Goal: Task Accomplishment & Management: Manage account settings

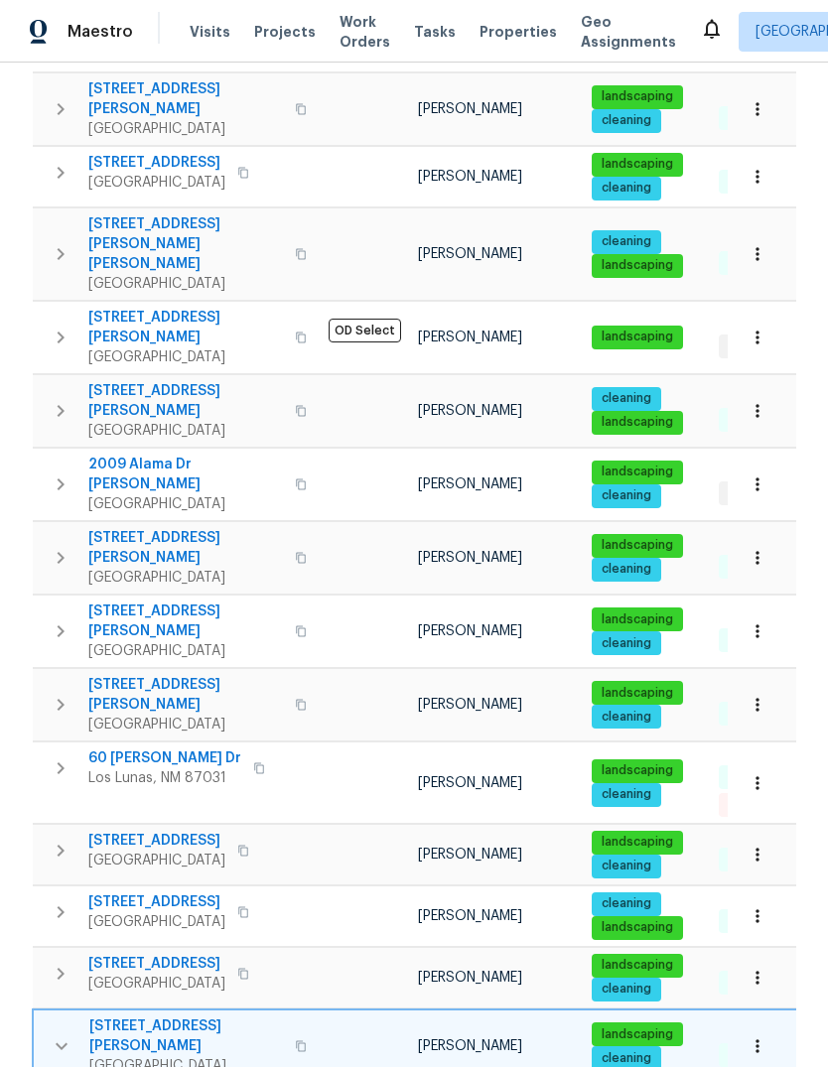
scroll to position [1092, 0]
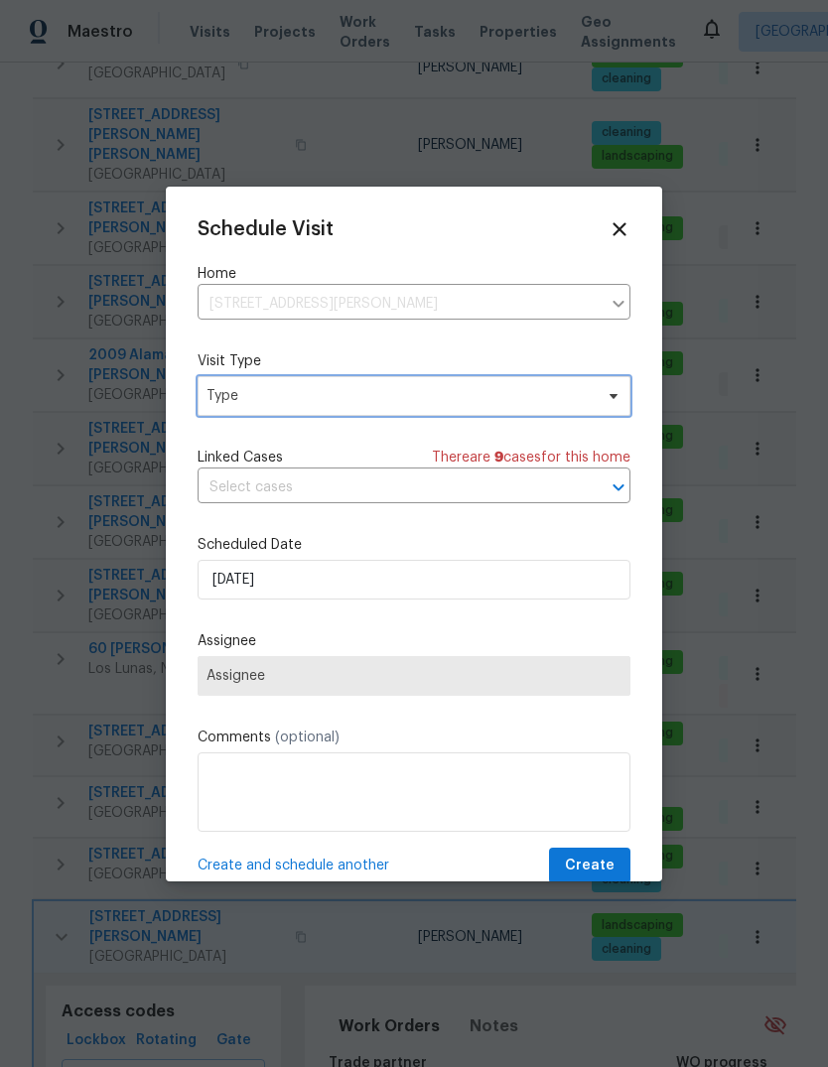
click at [475, 389] on span "Type" at bounding box center [399, 396] width 386 height 20
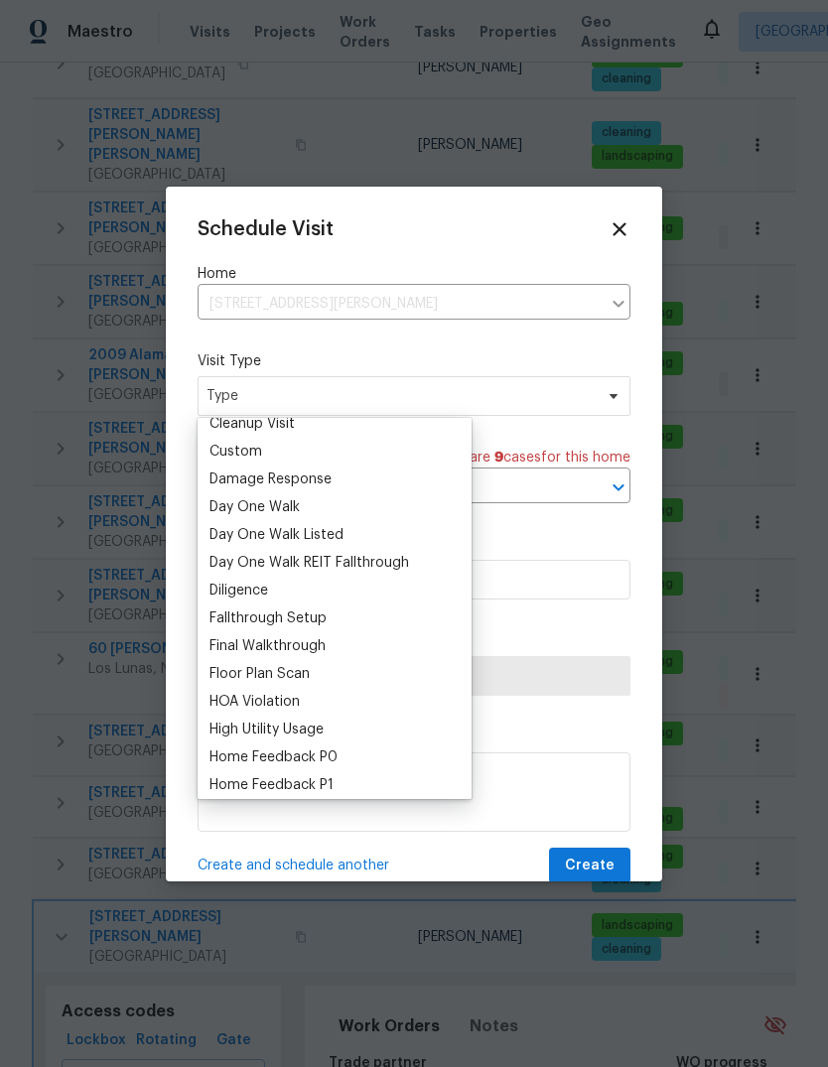
scroll to position [295, 0]
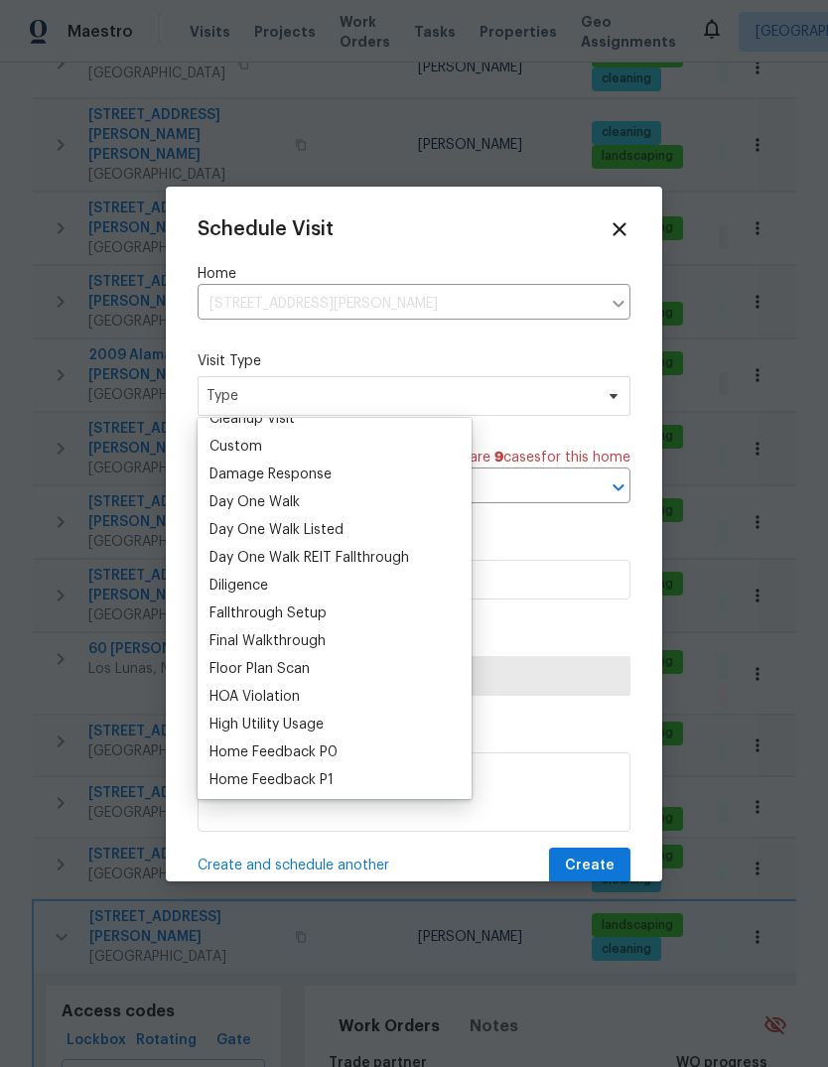
click at [362, 476] on div "Damage Response" at bounding box center [334, 475] width 262 height 28
click at [532, 433] on div "Schedule Visit Home 930 Madeira Dr SE, Albuquerque, NM 87108 ​ Visit Type Type …" at bounding box center [414, 551] width 433 height 666
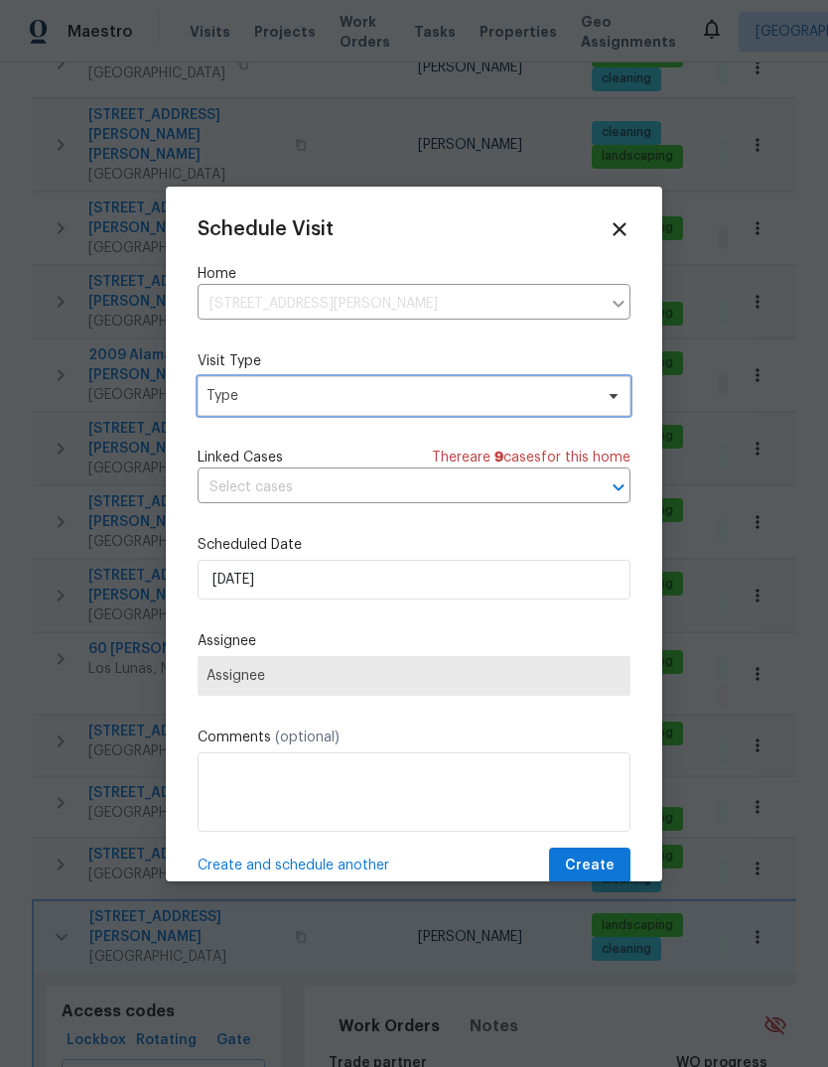
click at [356, 397] on span "Type" at bounding box center [399, 396] width 386 height 20
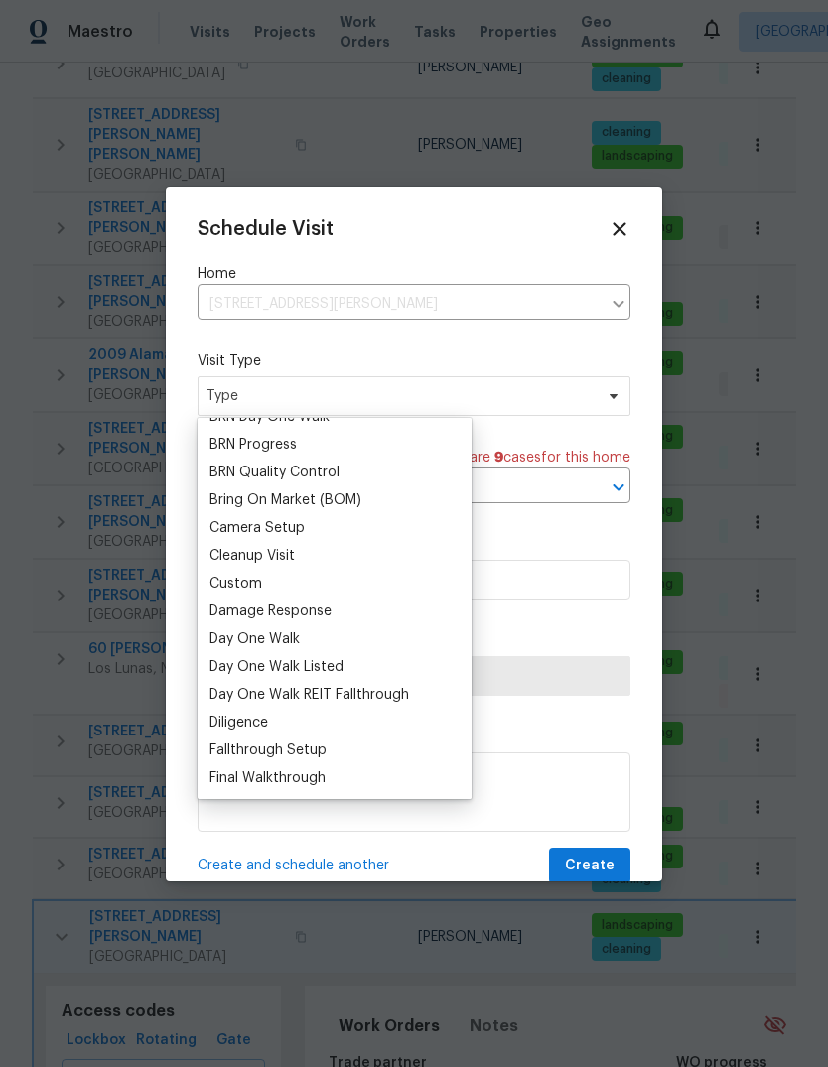
scroll to position [178, 0]
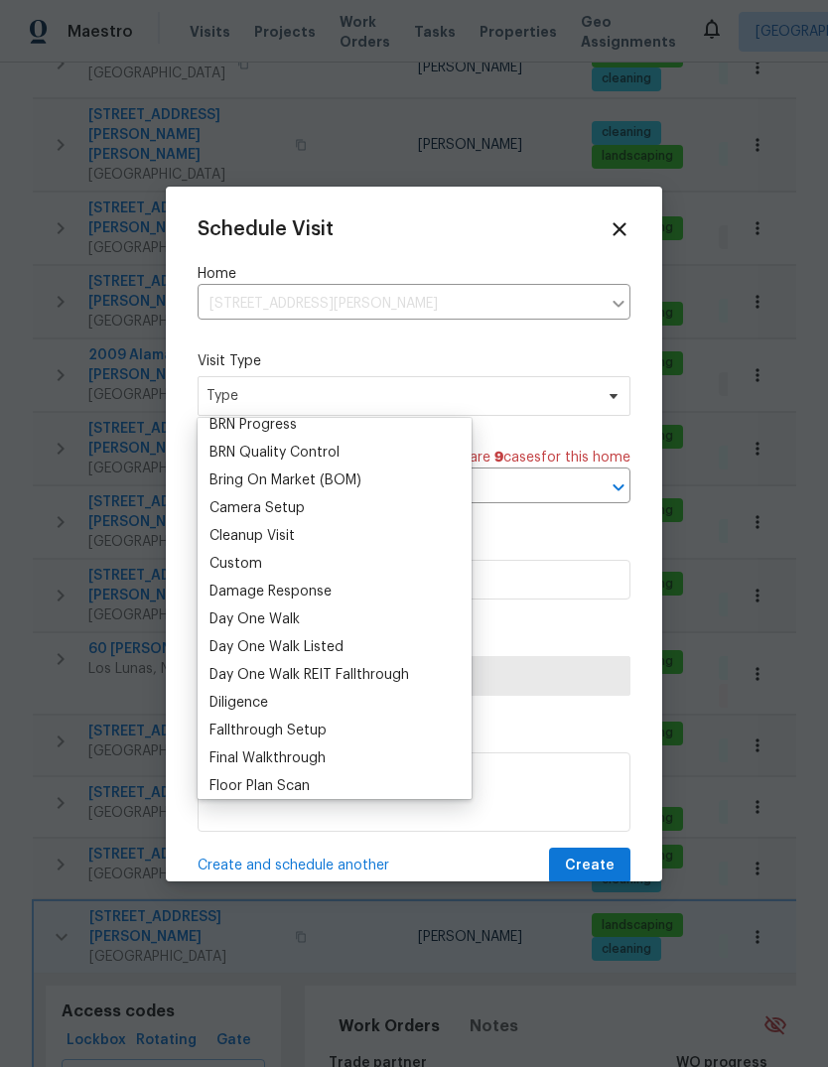
click at [288, 591] on div "Damage Response" at bounding box center [270, 592] width 122 height 20
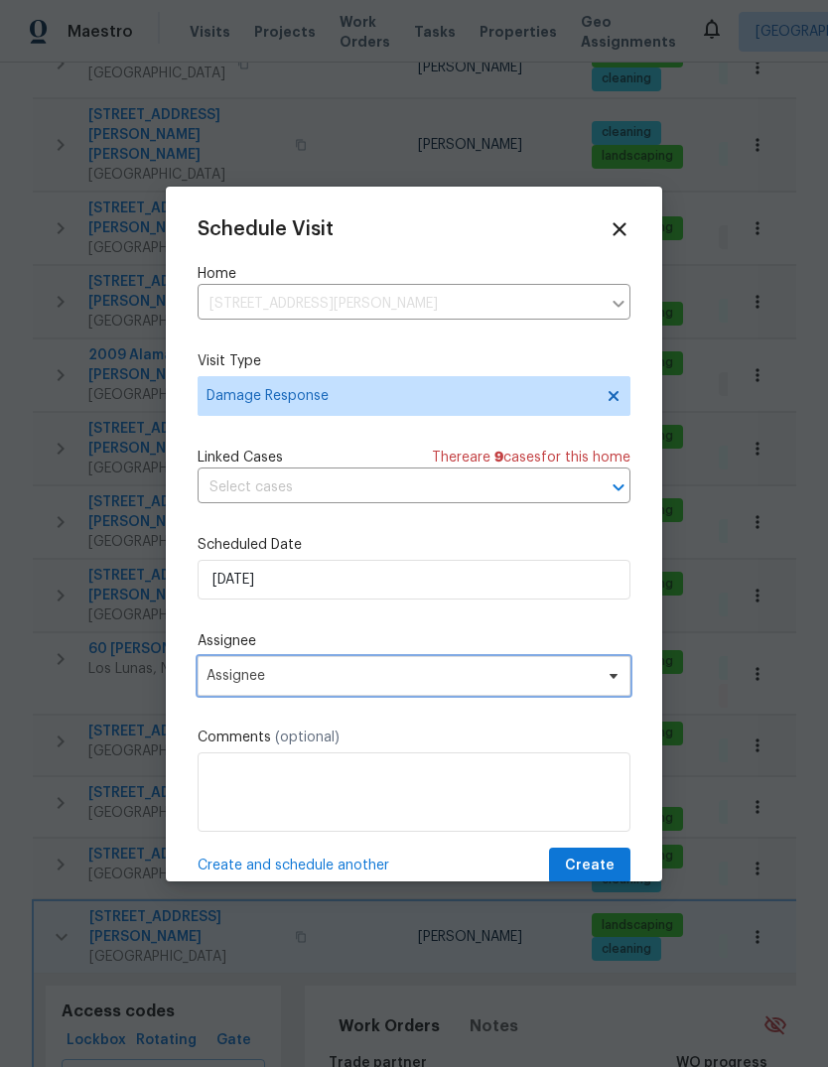
click at [294, 684] on span "Assignee" at bounding box center [400, 676] width 389 height 16
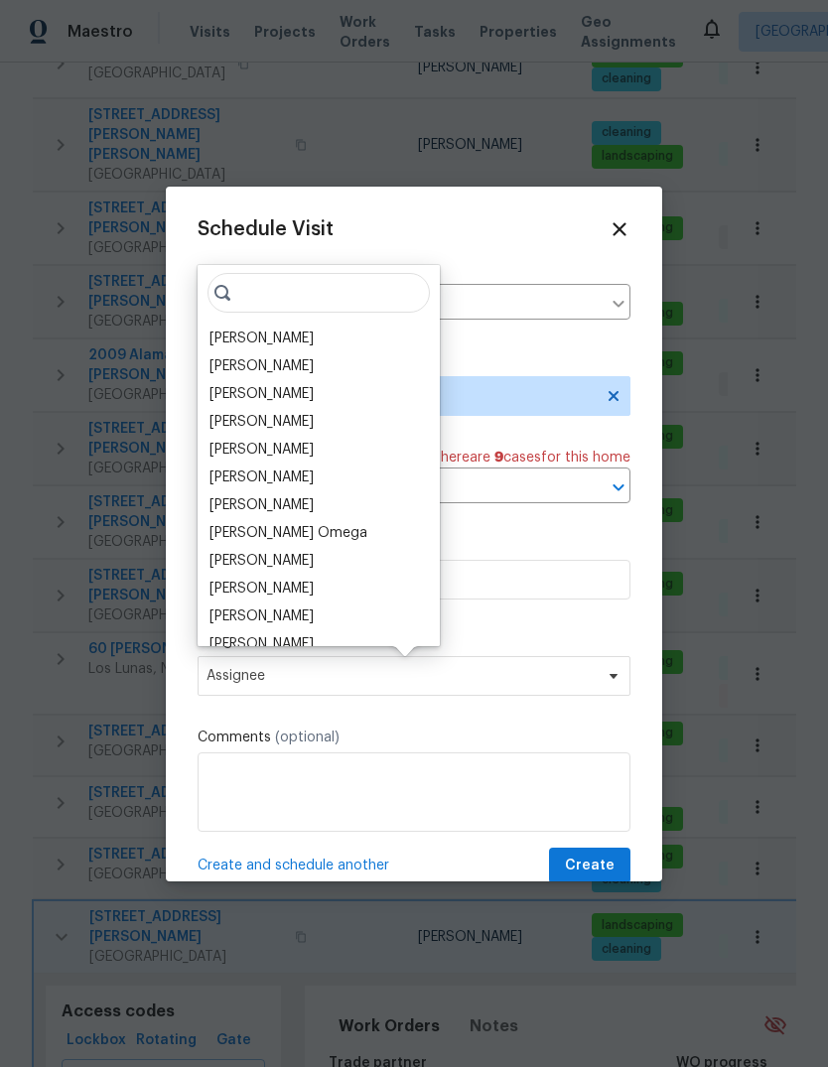
click at [282, 341] on div "[PERSON_NAME]" at bounding box center [261, 339] width 104 height 20
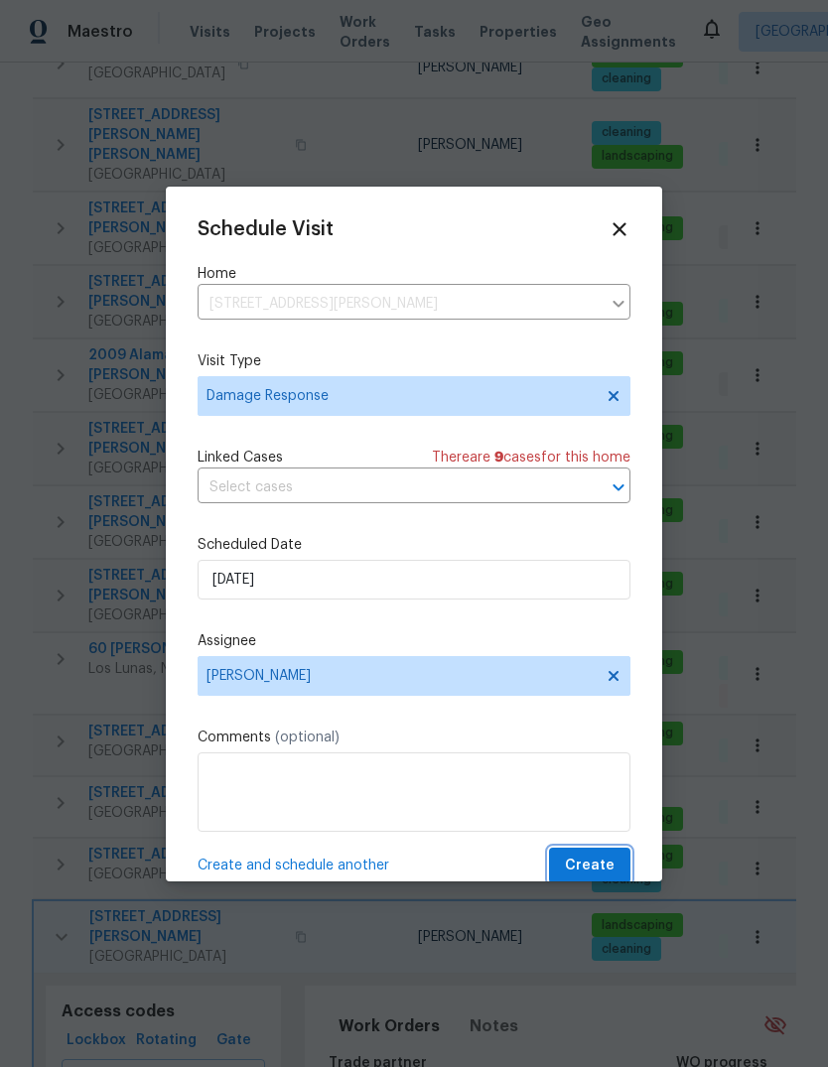
click at [589, 864] on span "Create" at bounding box center [590, 866] width 50 height 25
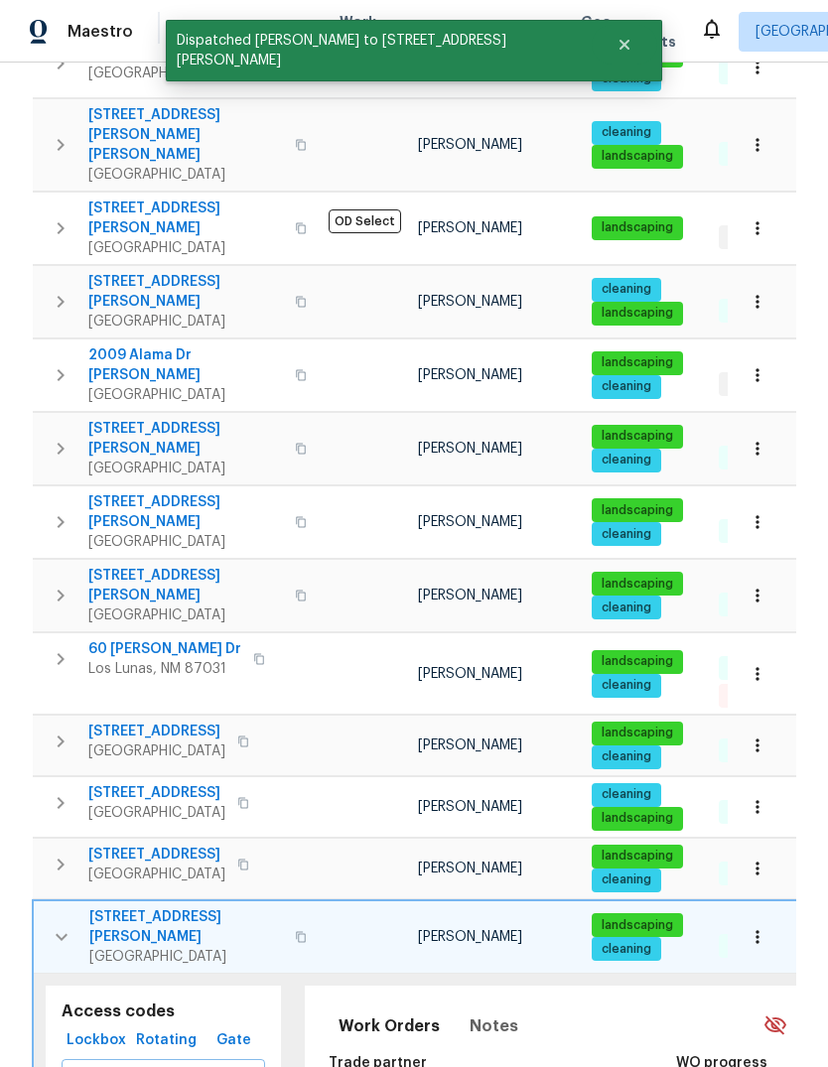
click at [42, 907] on button "button" at bounding box center [62, 937] width 40 height 60
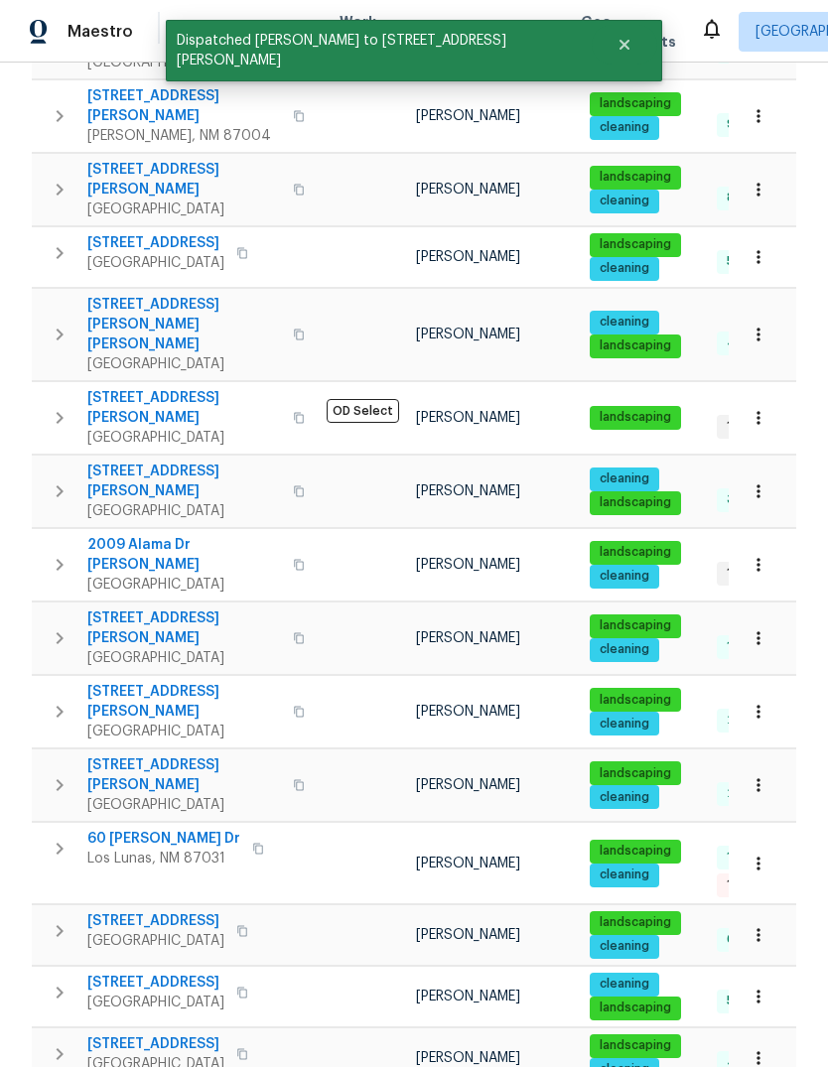
scroll to position [900, 0]
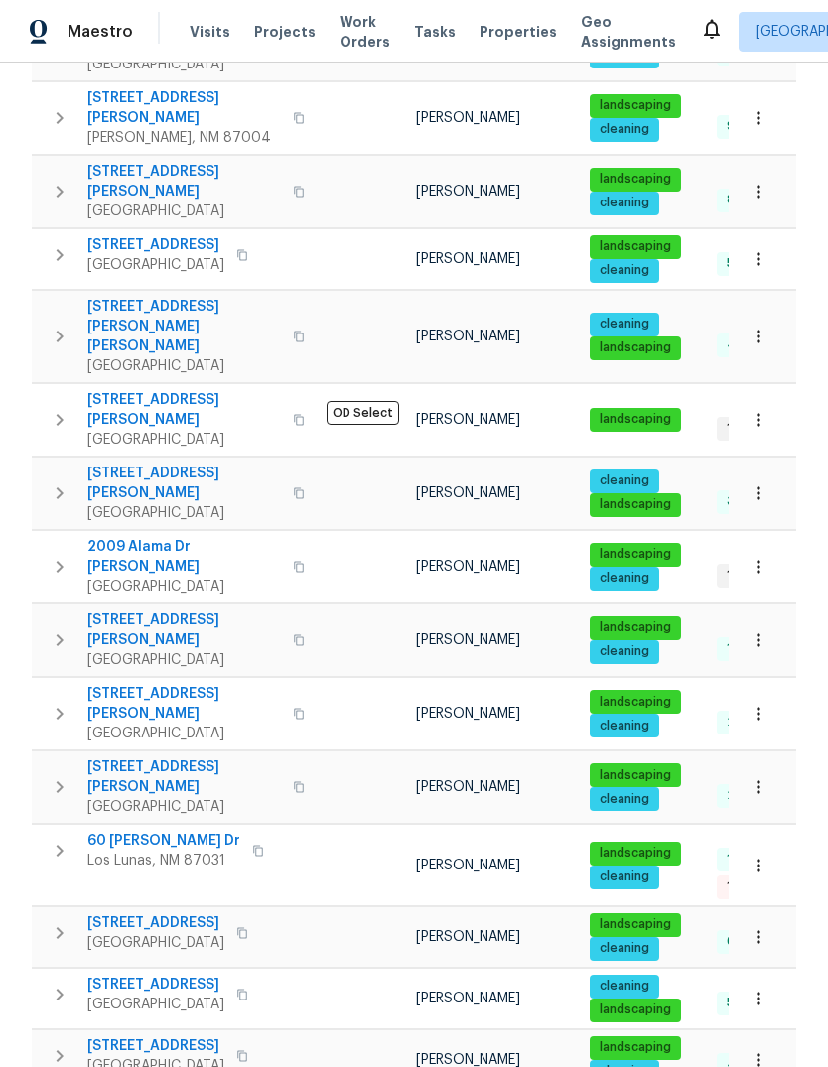
click at [482, 23] on span "Properties" at bounding box center [517, 32] width 77 height 20
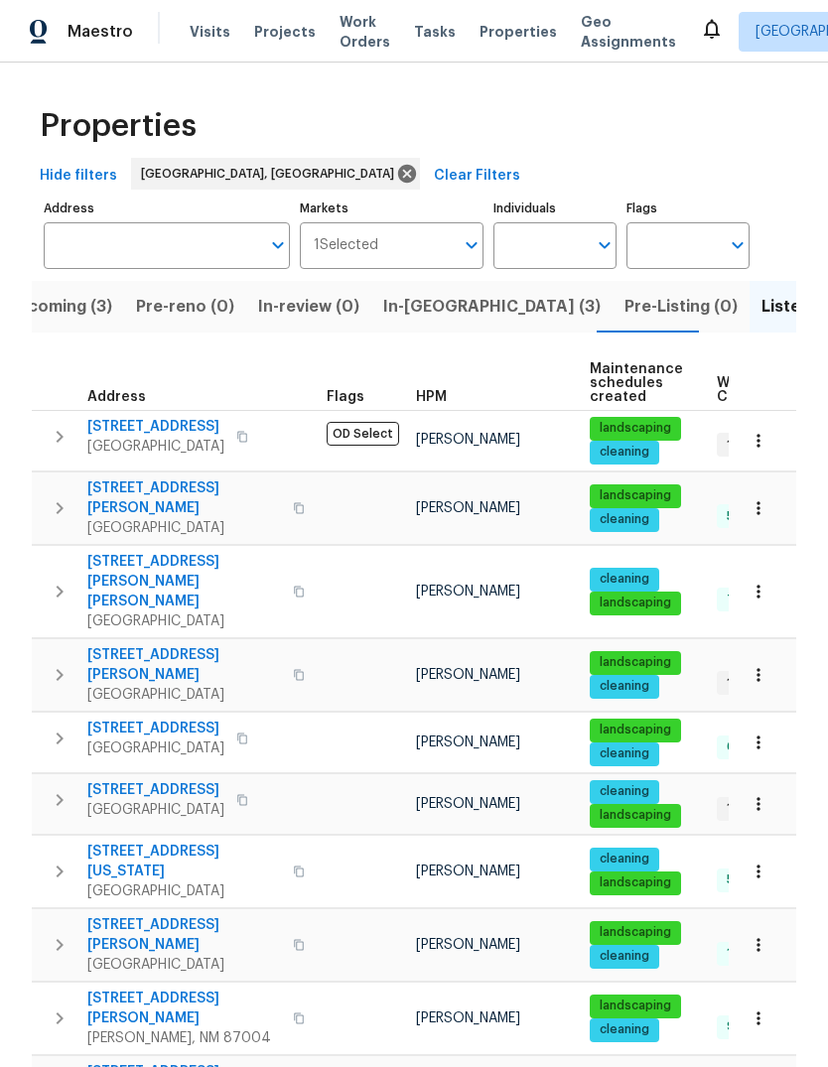
click at [53, 309] on span "Upcoming (3)" at bounding box center [59, 307] width 106 height 28
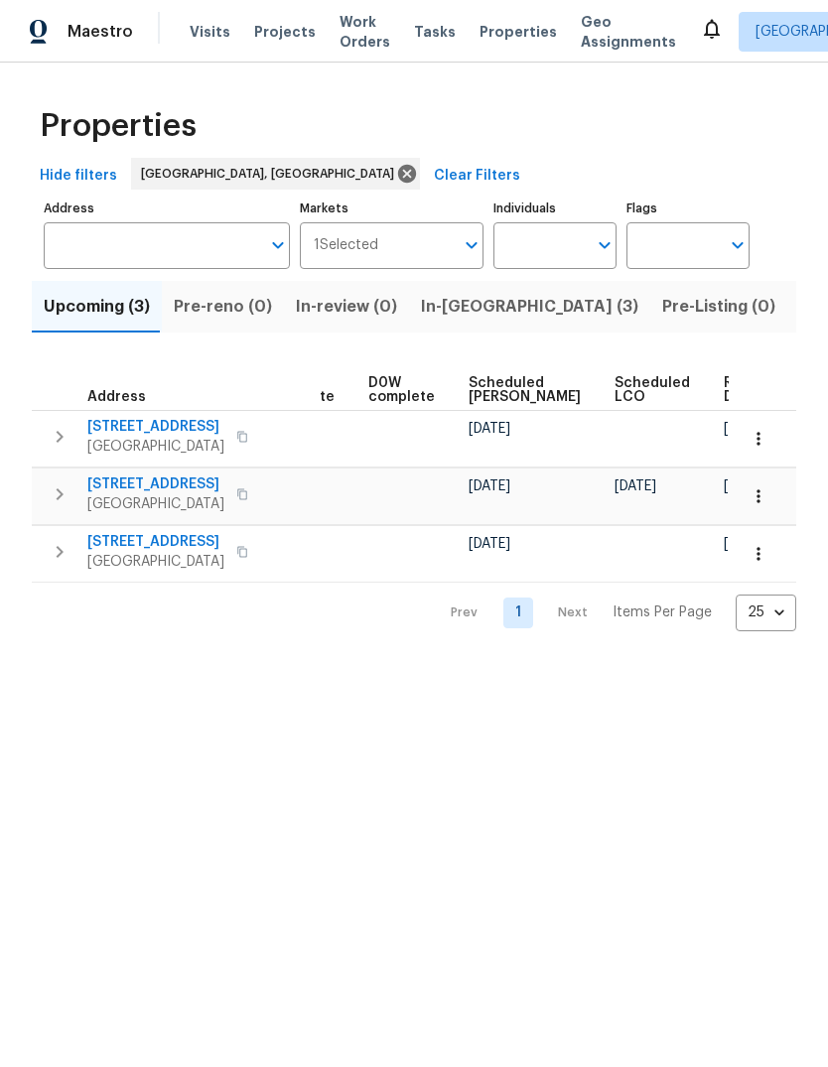
scroll to position [0, 498]
click at [491, 29] on span "Properties" at bounding box center [517, 32] width 77 height 20
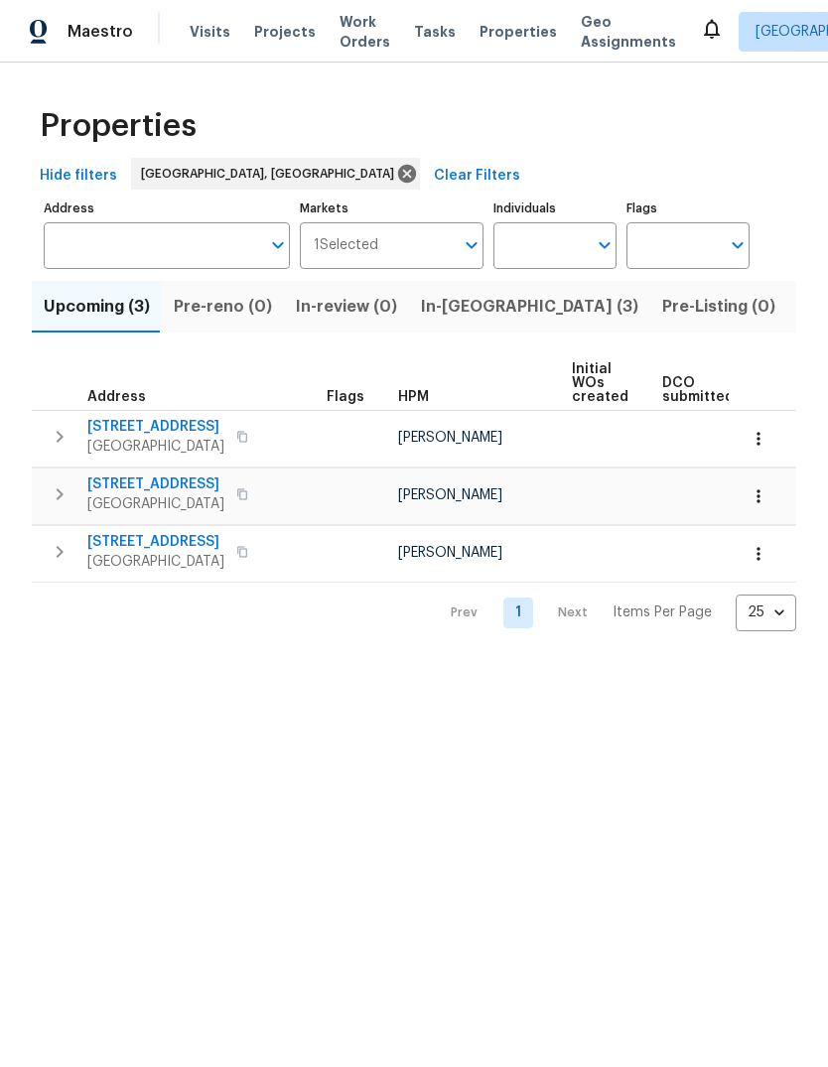
click at [446, 300] on span "In-reno (3)" at bounding box center [529, 307] width 217 height 28
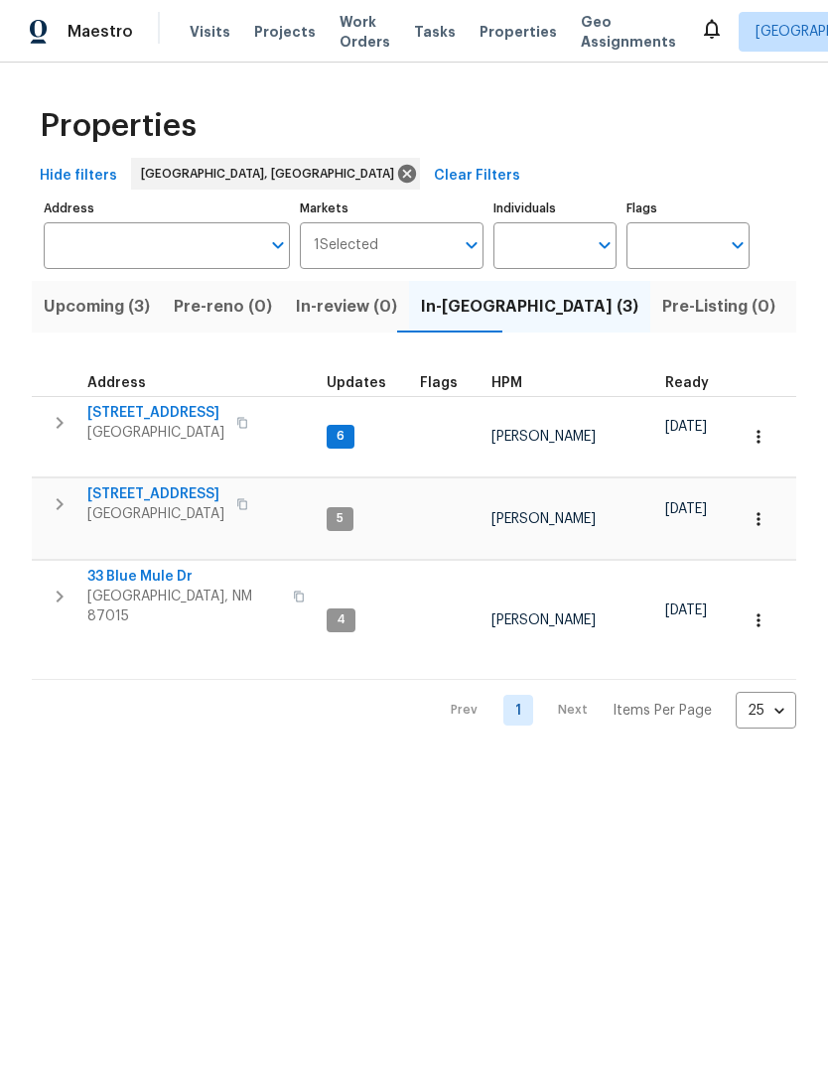
click at [49, 585] on icon "button" at bounding box center [60, 597] width 24 height 24
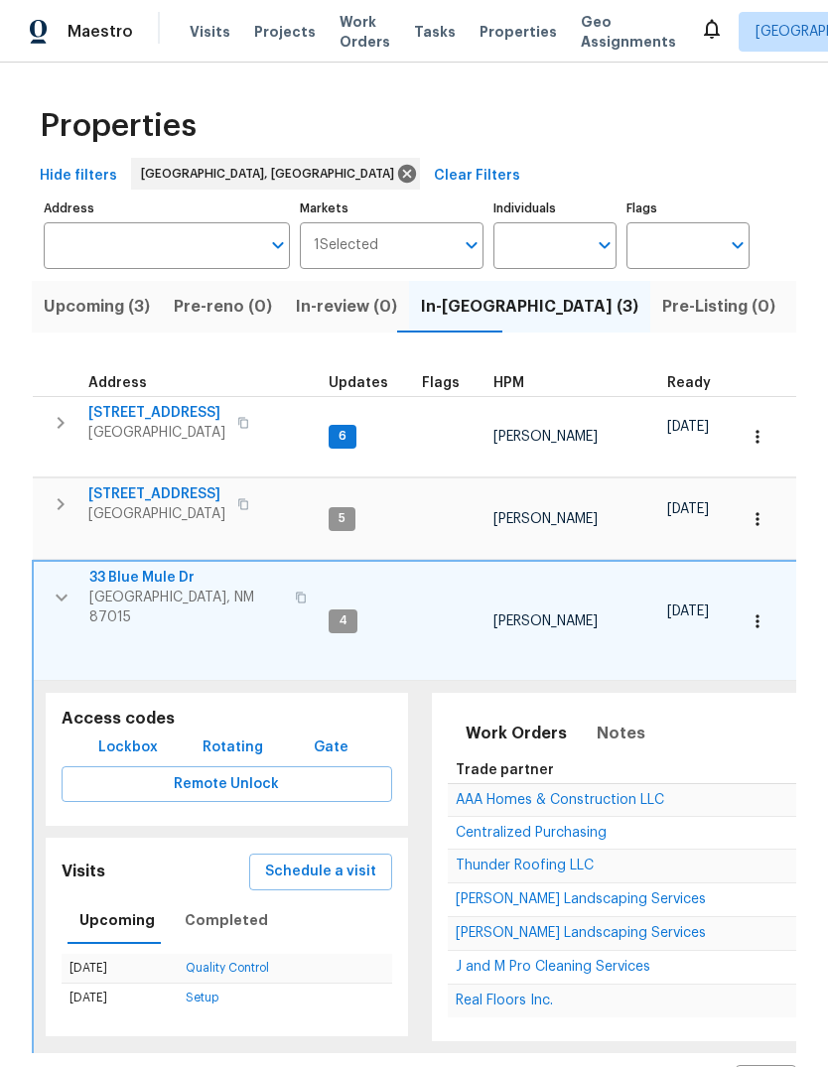
click at [327, 860] on span "Schedule a visit" at bounding box center [320, 872] width 111 height 25
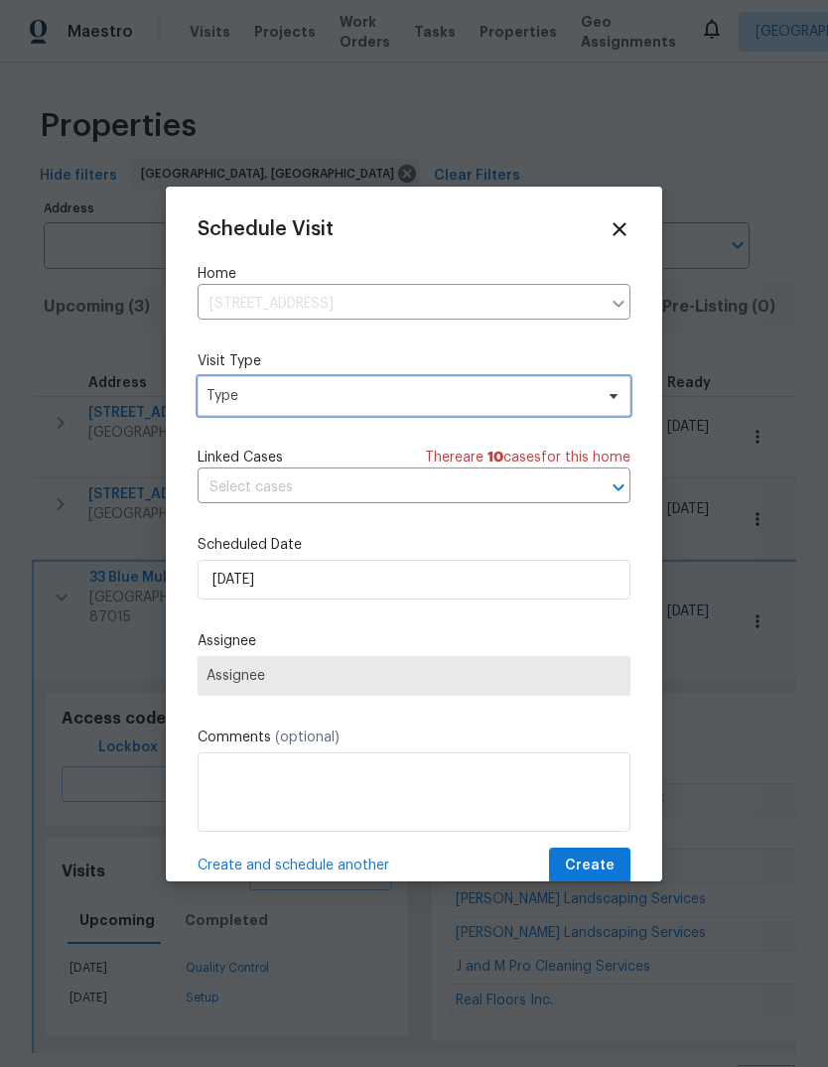
click at [324, 390] on span "Type" at bounding box center [399, 396] width 386 height 20
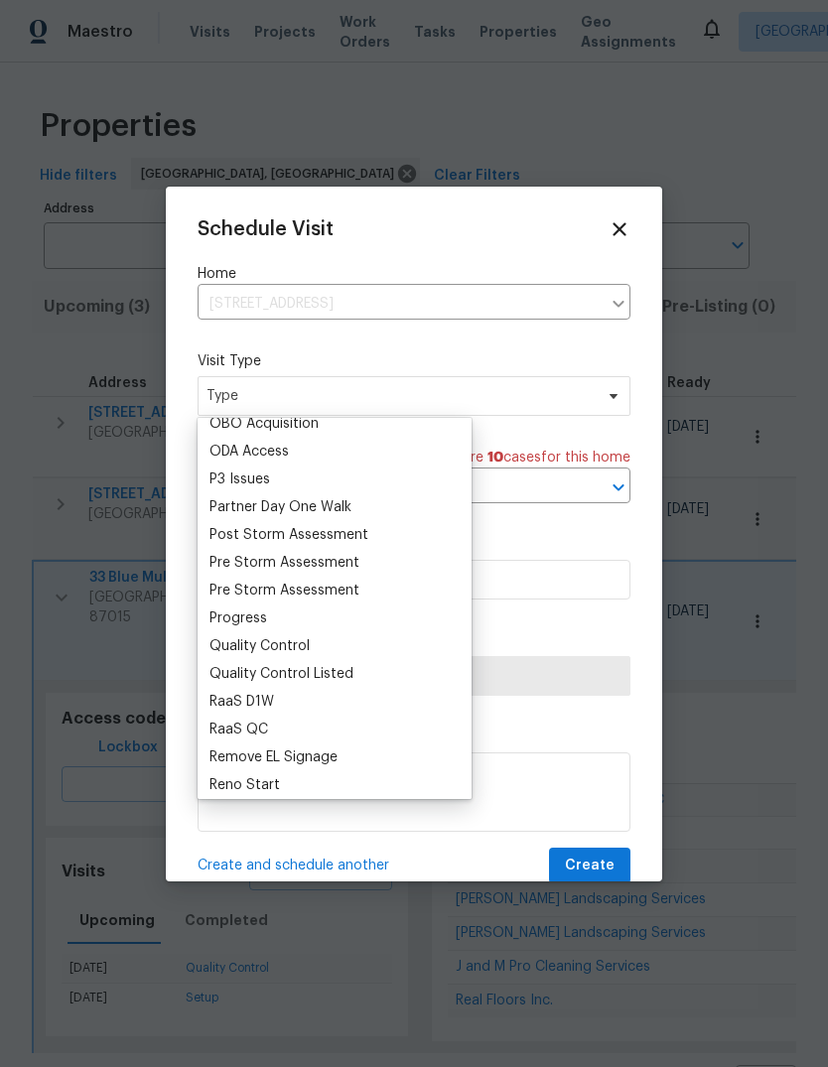
scroll to position [1150, 0]
click at [261, 618] on div "Progress" at bounding box center [238, 619] width 58 height 20
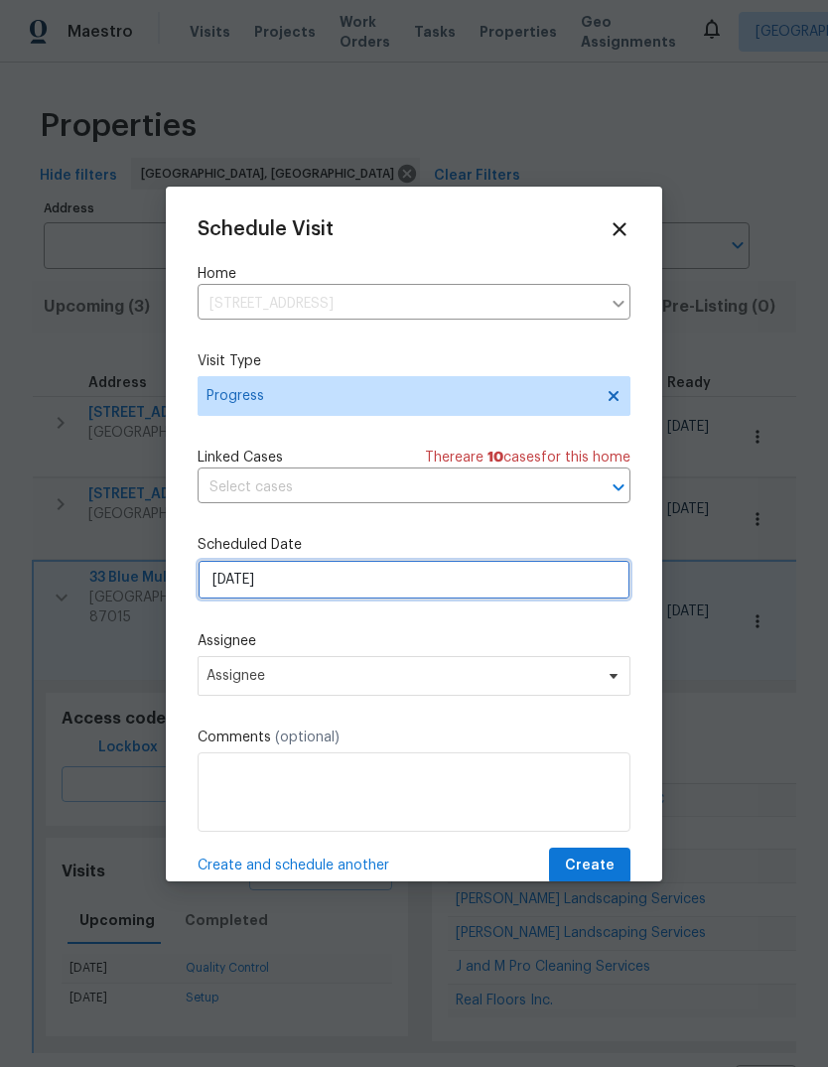
click at [270, 571] on input "8/11/2025" at bounding box center [414, 580] width 433 height 40
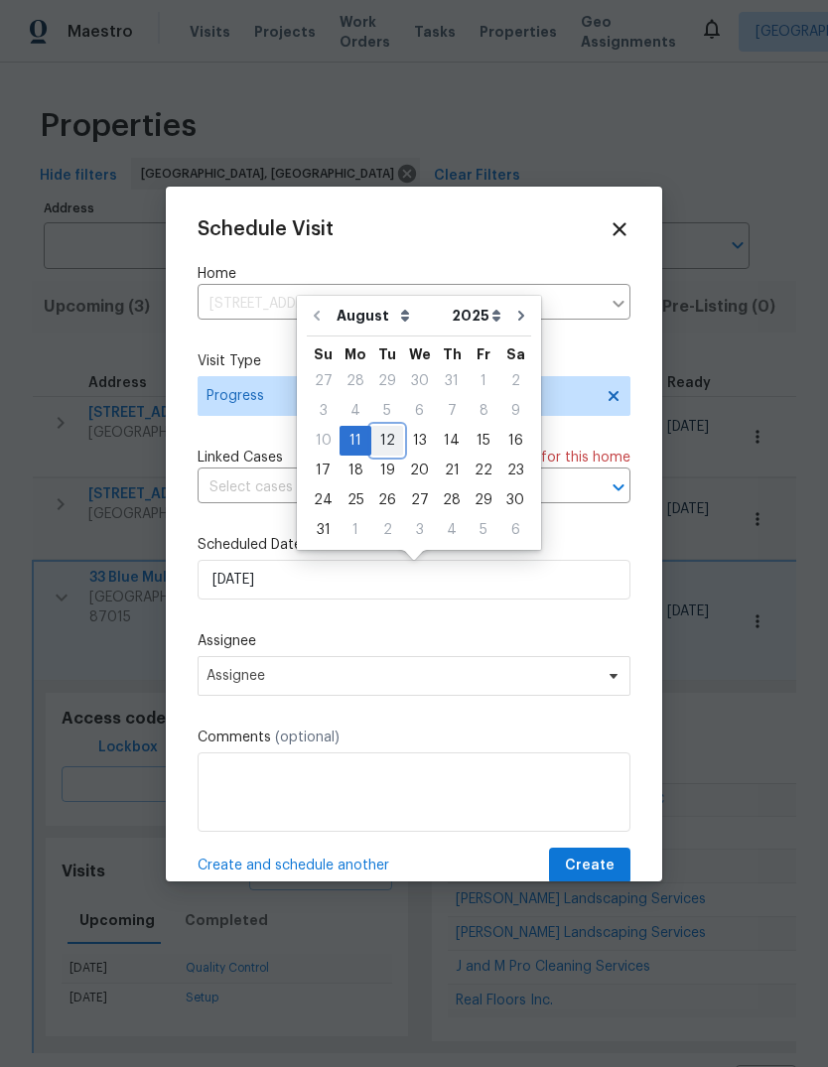
click at [378, 442] on div "12" at bounding box center [387, 441] width 32 height 28
type input "8/12/2025"
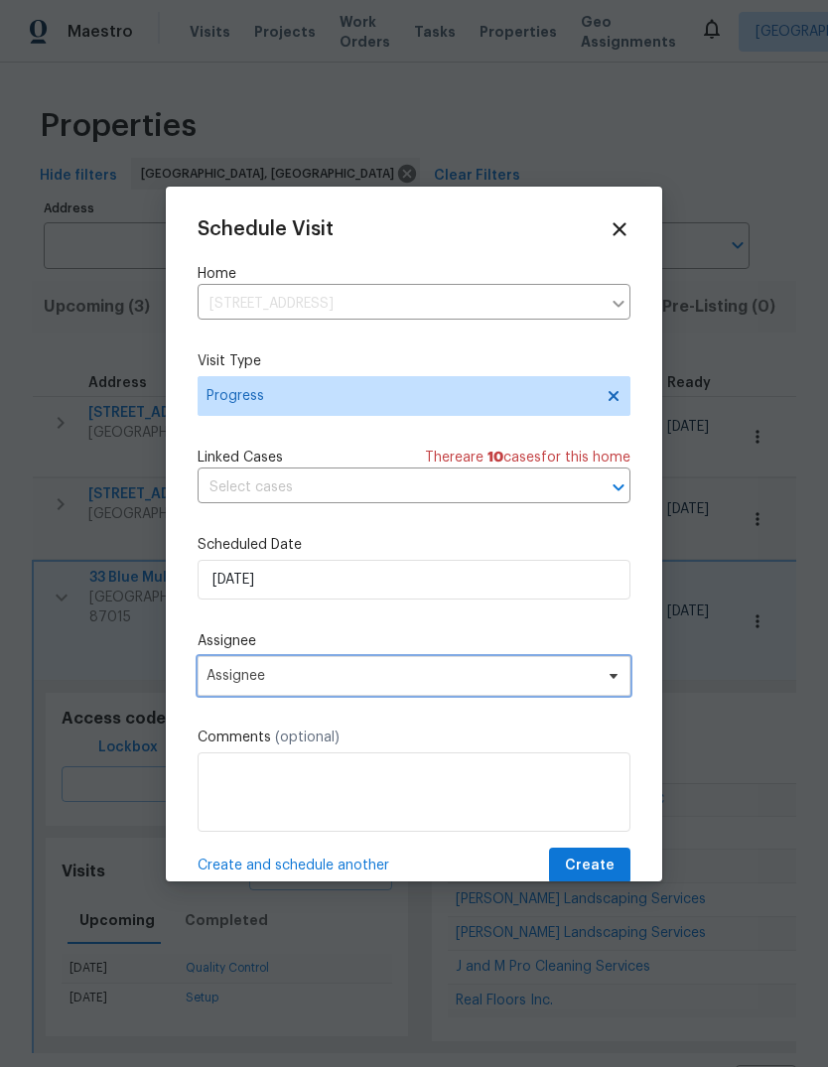
click at [530, 674] on span "Assignee" at bounding box center [400, 676] width 389 height 16
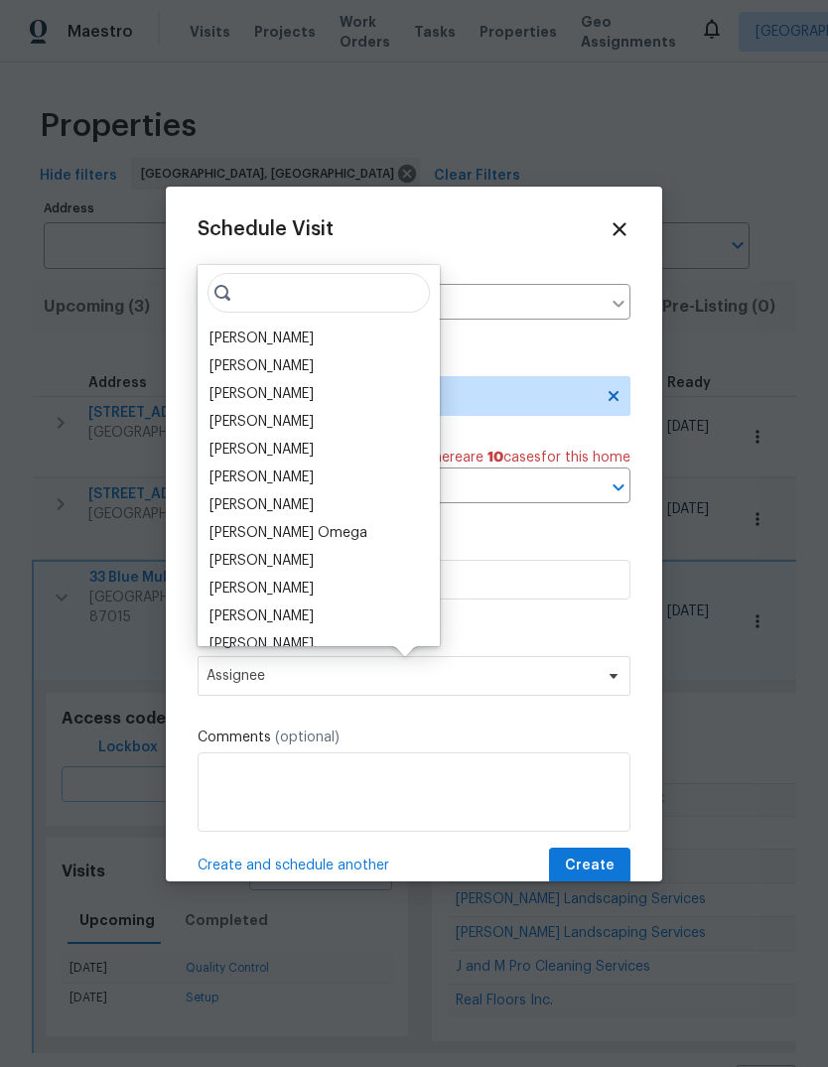
click at [264, 337] on div "[PERSON_NAME]" at bounding box center [261, 339] width 104 height 20
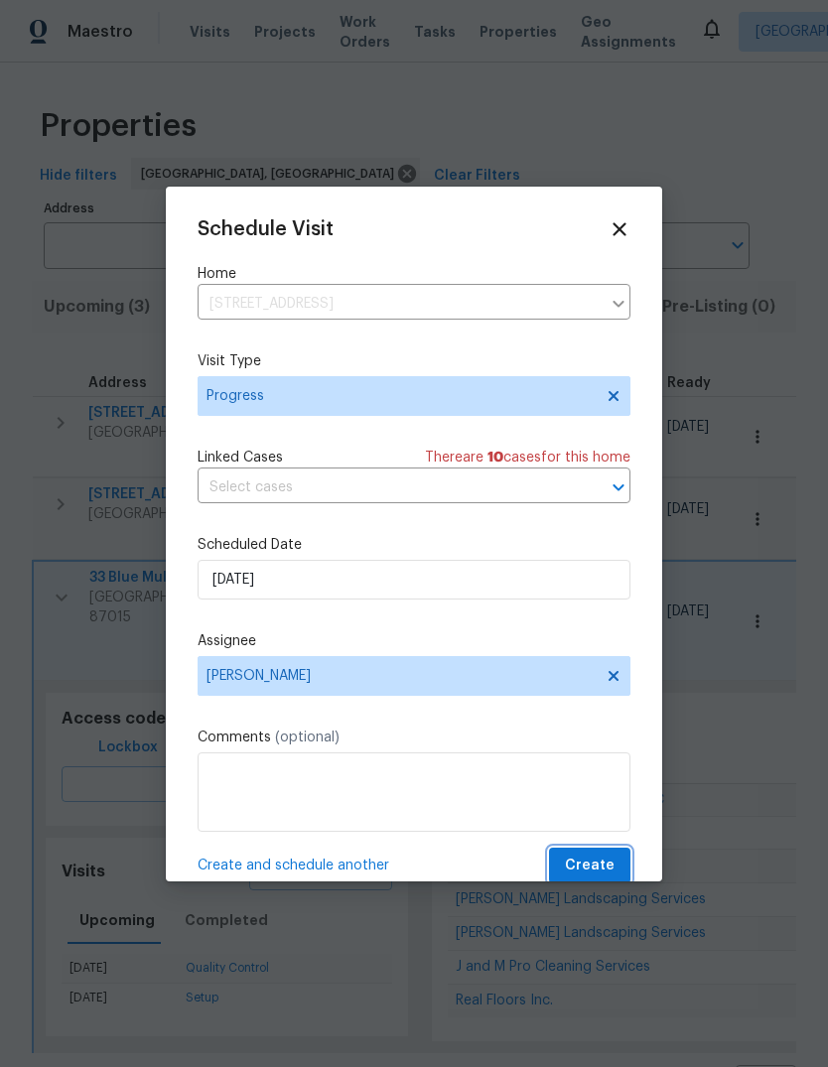
click at [584, 875] on span "Create" at bounding box center [590, 866] width 50 height 25
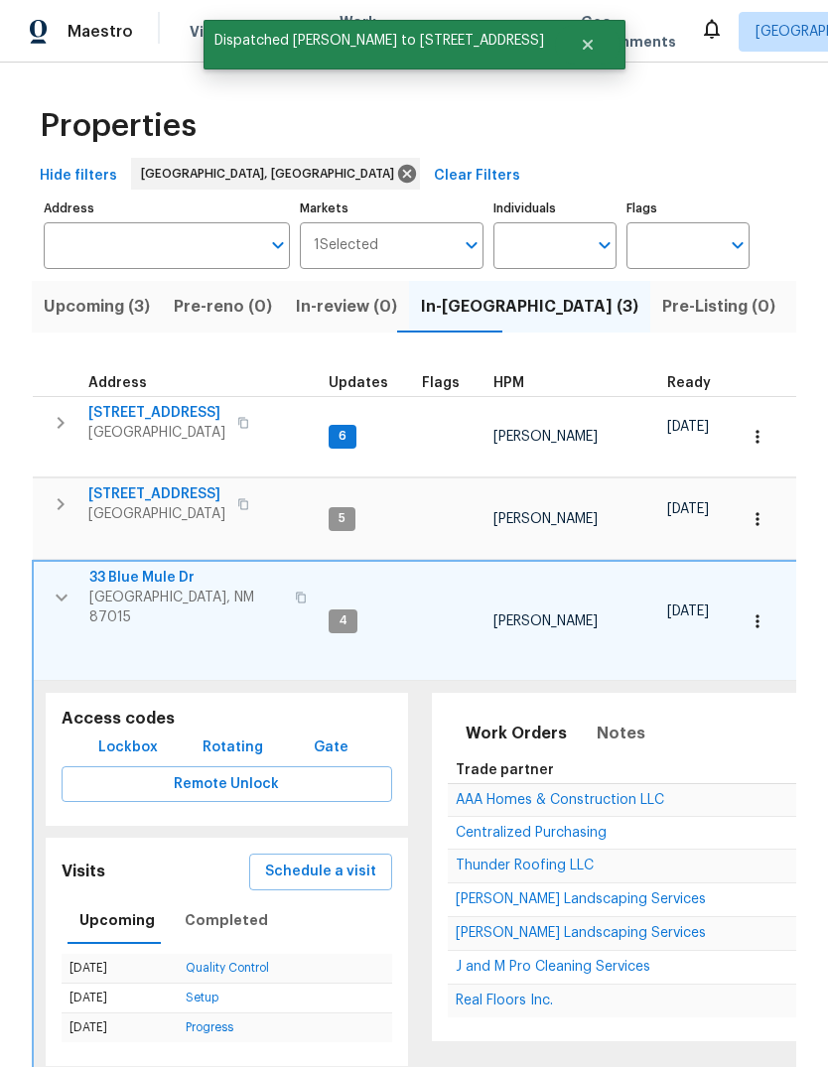
click at [59, 586] on icon "button" at bounding box center [62, 598] width 24 height 24
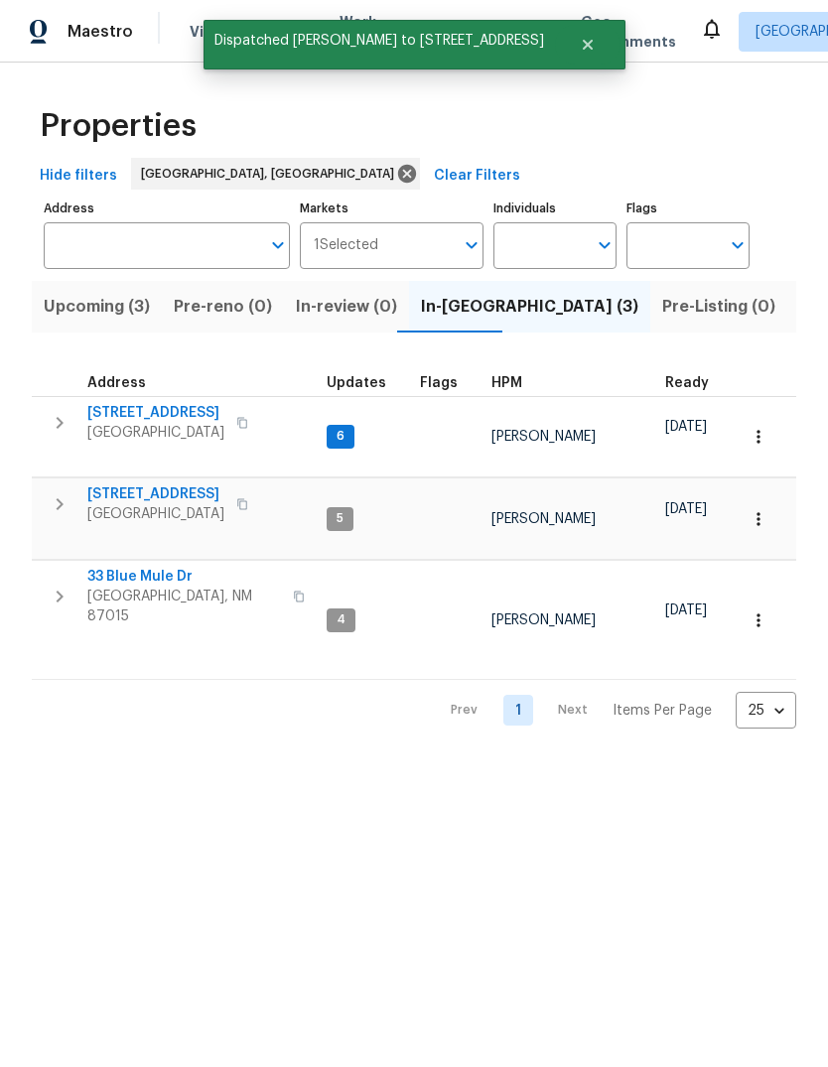
click at [140, 567] on span "33 Blue Mule Dr" at bounding box center [184, 577] width 194 height 20
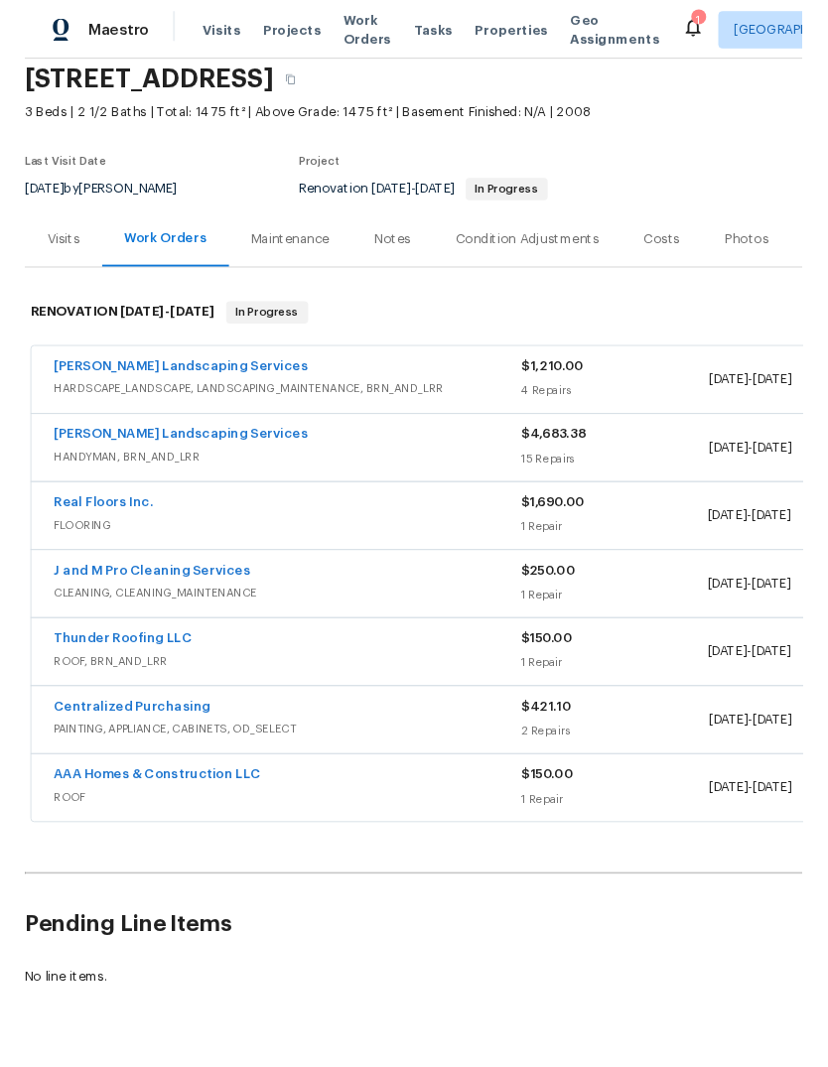
scroll to position [74, 0]
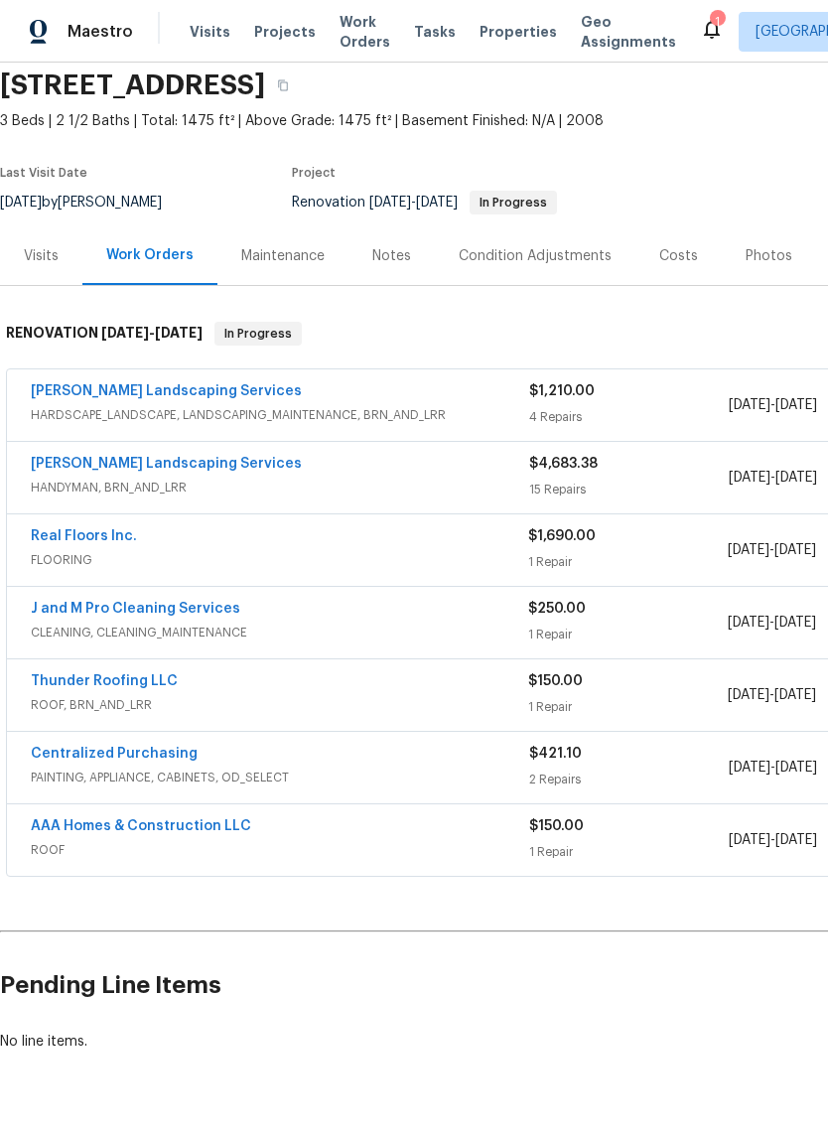
click at [123, 675] on link "Thunder Roofing LLC" at bounding box center [104, 681] width 147 height 14
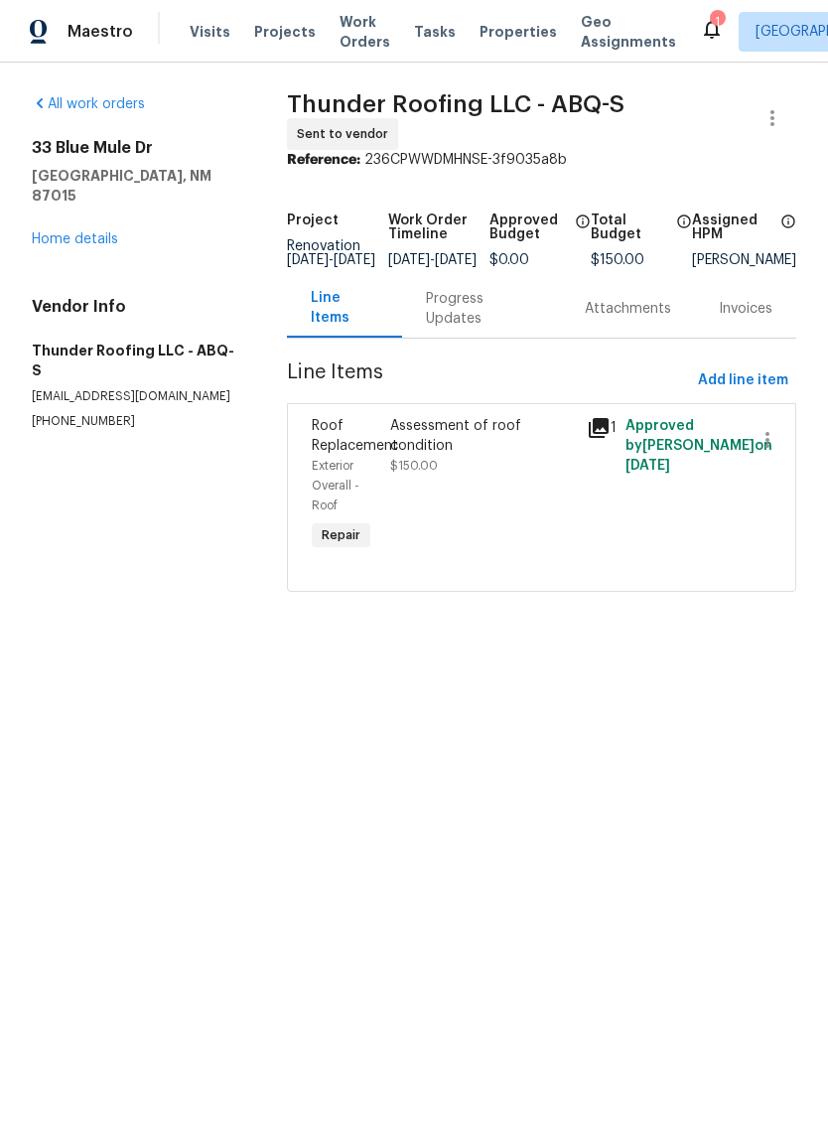
click at [458, 329] on div "Progress Updates" at bounding box center [481, 309] width 111 height 40
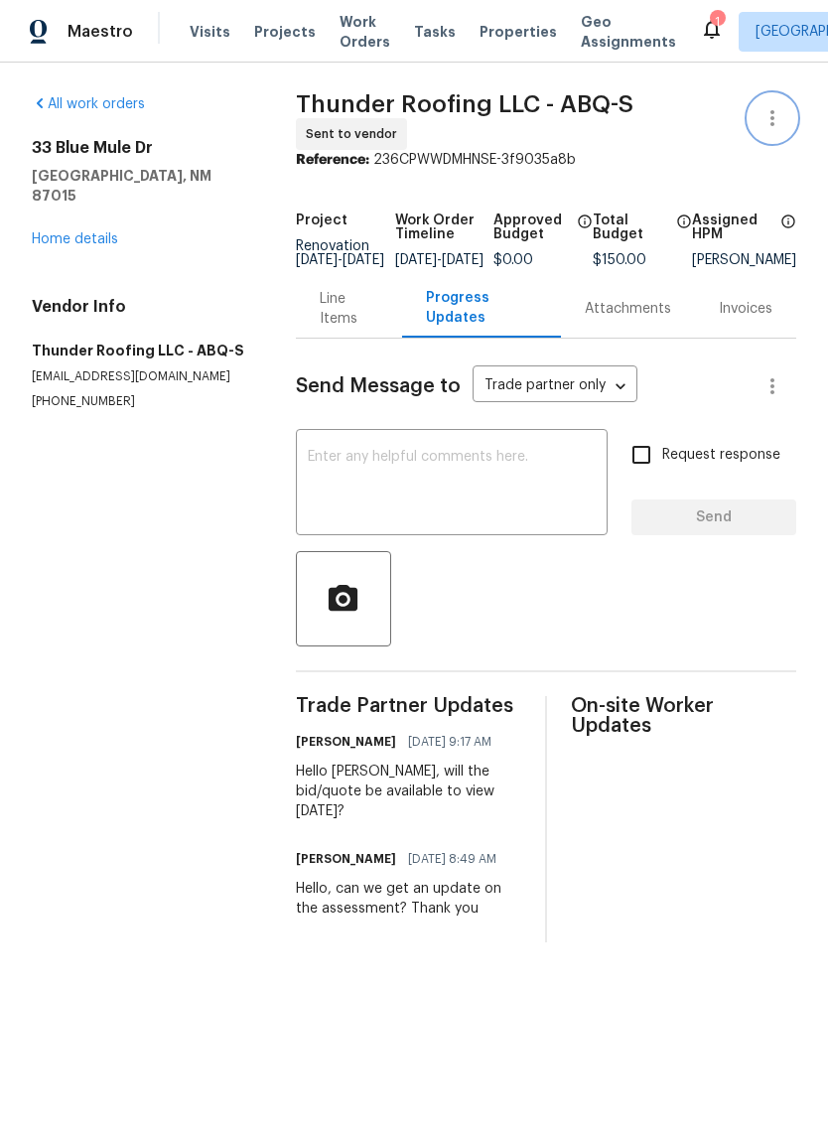
click at [772, 113] on icon "button" at bounding box center [772, 118] width 4 height 16
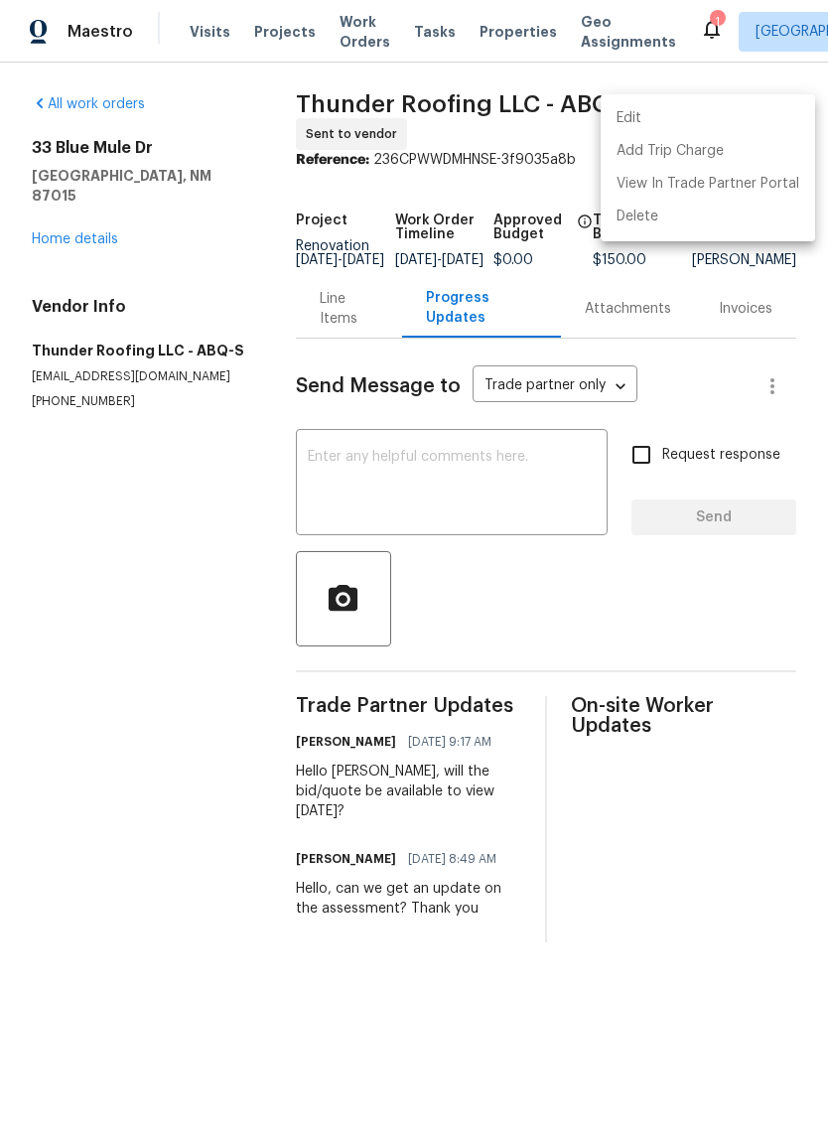
click at [647, 113] on li "Edit" at bounding box center [708, 118] width 214 height 33
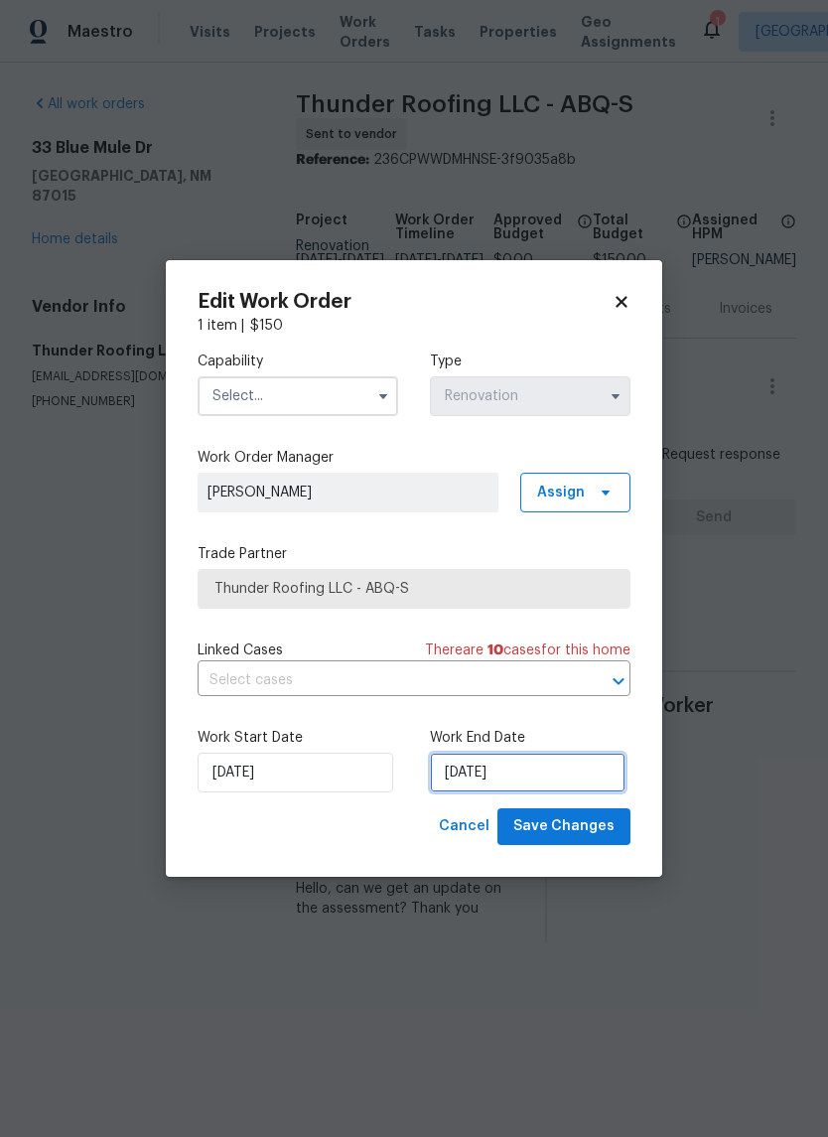
click at [460, 778] on input "[DATE]" at bounding box center [528, 772] width 196 height 40
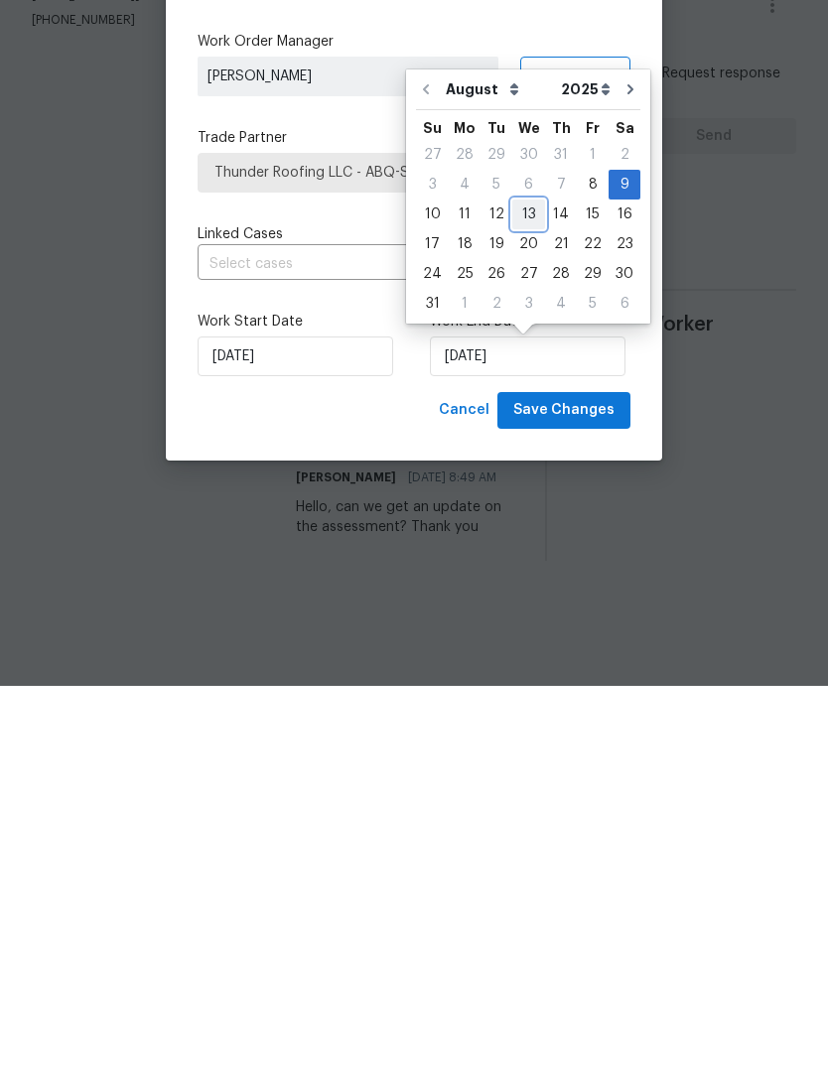
click at [519, 582] on div "13" at bounding box center [528, 596] width 33 height 28
type input "[DATE]"
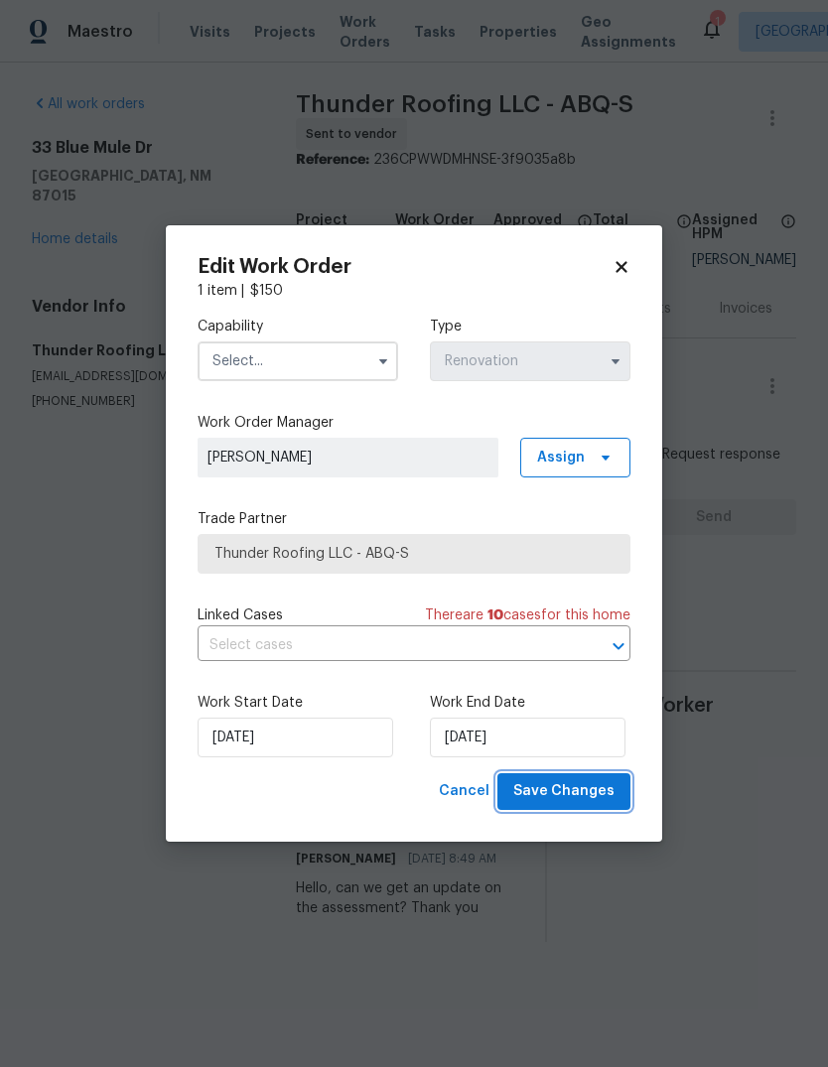
click at [562, 786] on span "Save Changes" at bounding box center [563, 791] width 101 height 25
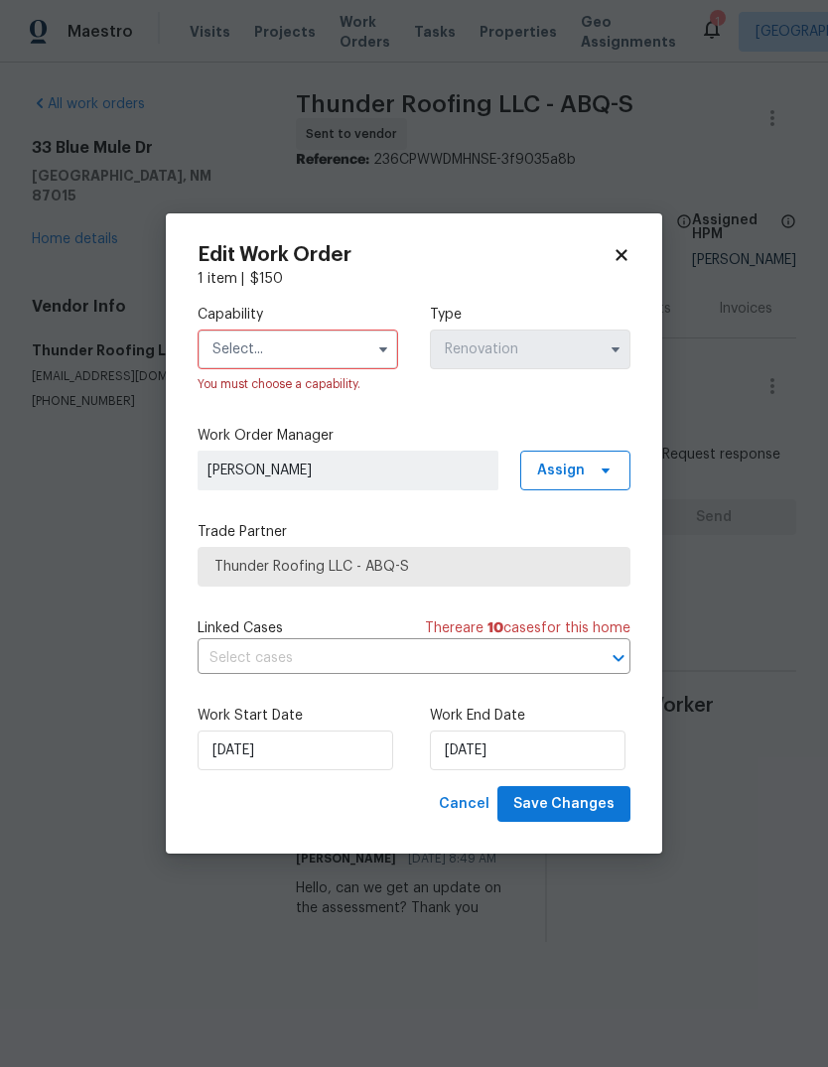
click at [360, 338] on input "text" at bounding box center [298, 350] width 201 height 40
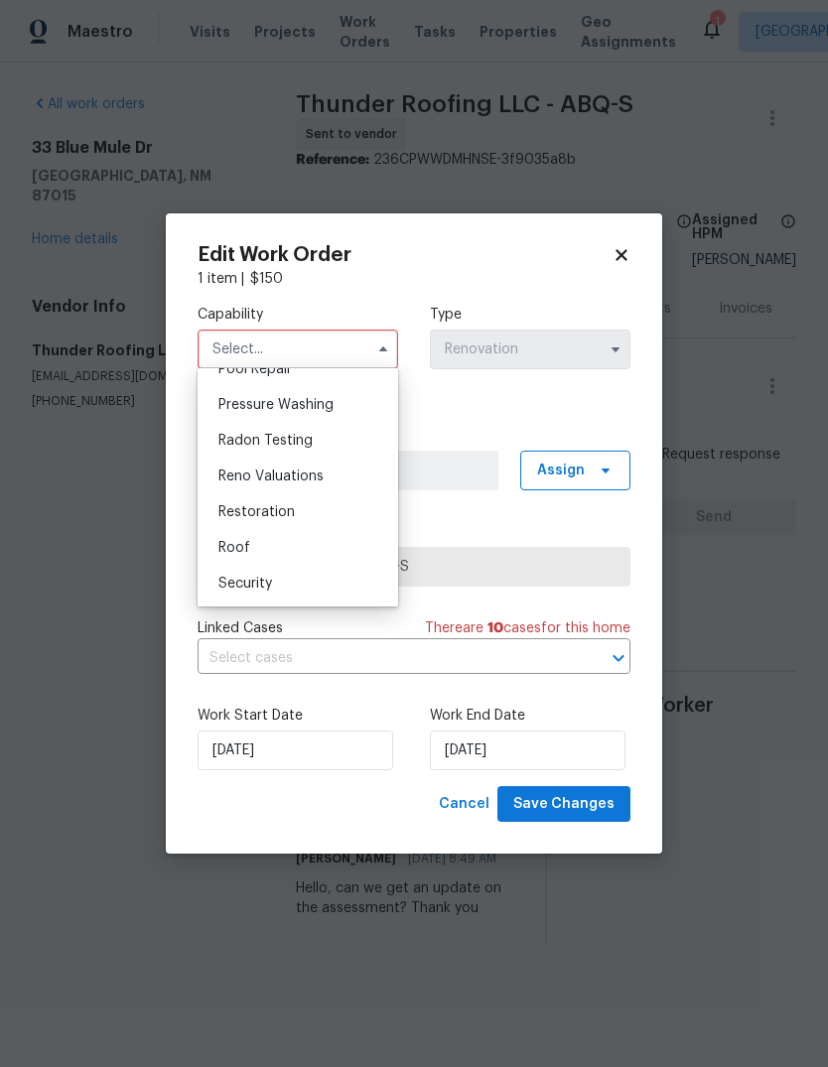
scroll to position [1882, 0]
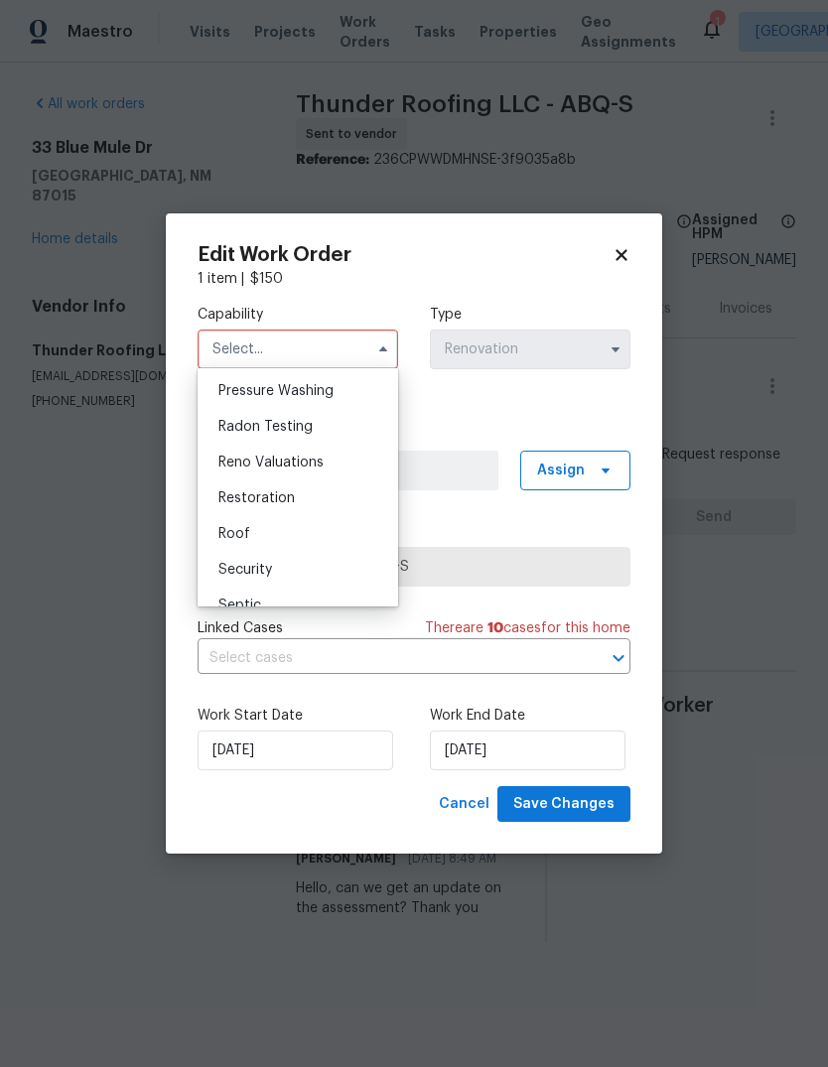
click at [239, 521] on div "Roof" at bounding box center [297, 534] width 191 height 36
type input "Roof"
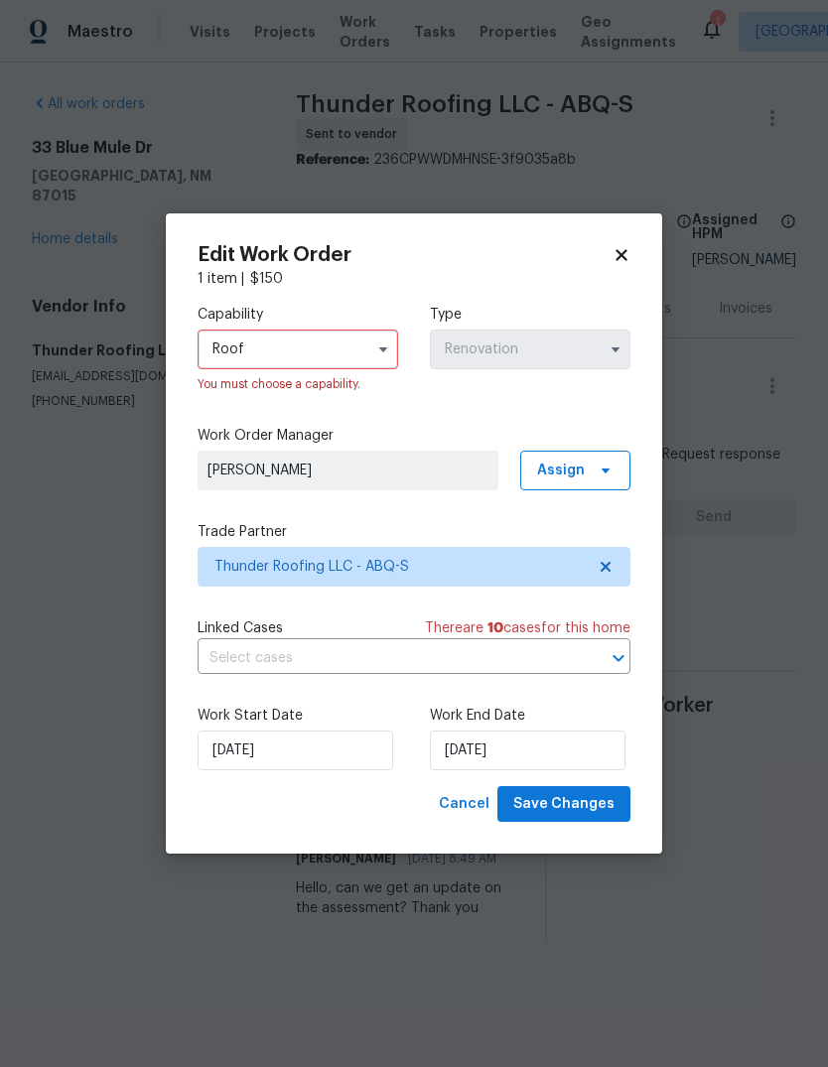
click at [417, 392] on div "Capability Roof You must choose a capability. Type Renovation" at bounding box center [414, 349] width 433 height 121
click at [493, 743] on input "[DATE]" at bounding box center [528, 751] width 196 height 40
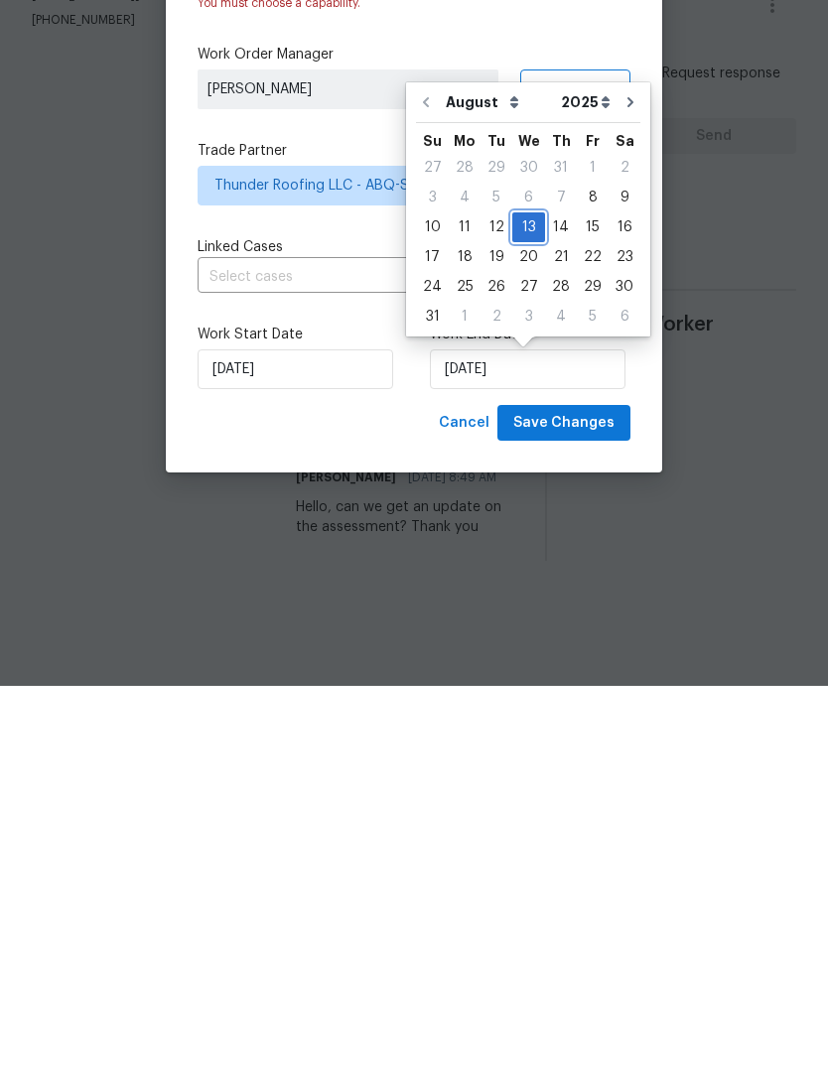
click at [523, 595] on div "13" at bounding box center [528, 609] width 33 height 28
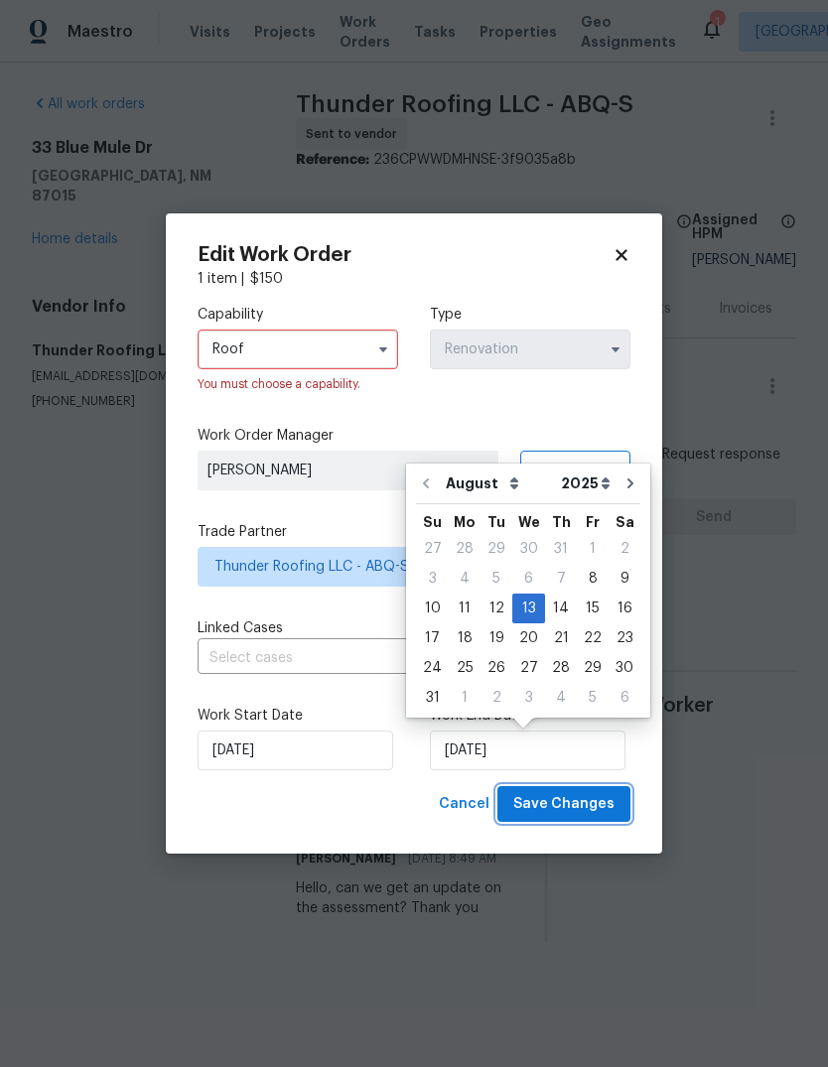
click at [557, 801] on span "Save Changes" at bounding box center [563, 804] width 101 height 25
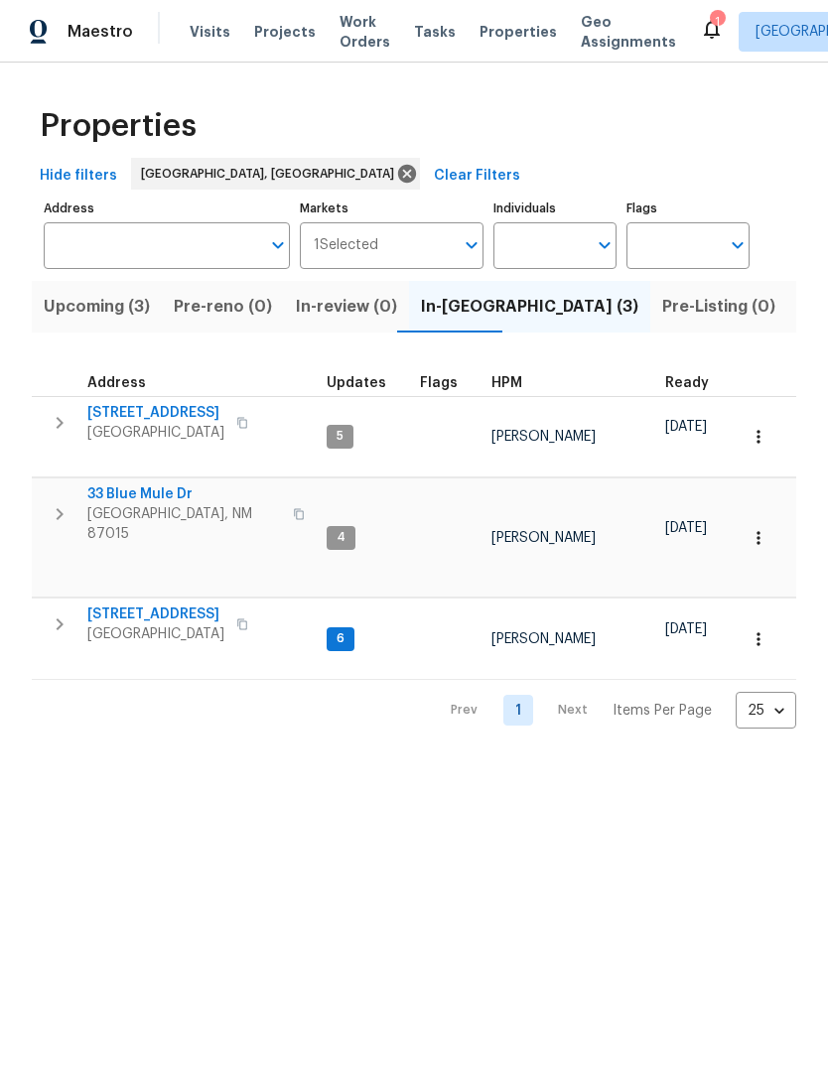
click at [147, 484] on span "33 Blue Mule Dr" at bounding box center [184, 494] width 194 height 20
click at [453, 760] on html "Maestro Visits Projects Work Orders Tasks Properties Geo Assignments Albuquerqu…" at bounding box center [414, 380] width 828 height 760
click at [700, 33] on icon at bounding box center [712, 29] width 24 height 24
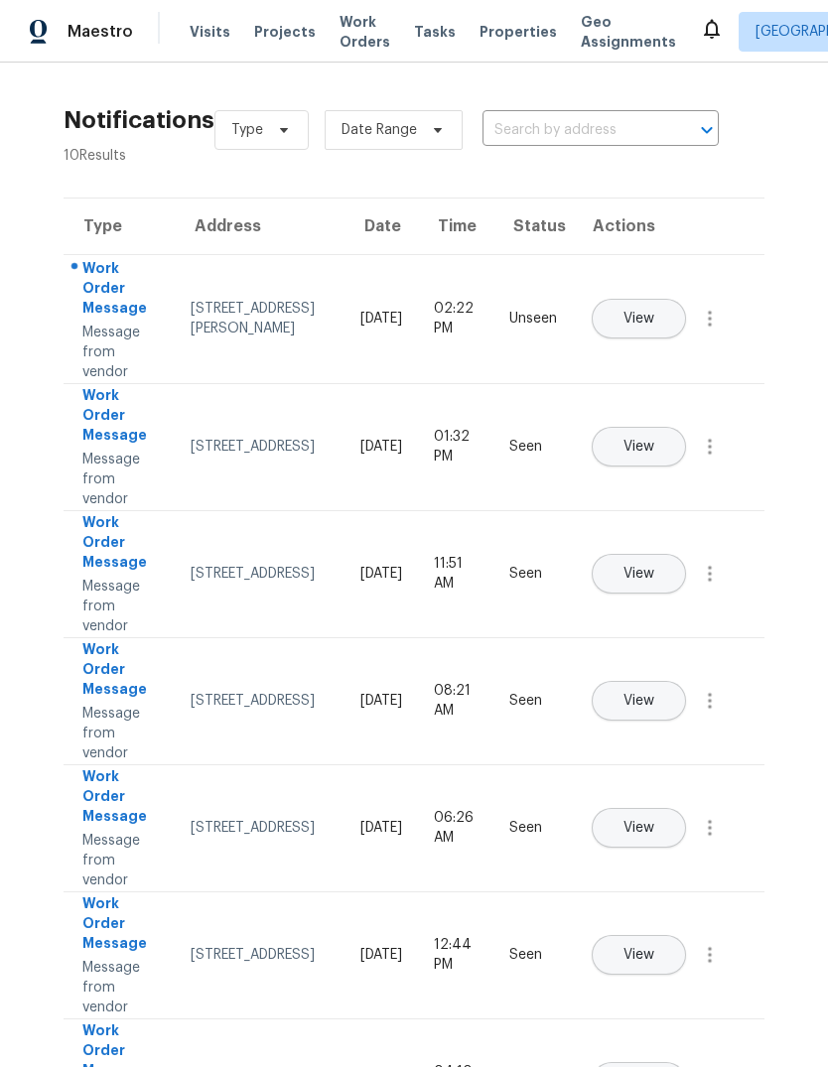
click at [686, 299] on button "View" at bounding box center [639, 319] width 94 height 40
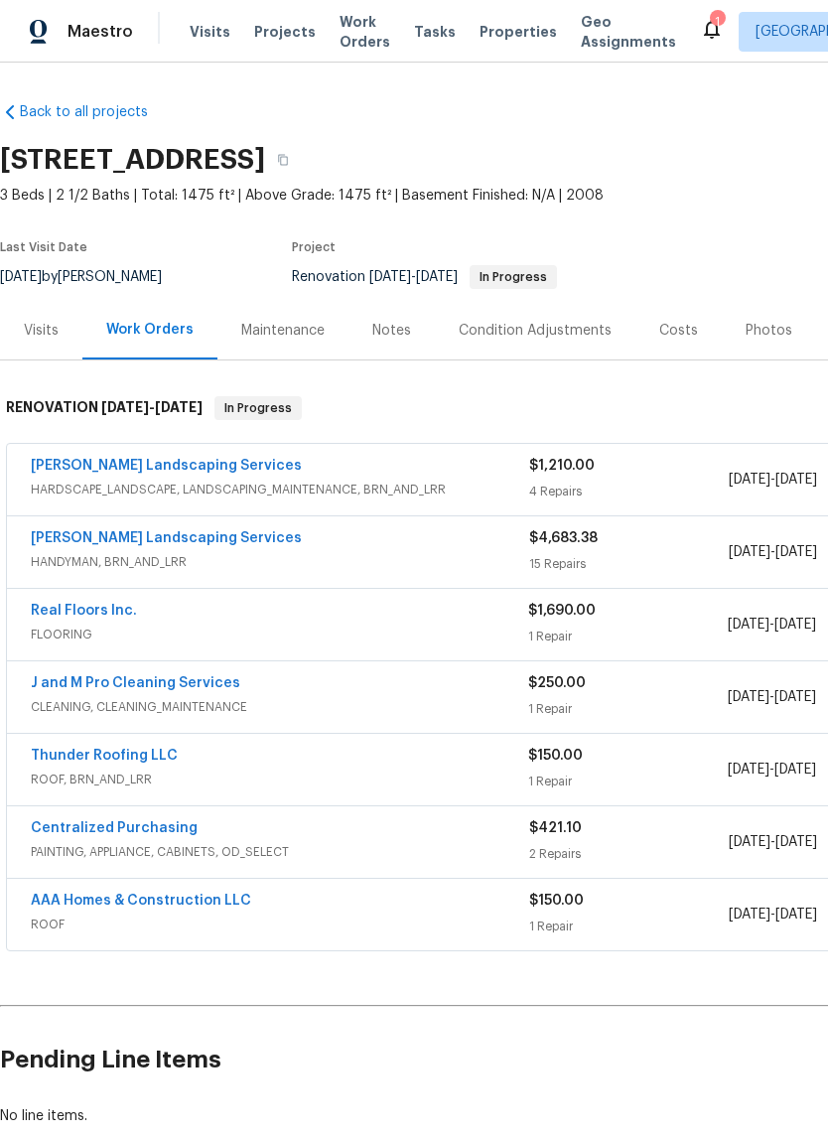
click at [396, 321] on div "Notes" at bounding box center [391, 331] width 39 height 20
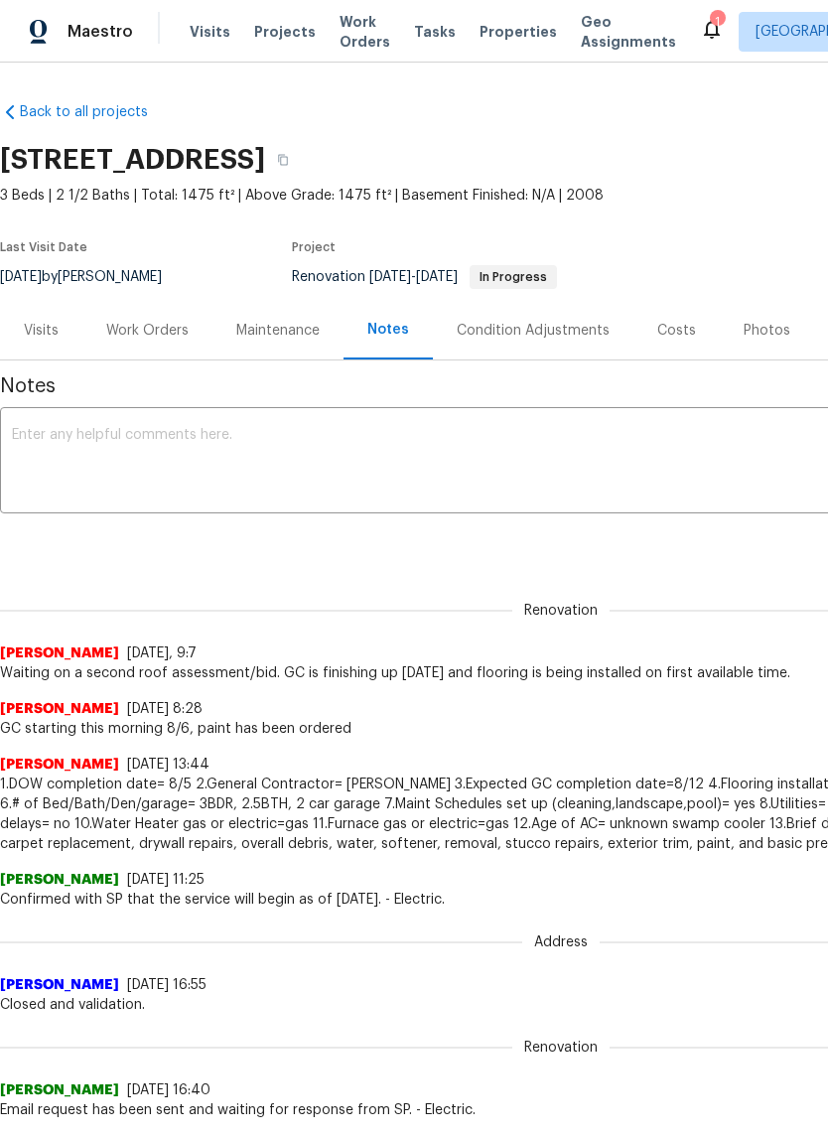
click at [182, 450] on textarea at bounding box center [561, 462] width 1098 height 69
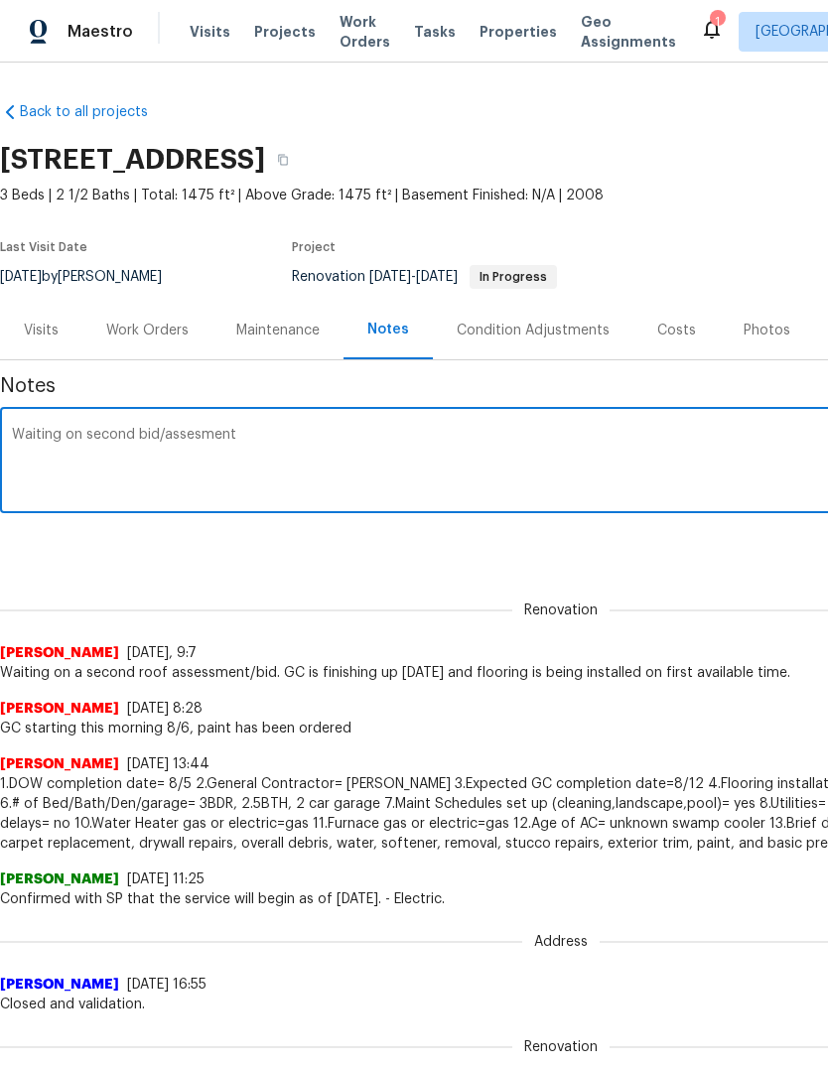
click at [193, 435] on textarea "Waiting on second bid/assesment" at bounding box center [561, 462] width 1098 height 69
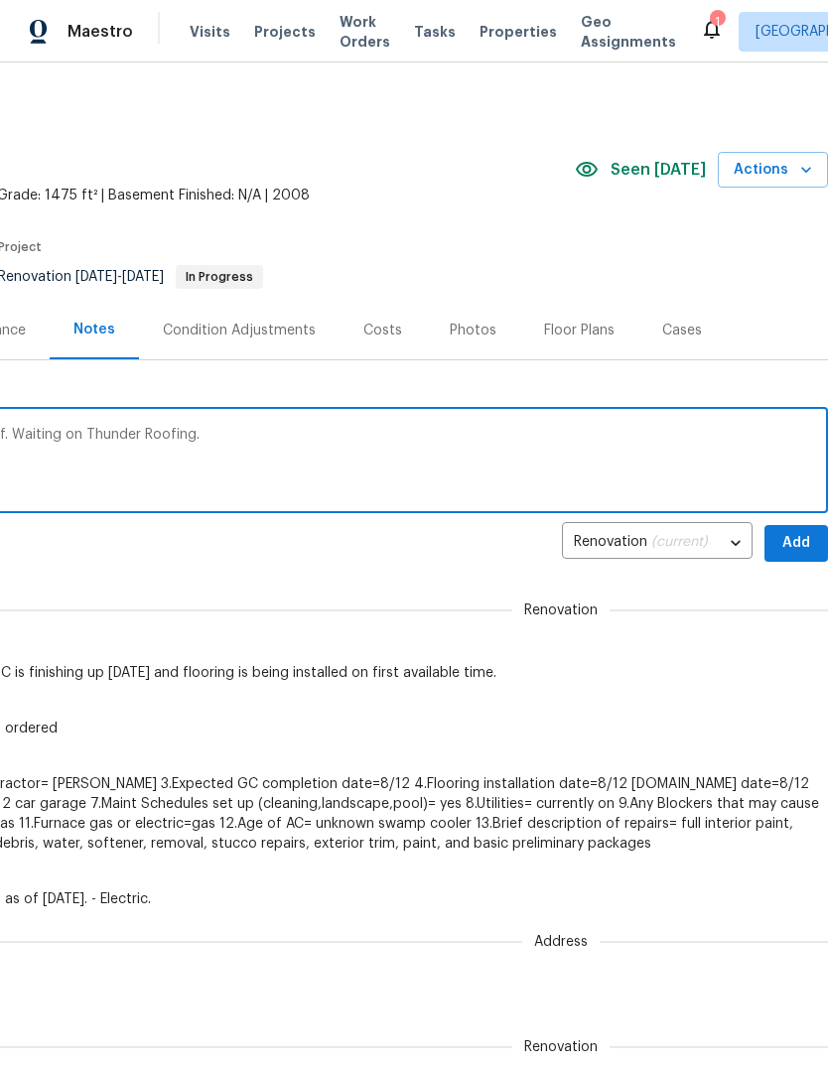
scroll to position [0, 294]
type textarea "Waiting on second bid/assessment for roof. Waiting on Thunder Roofing."
click at [792, 542] on span "Add" at bounding box center [796, 543] width 32 height 25
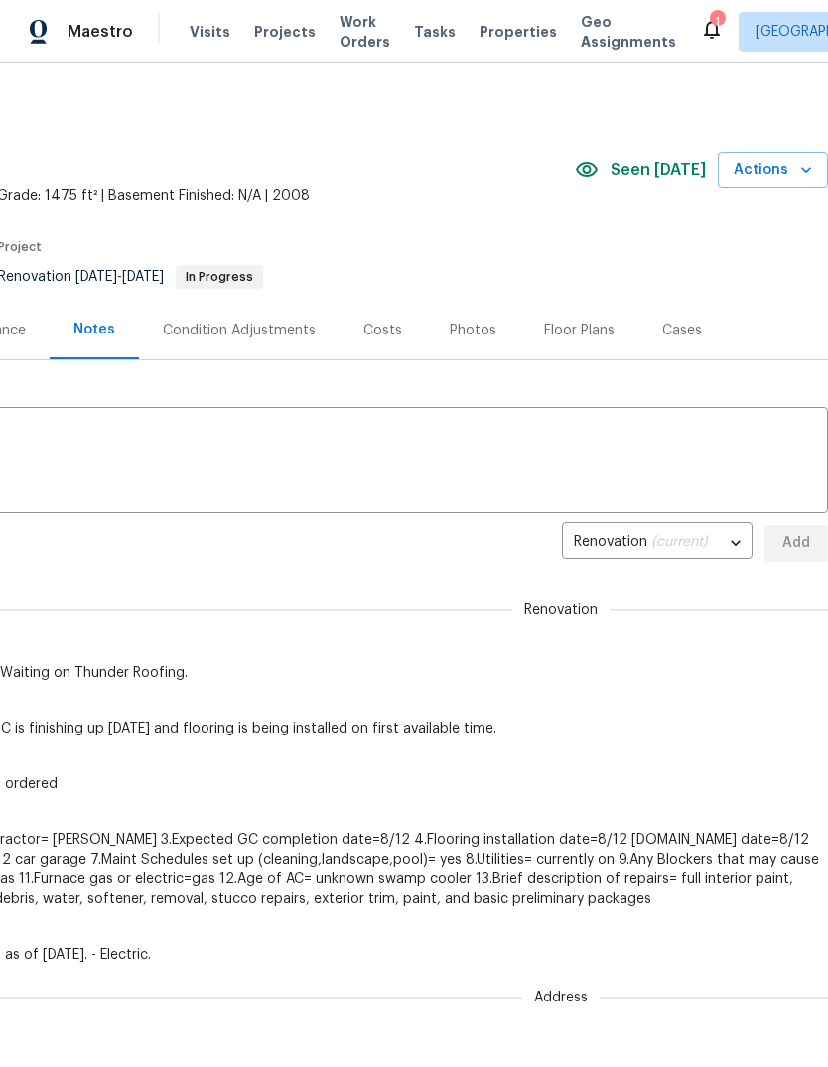
click at [700, 21] on icon at bounding box center [712, 29] width 24 height 24
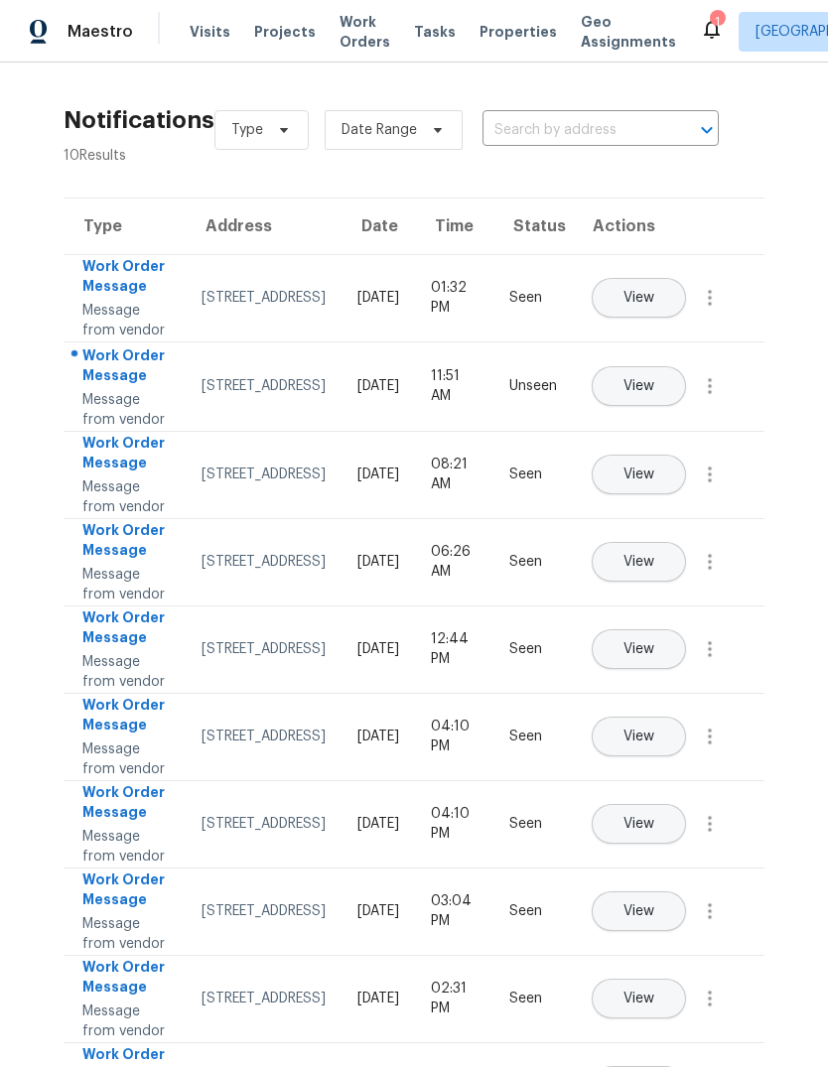
click at [654, 394] on span "View" at bounding box center [638, 386] width 31 height 15
click at [686, 406] on button "View" at bounding box center [639, 386] width 94 height 40
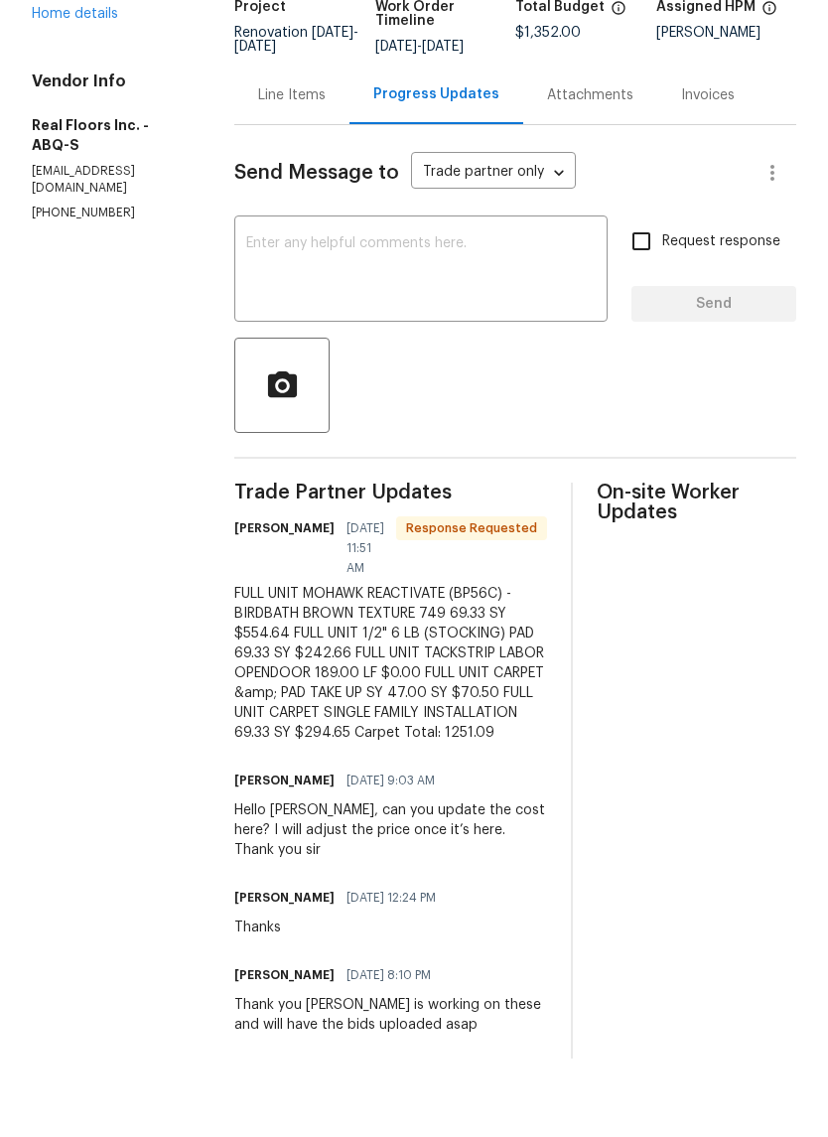
scroll to position [135, 0]
click at [313, 156] on div "Line Items" at bounding box center [291, 166] width 67 height 20
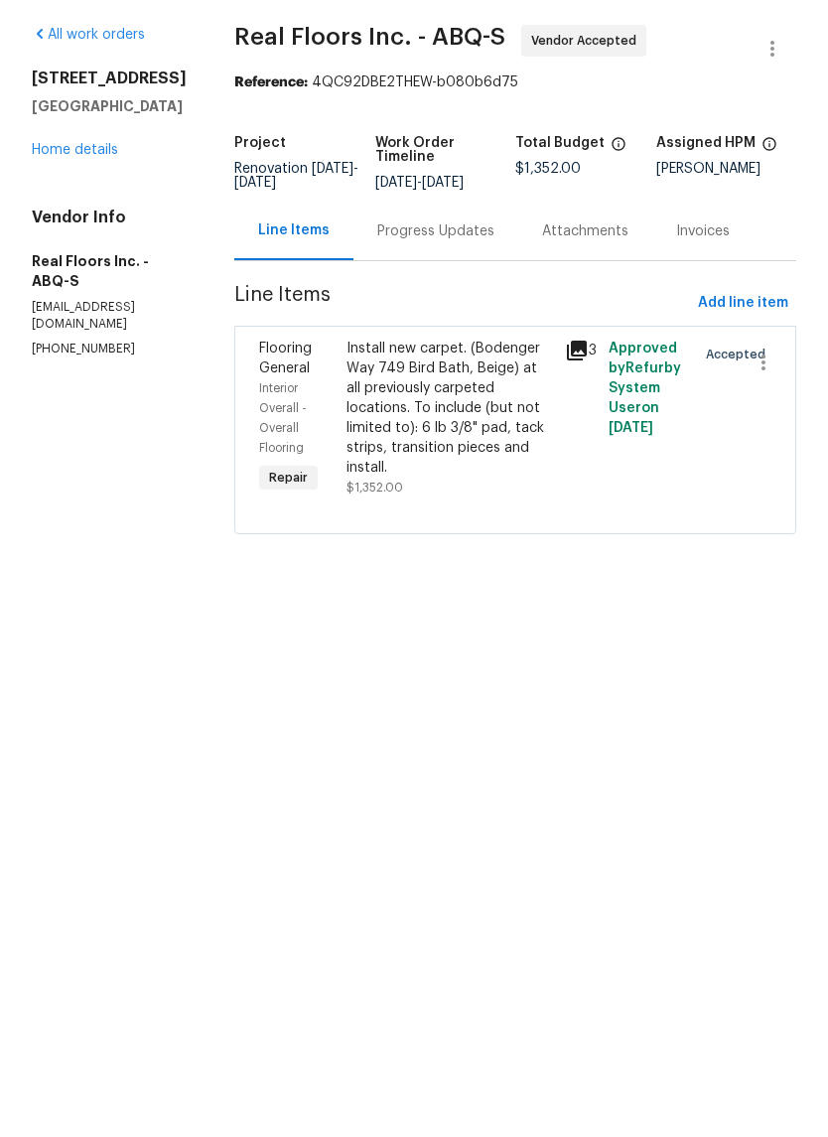
click at [452, 408] on div "Install new carpet. (Bodenger Way 749 Bird Bath, Beige) at all previously carpe…" at bounding box center [449, 477] width 206 height 139
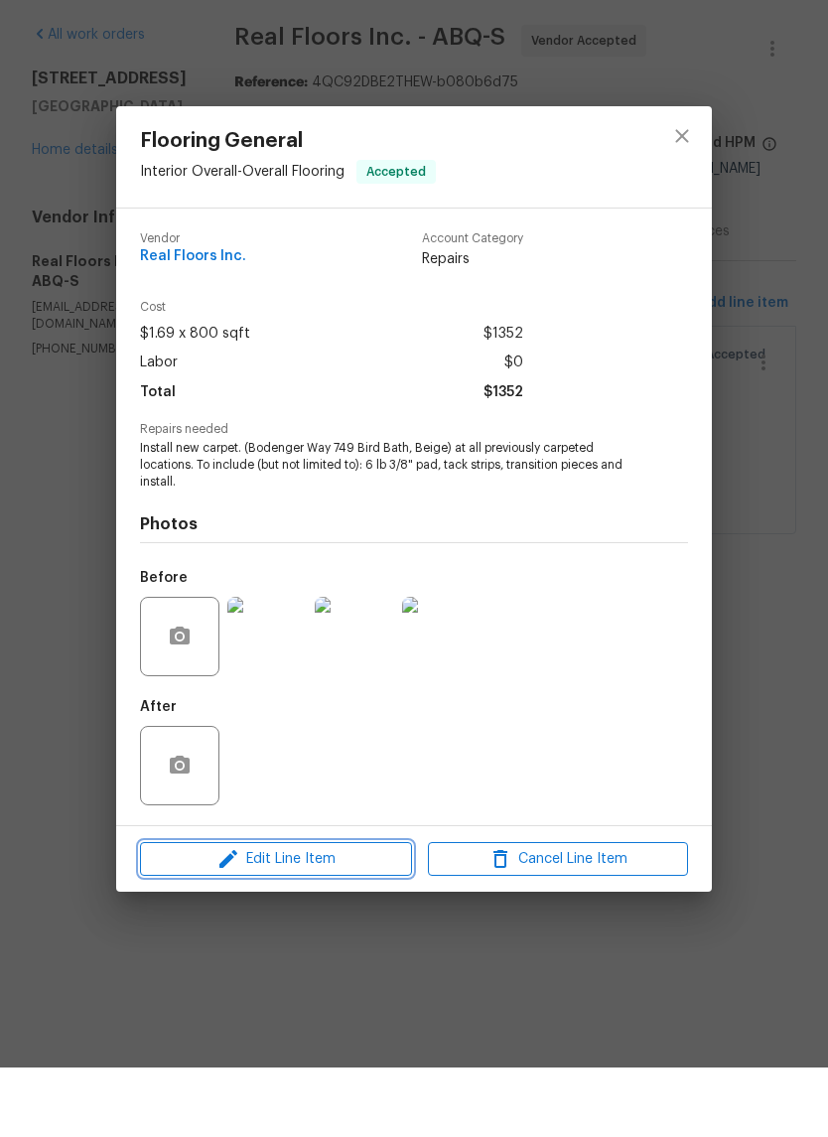
click at [300, 916] on span "Edit Line Item" at bounding box center [276, 928] width 260 height 25
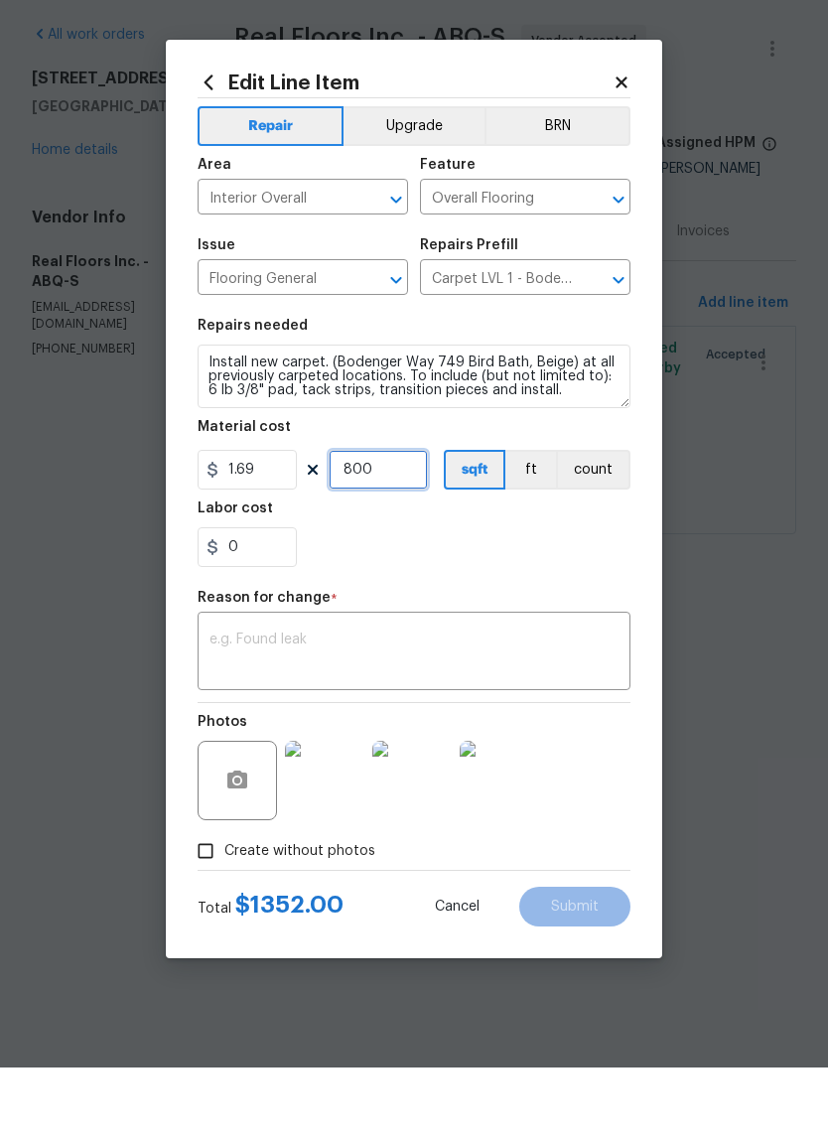
click at [385, 519] on input "800" at bounding box center [378, 539] width 99 height 40
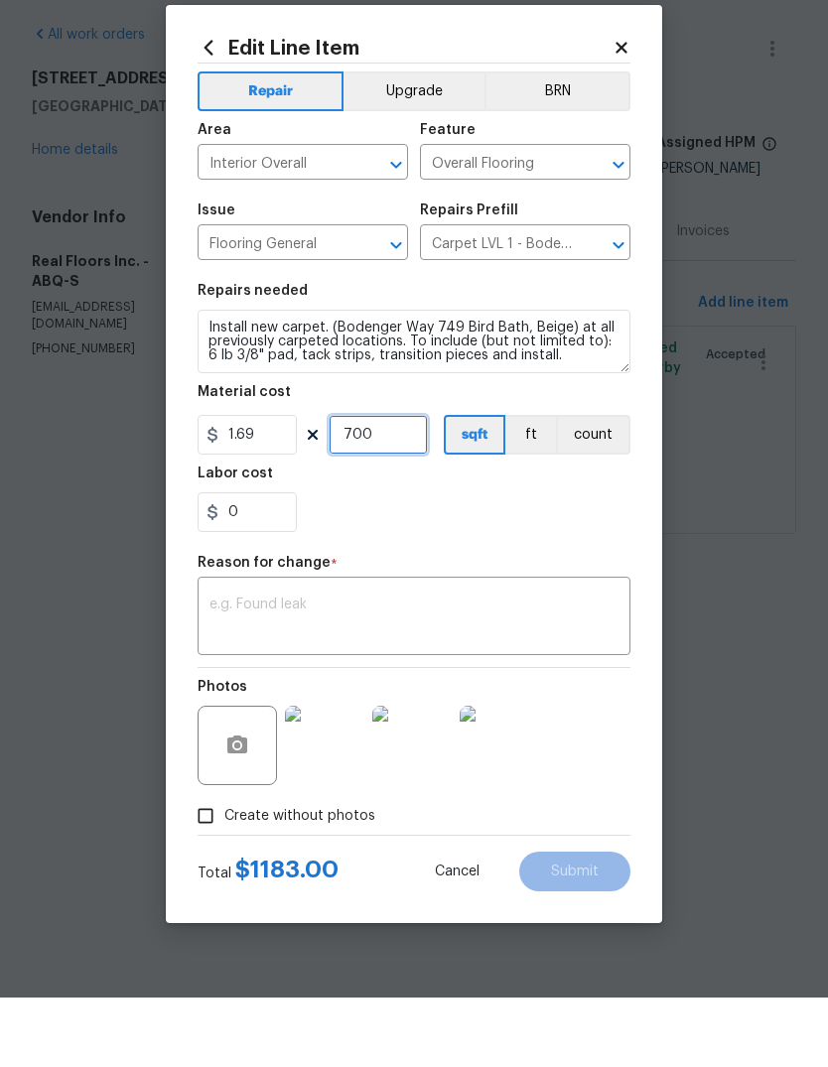
type input "700"
click at [364, 562] on div "0" at bounding box center [414, 582] width 433 height 40
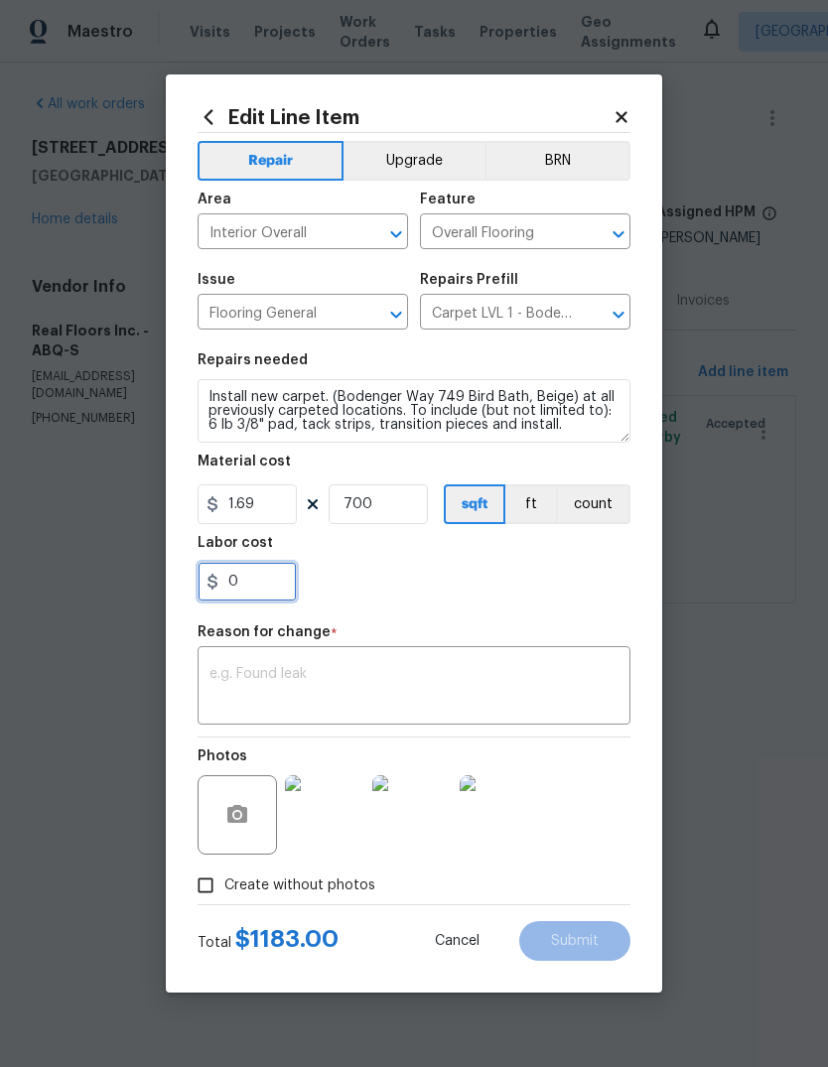
click at [250, 578] on input "0" at bounding box center [247, 582] width 99 height 40
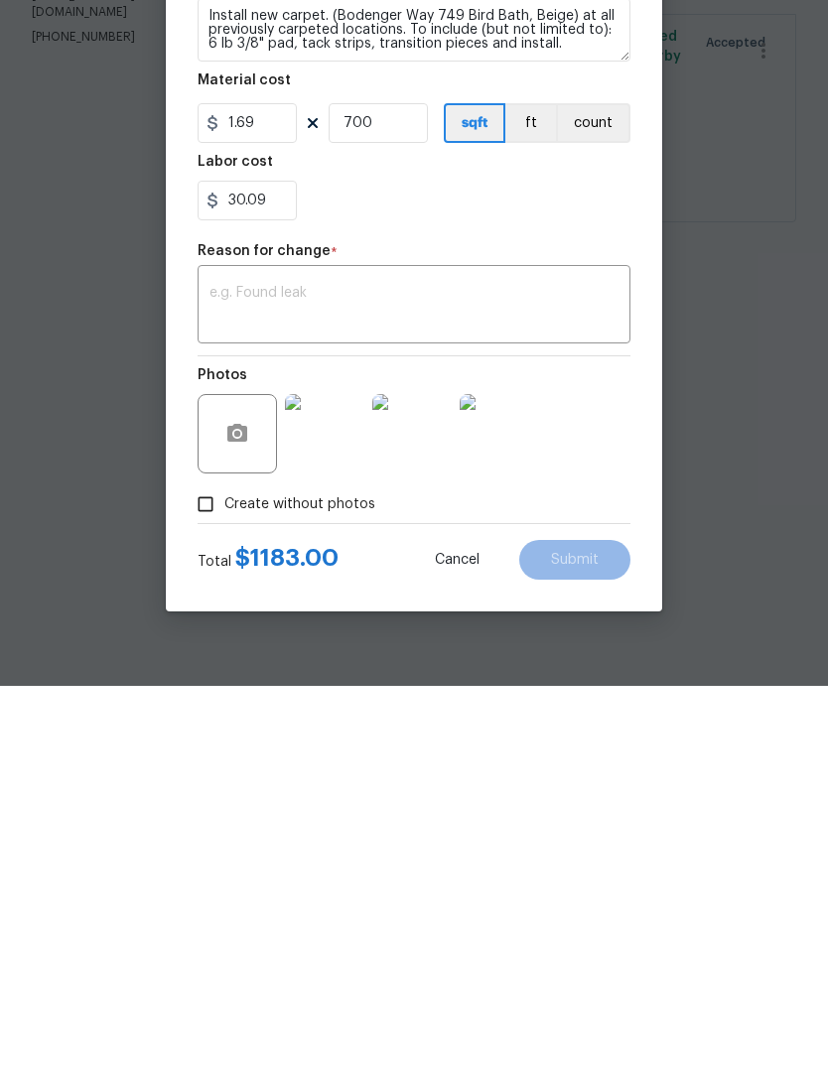
click at [237, 667] on textarea at bounding box center [413, 688] width 409 height 42
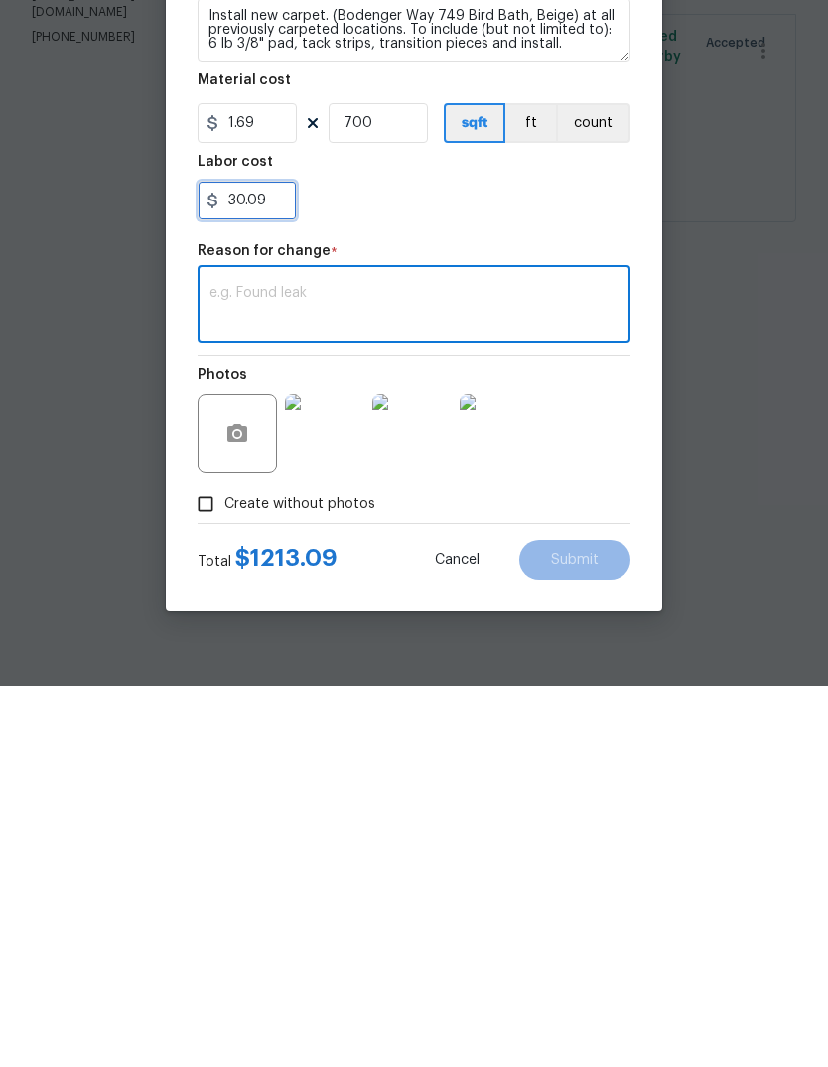
click at [249, 562] on input "30.09" at bounding box center [247, 582] width 99 height 40
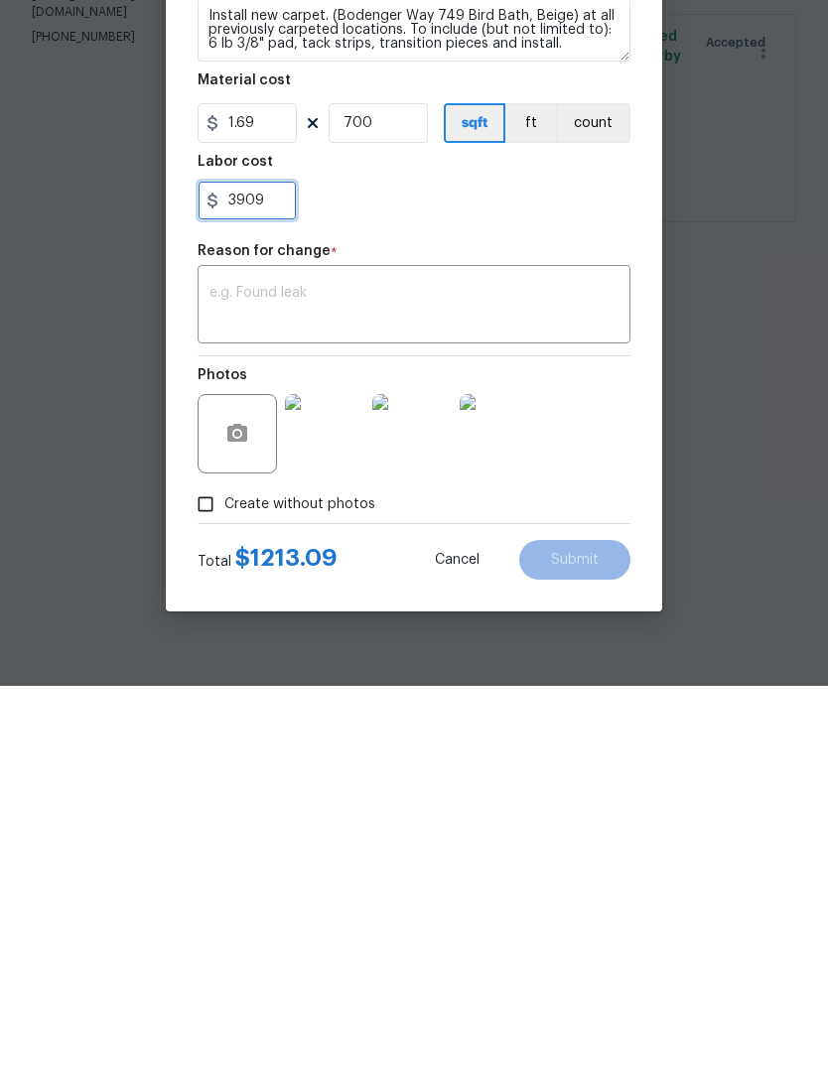
type input "3909"
click at [566, 737] on div "Photos" at bounding box center [414, 801] width 433 height 129
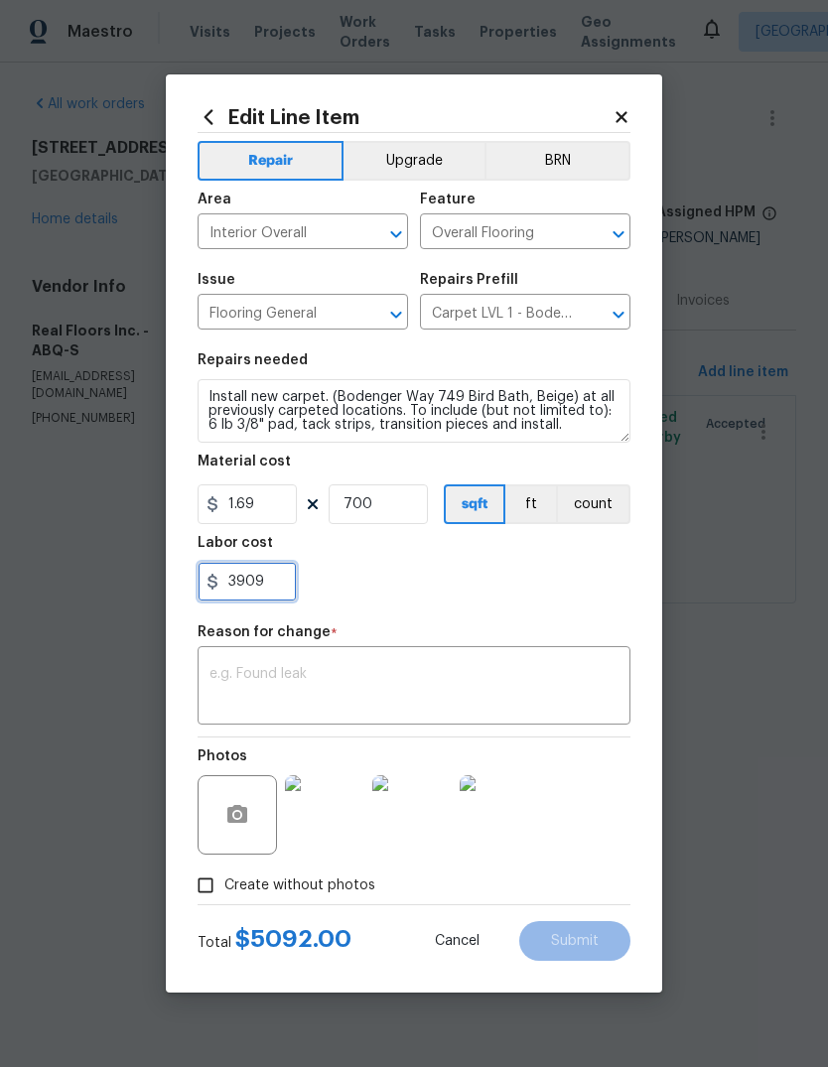
click at [241, 581] on input "3909" at bounding box center [247, 582] width 99 height 40
click at [620, 114] on icon at bounding box center [620, 116] width 11 height 11
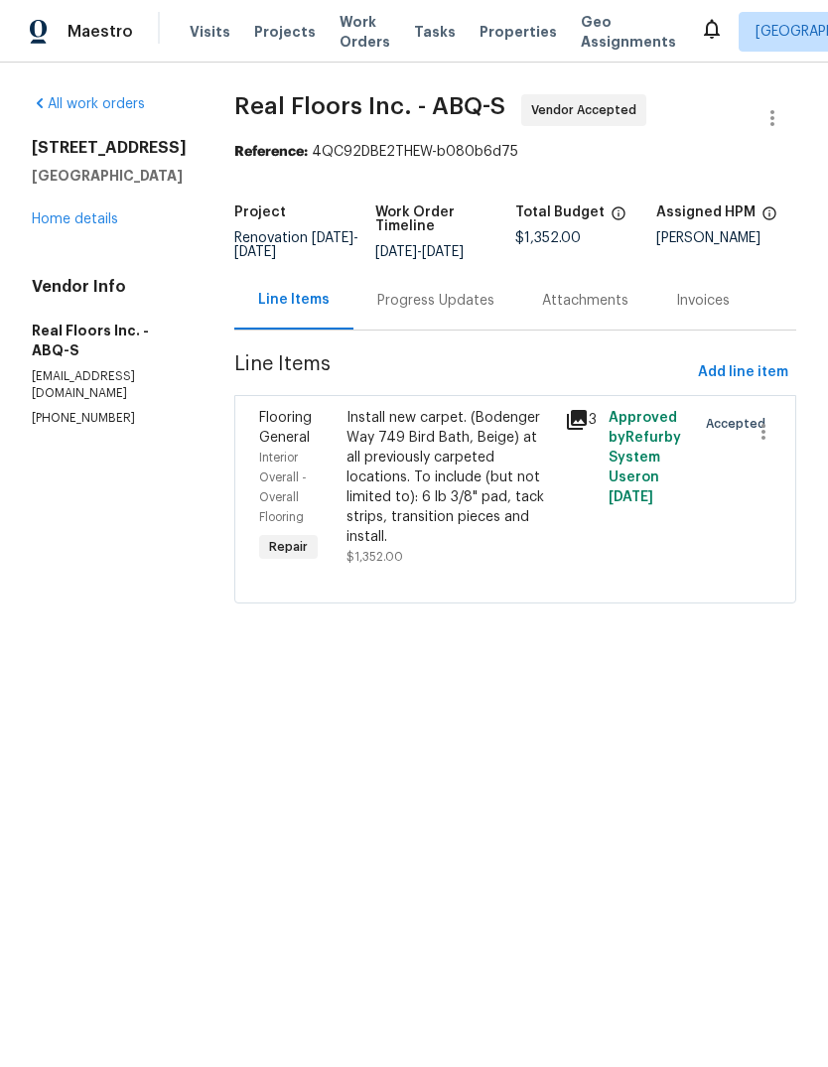
click at [454, 299] on div "Progress Updates" at bounding box center [435, 301] width 117 height 20
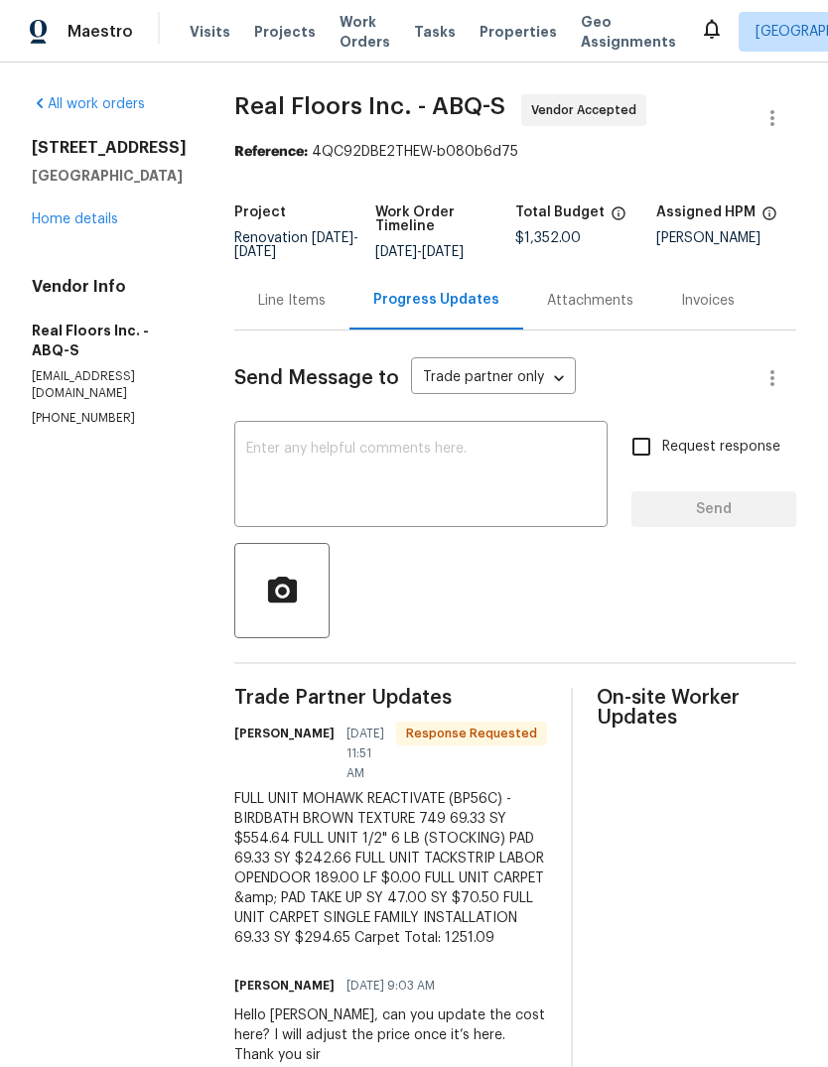
click at [285, 295] on div "Line Items" at bounding box center [291, 301] width 67 height 20
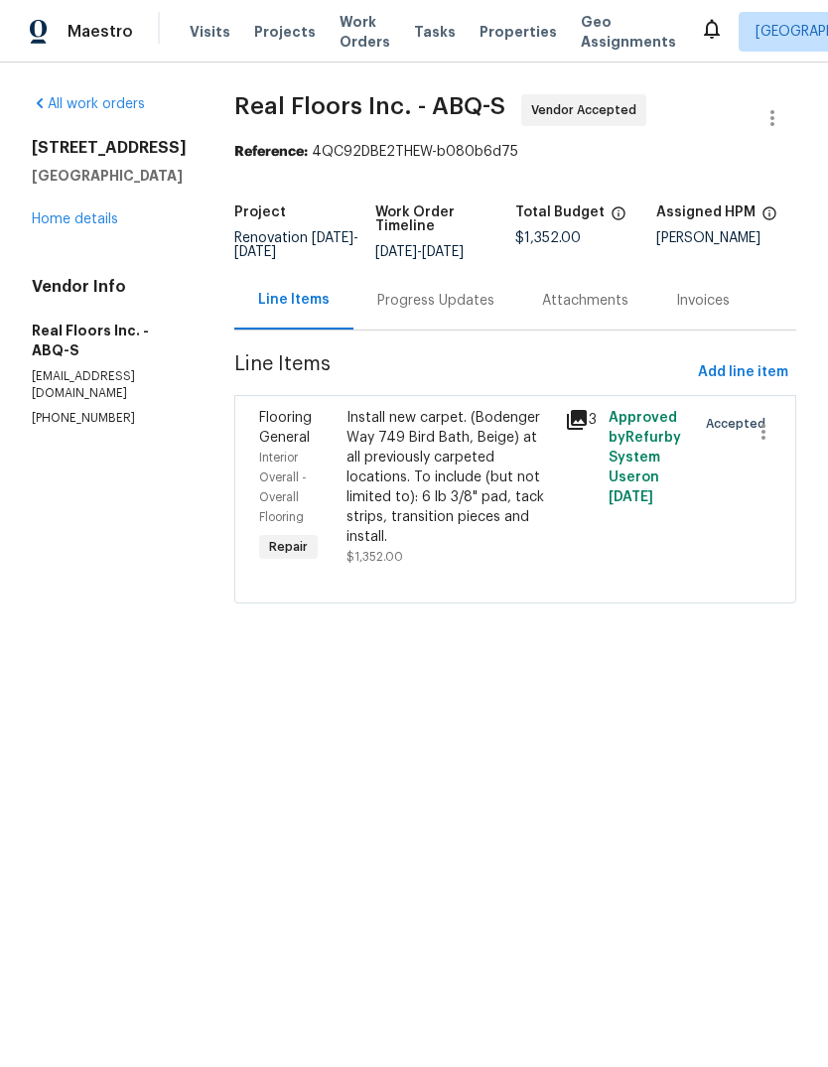
click at [428, 485] on div "Install new carpet. (Bodenger Way 749 Bird Bath, Beige) at all previously carpe…" at bounding box center [449, 477] width 206 height 139
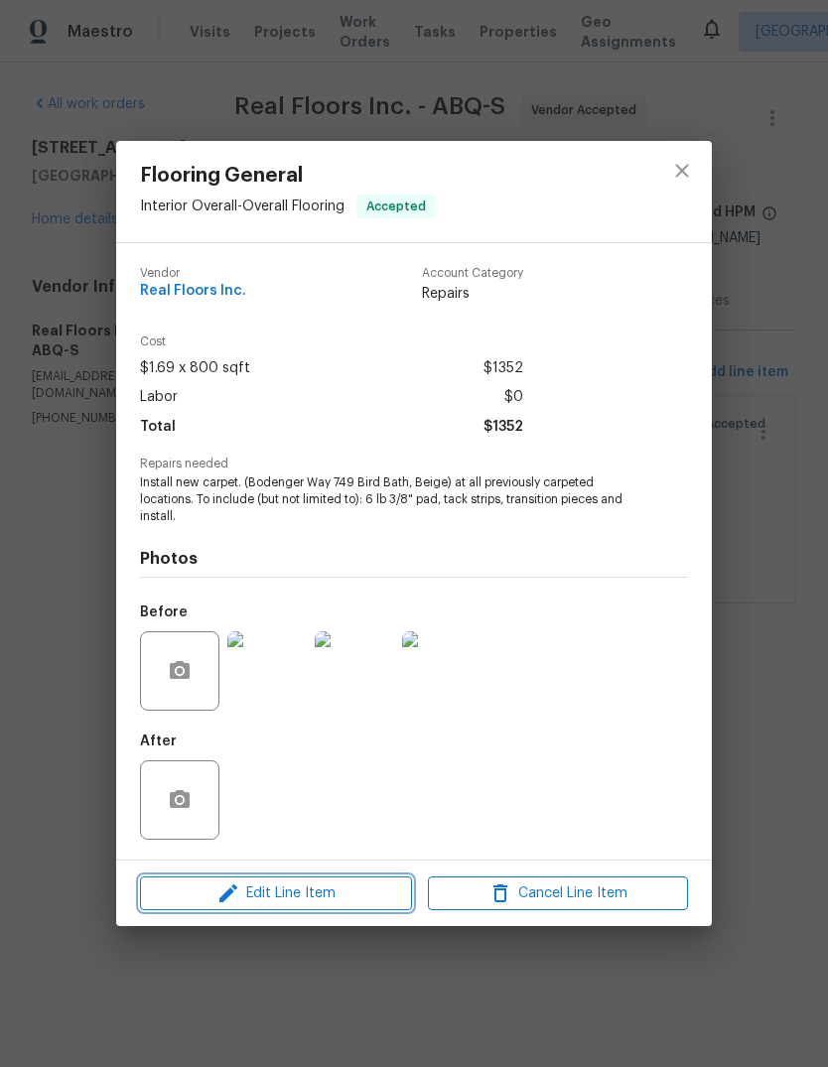
click at [314, 883] on span "Edit Line Item" at bounding box center [276, 893] width 260 height 25
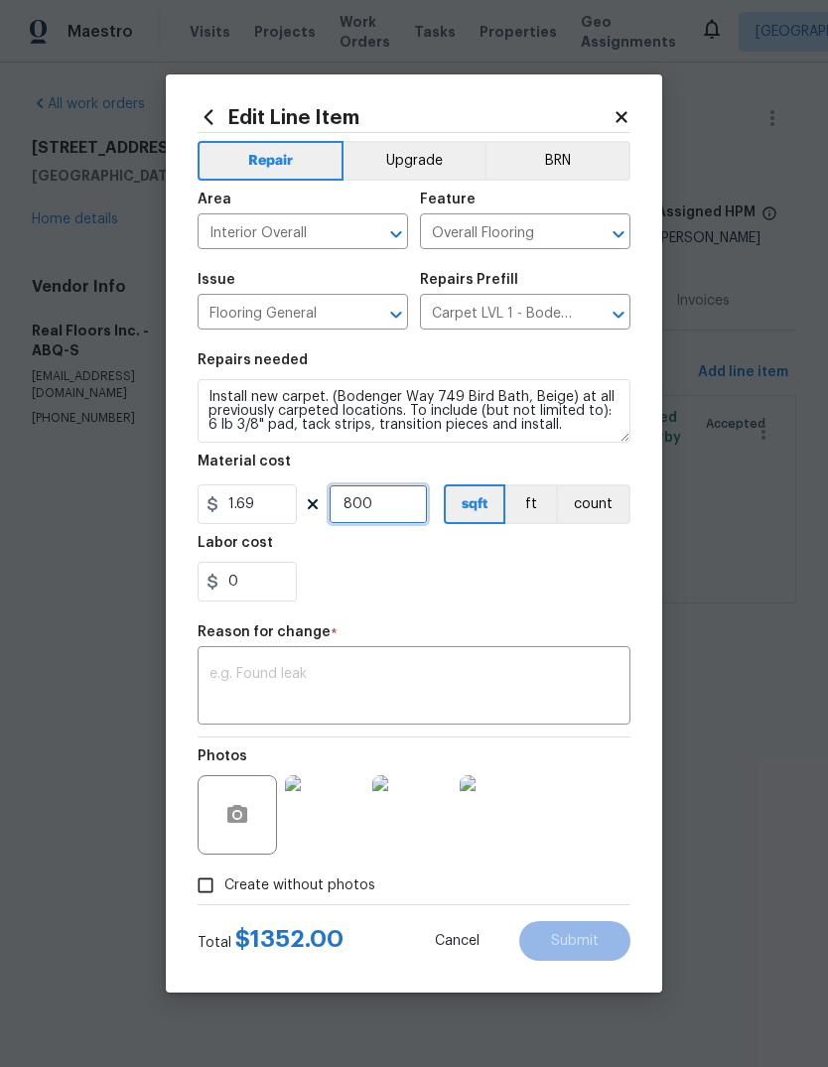
click at [388, 503] on input "800" at bounding box center [378, 504] width 99 height 40
type input "700"
click at [477, 574] on div "0" at bounding box center [414, 582] width 433 height 40
click at [242, 588] on input "0" at bounding box center [247, 582] width 99 height 40
click at [514, 572] on div "40" at bounding box center [414, 582] width 433 height 40
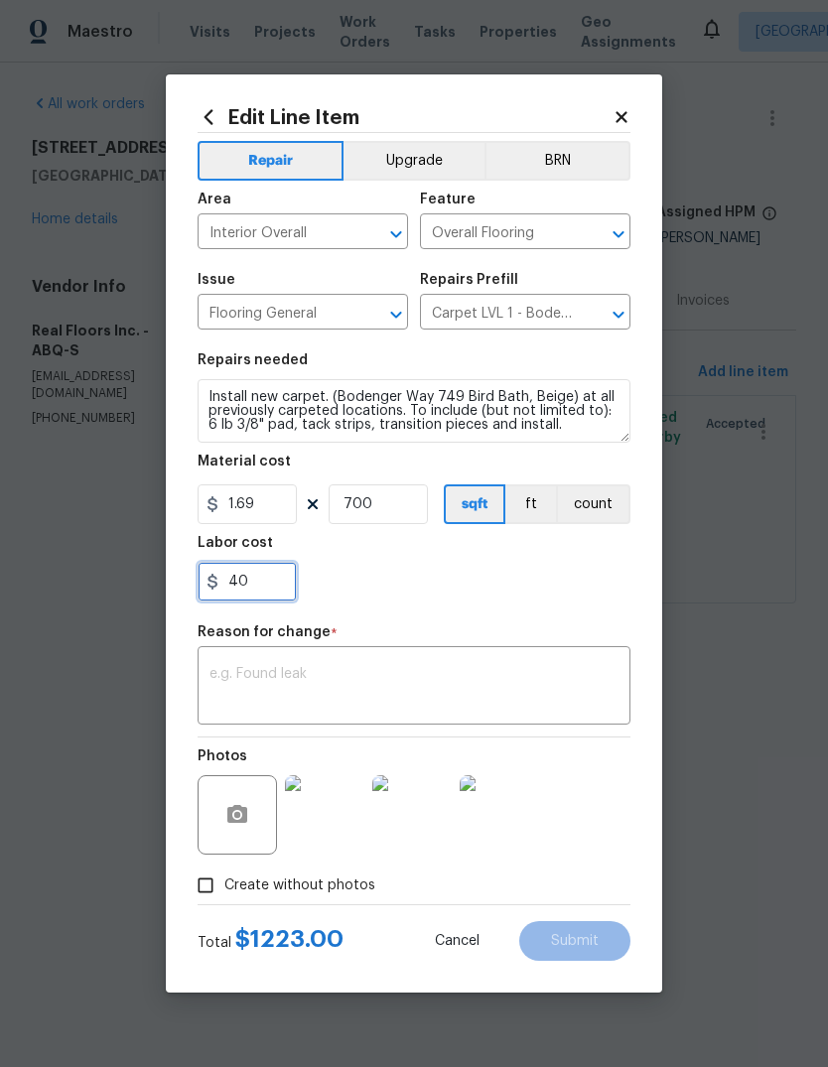
click at [254, 593] on input "40" at bounding box center [247, 582] width 99 height 40
type input "4"
click at [535, 557] on div "Labor cost" at bounding box center [414, 549] width 433 height 26
click at [267, 590] on input "80" at bounding box center [247, 582] width 99 height 40
type input "8"
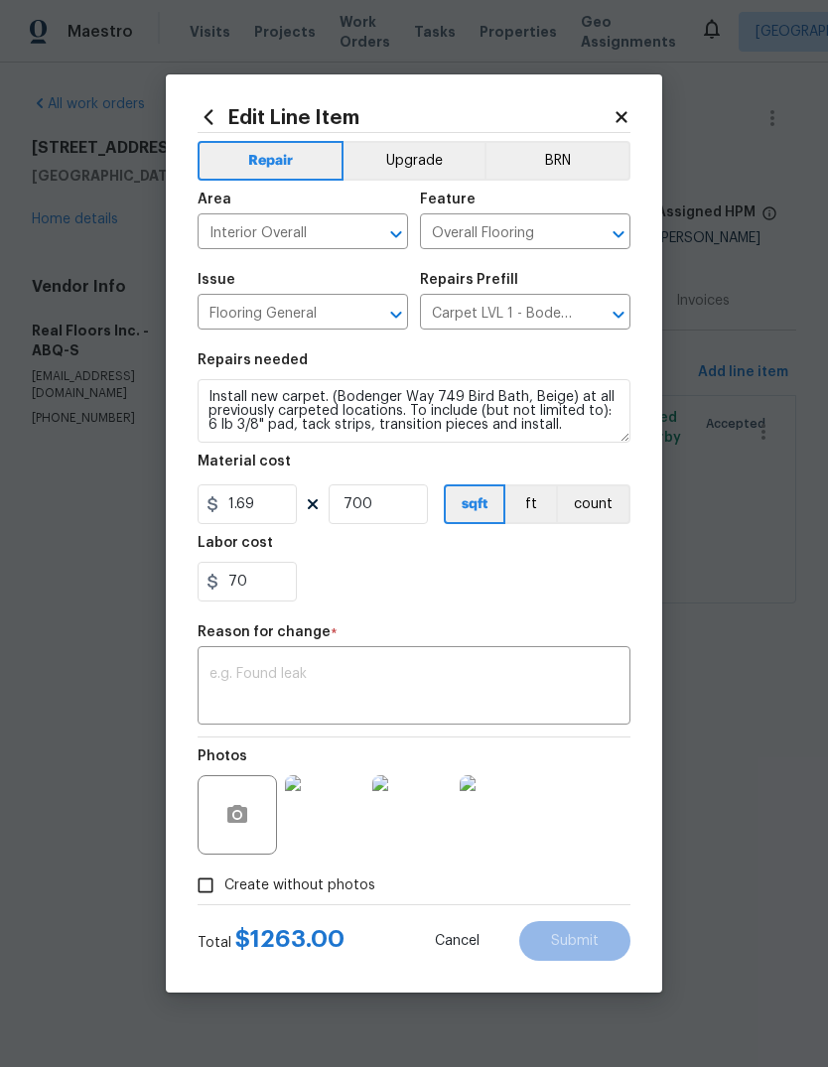
click at [548, 573] on div "70" at bounding box center [414, 582] width 433 height 40
click at [269, 587] on input "70" at bounding box center [247, 582] width 99 height 40
type input "7"
type input "68.09"
click at [494, 571] on div "68.09" at bounding box center [414, 582] width 433 height 40
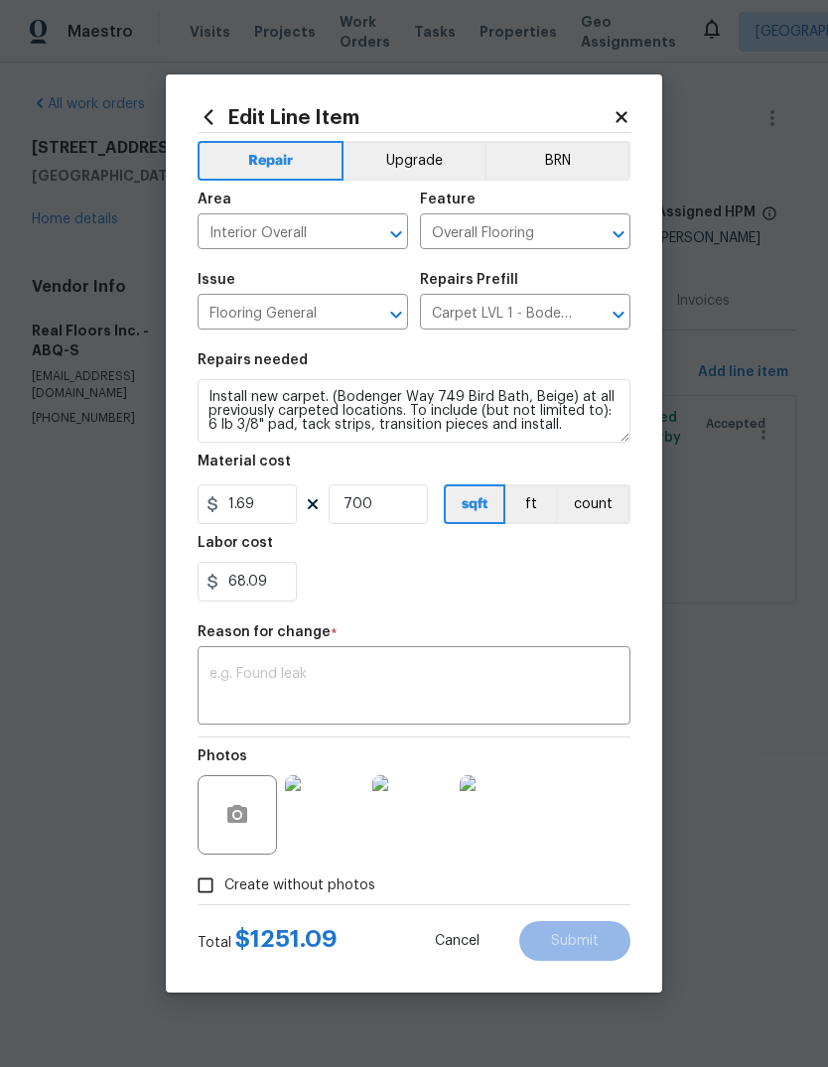
click at [245, 669] on textarea at bounding box center [413, 688] width 409 height 42
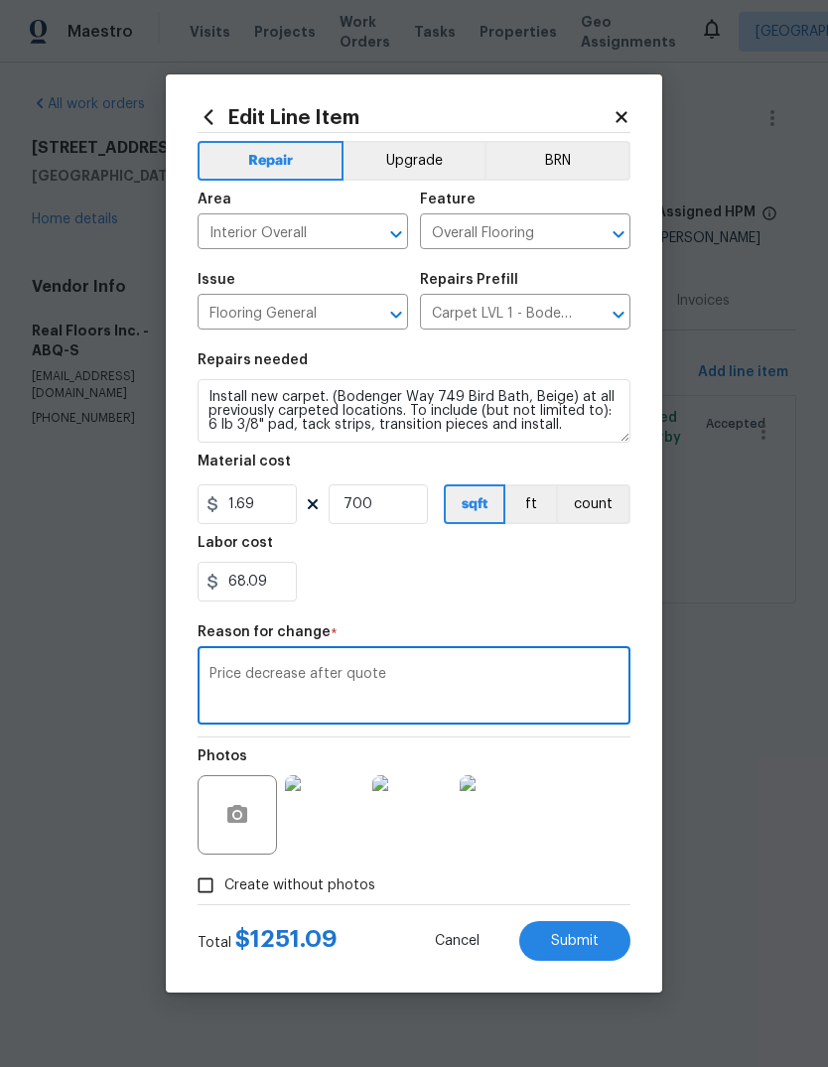
type textarea "Price decrease after quote"
click at [547, 586] on div "68.09" at bounding box center [414, 582] width 433 height 40
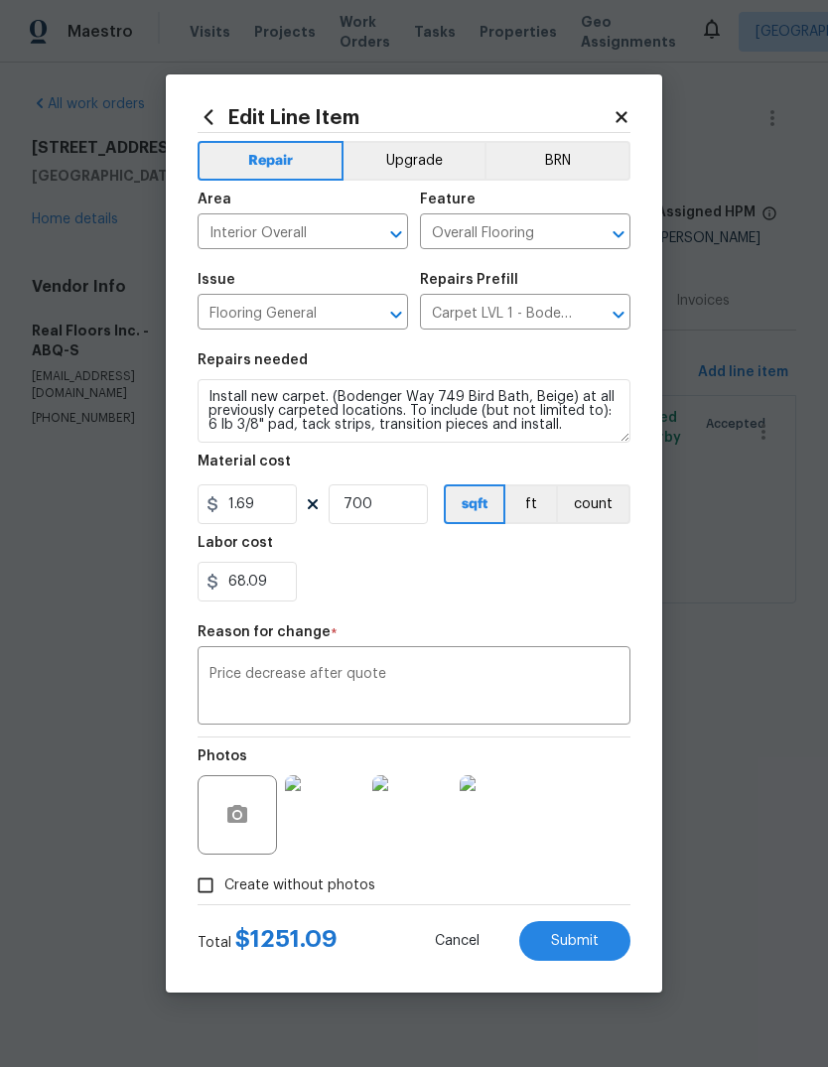
click at [589, 955] on button "Submit" at bounding box center [574, 941] width 111 height 40
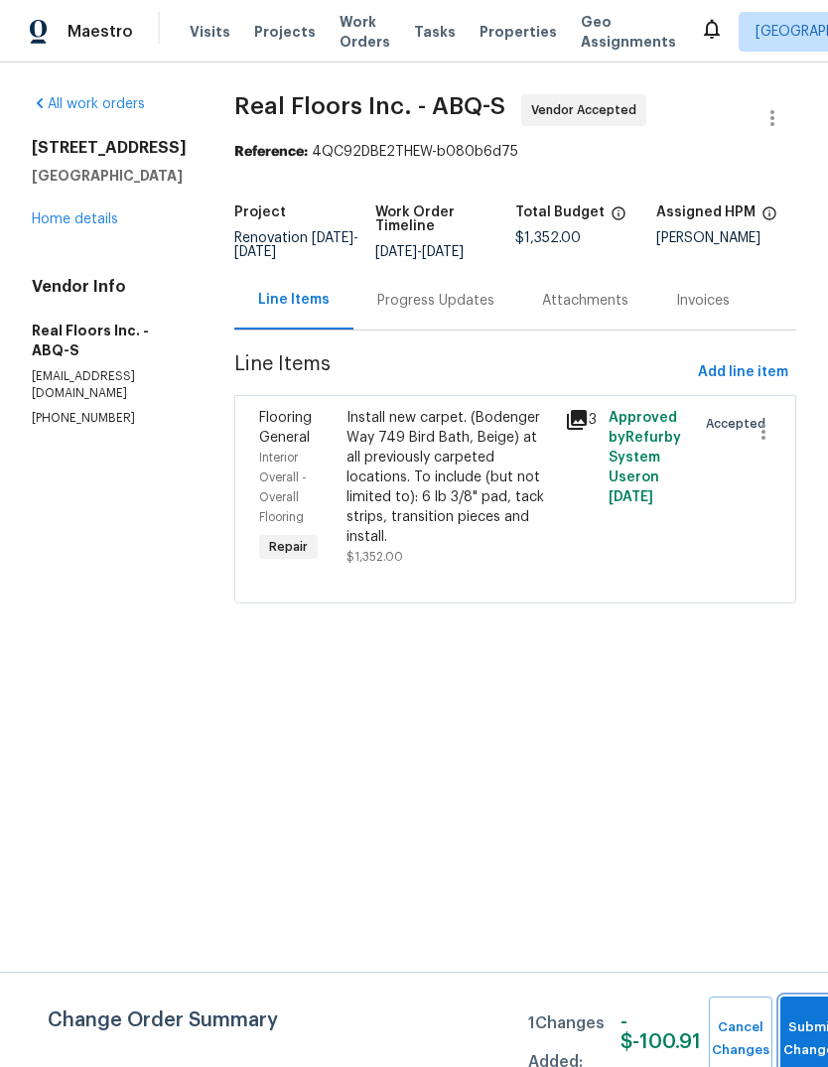
click at [793, 1023] on button "Submit Changes" at bounding box center [812, 1039] width 64 height 85
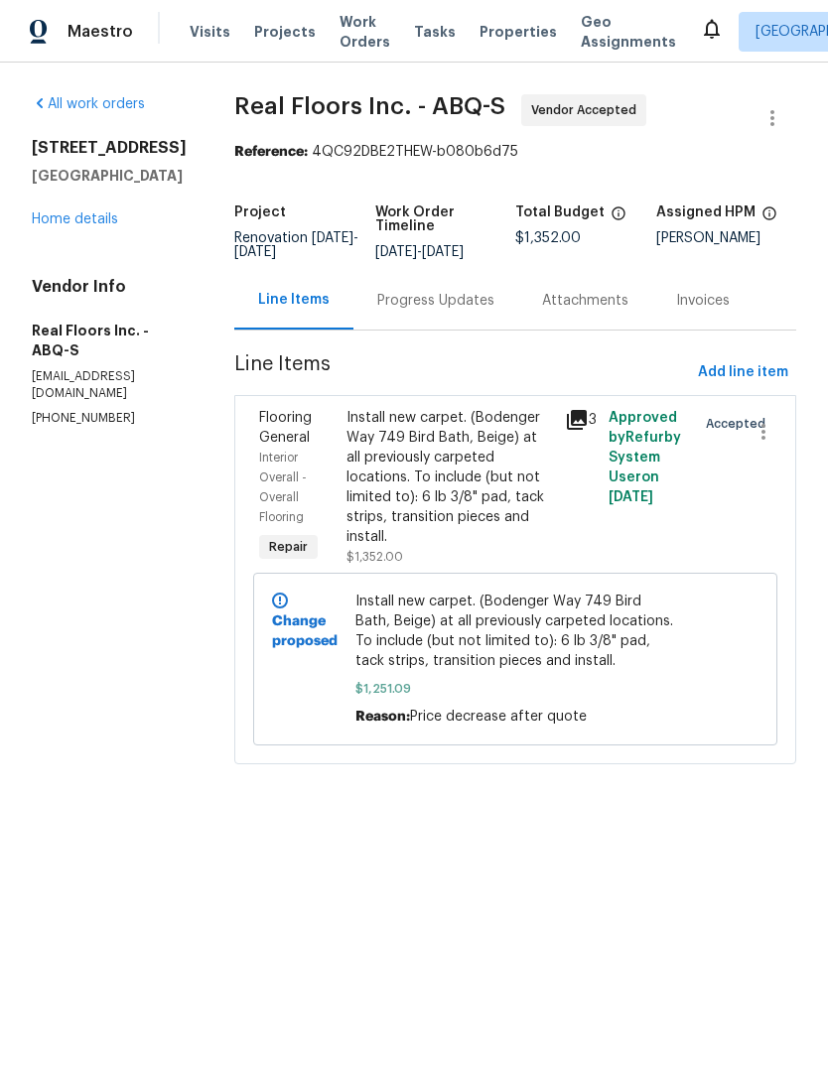
click at [449, 292] on div "Progress Updates" at bounding box center [435, 301] width 117 height 20
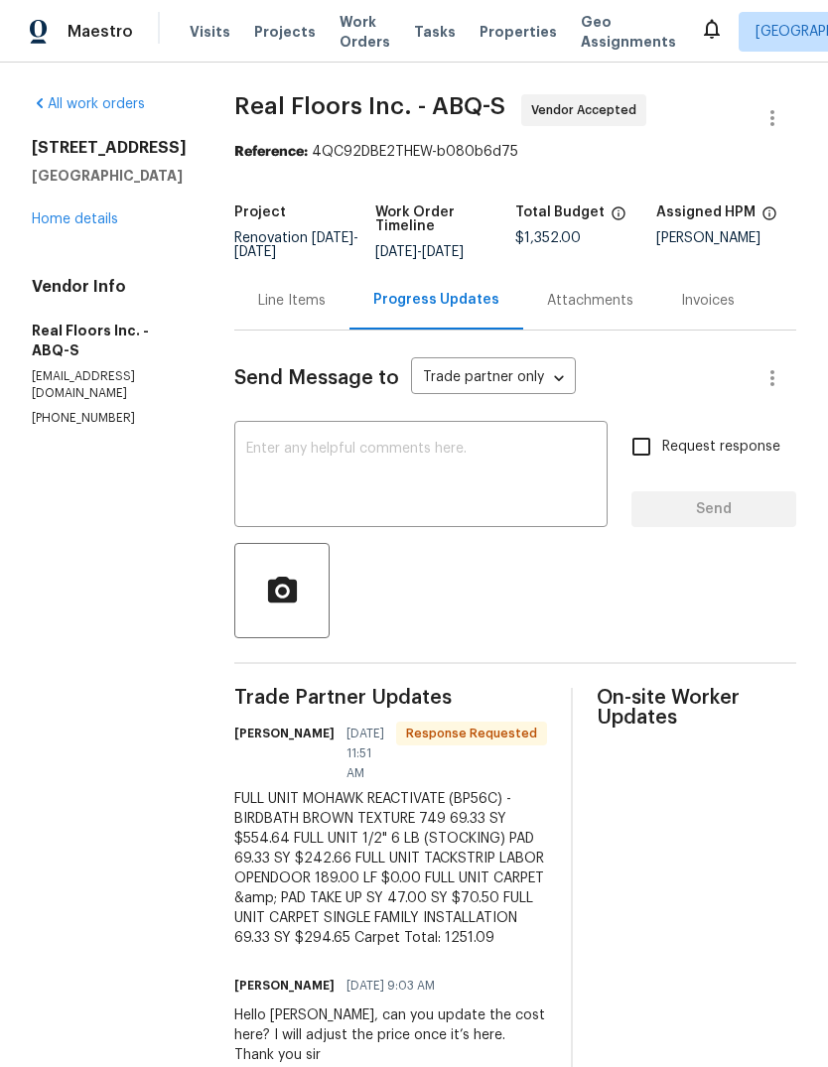
click at [289, 458] on textarea at bounding box center [420, 476] width 349 height 69
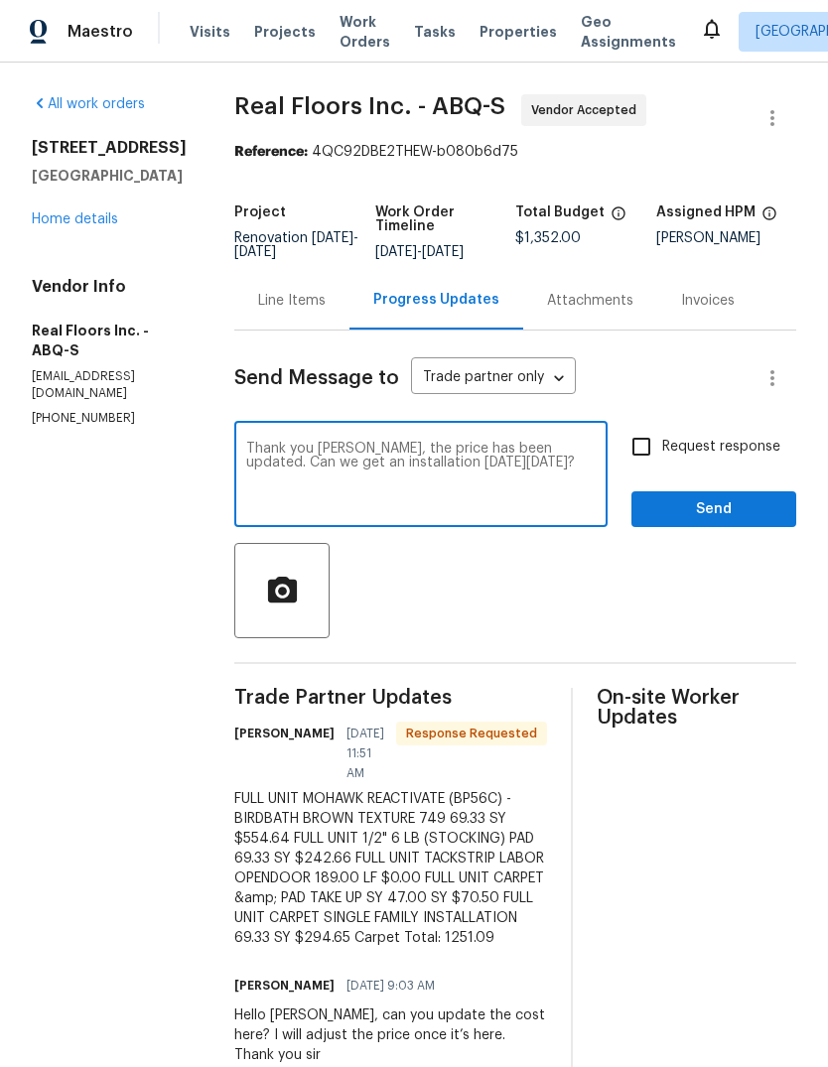
type textarea "Thank you Carlos, the price has been updated. Can we get an installation on Wed…"
click at [711, 512] on span "Send" at bounding box center [713, 509] width 133 height 25
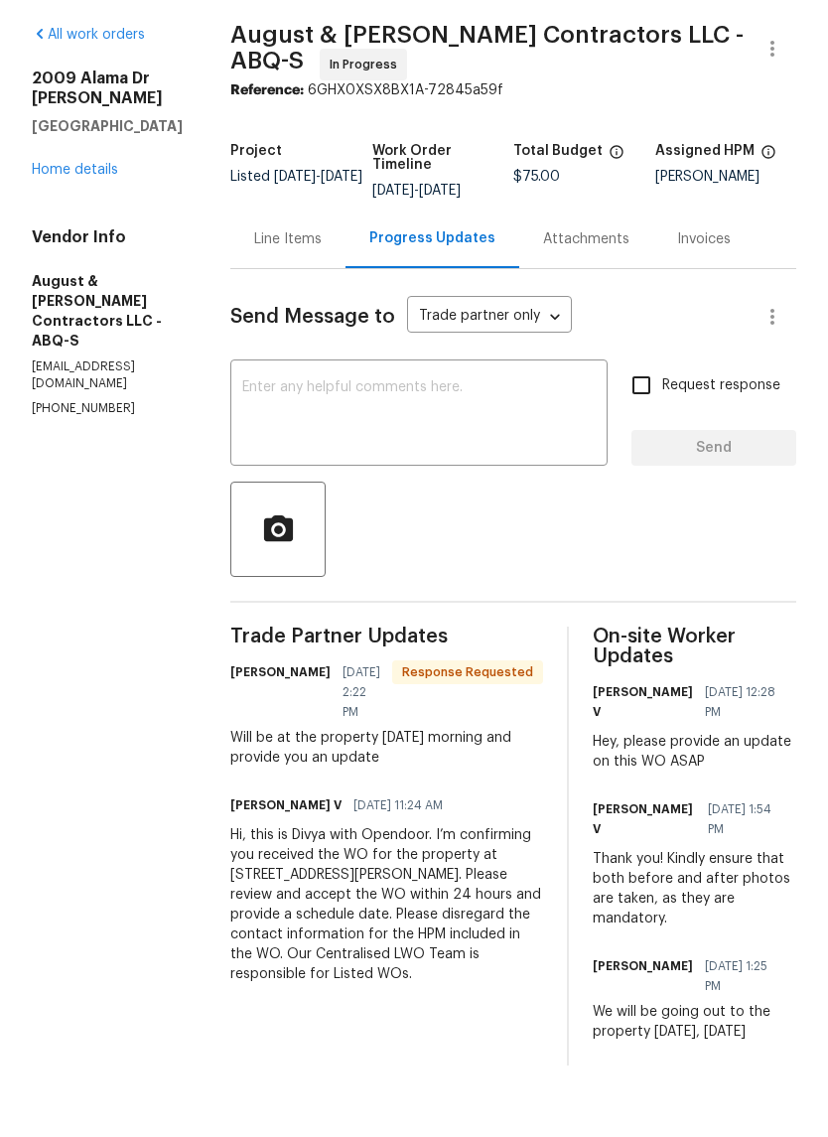
click at [288, 299] on div "Line Items" at bounding box center [287, 309] width 67 height 20
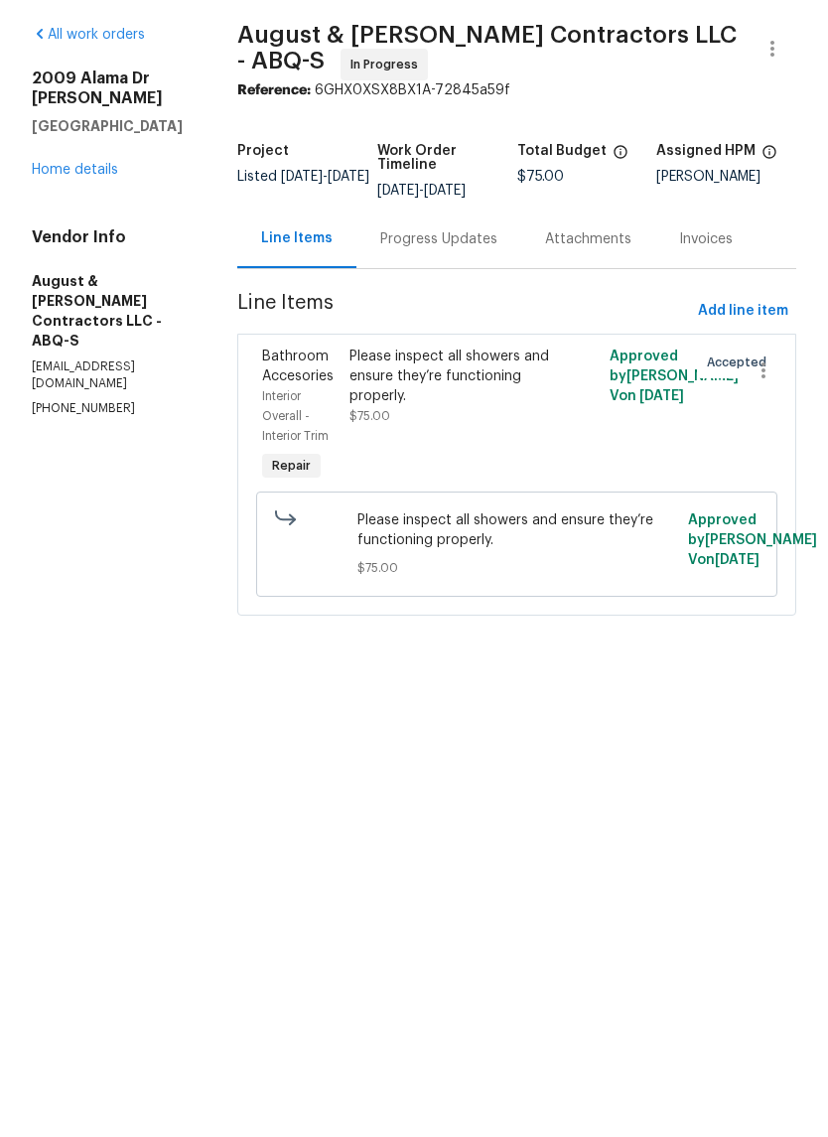
click at [476, 416] on div "Please inspect all showers and ensure they’re functioning properly." at bounding box center [451, 446] width 205 height 60
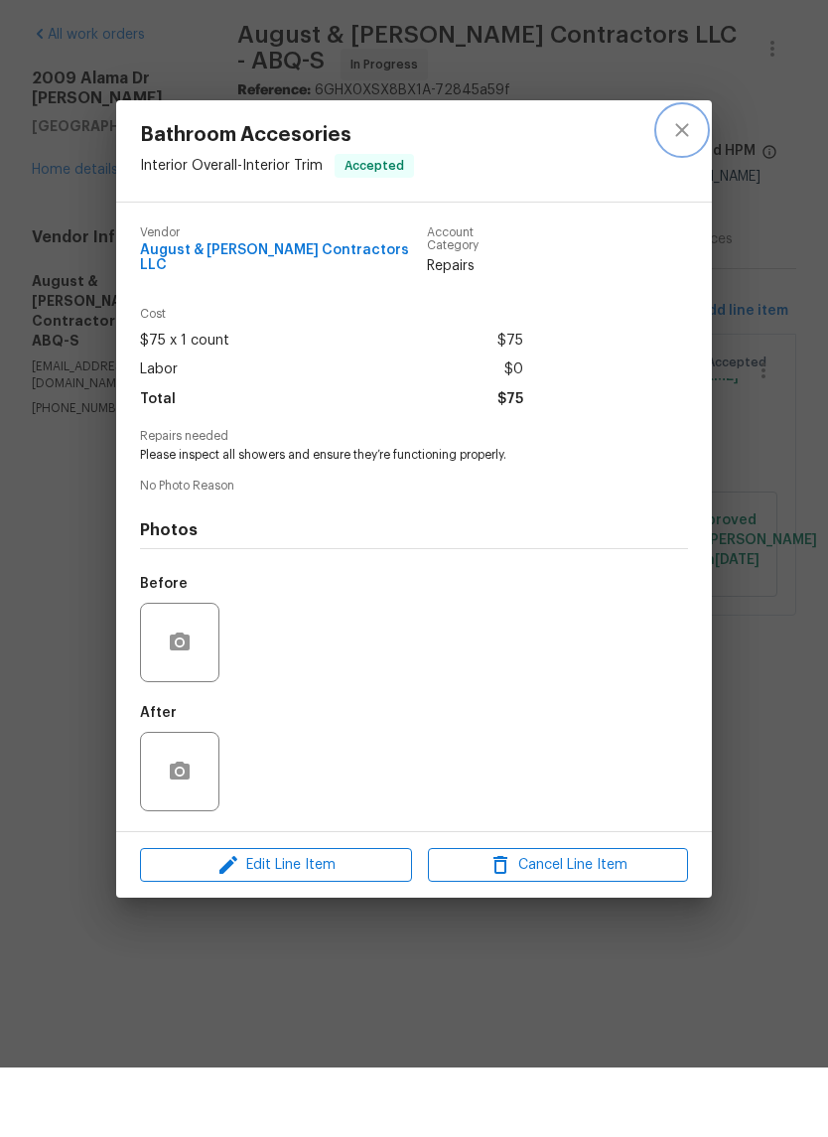
click at [682, 176] on button "close" at bounding box center [682, 200] width 48 height 48
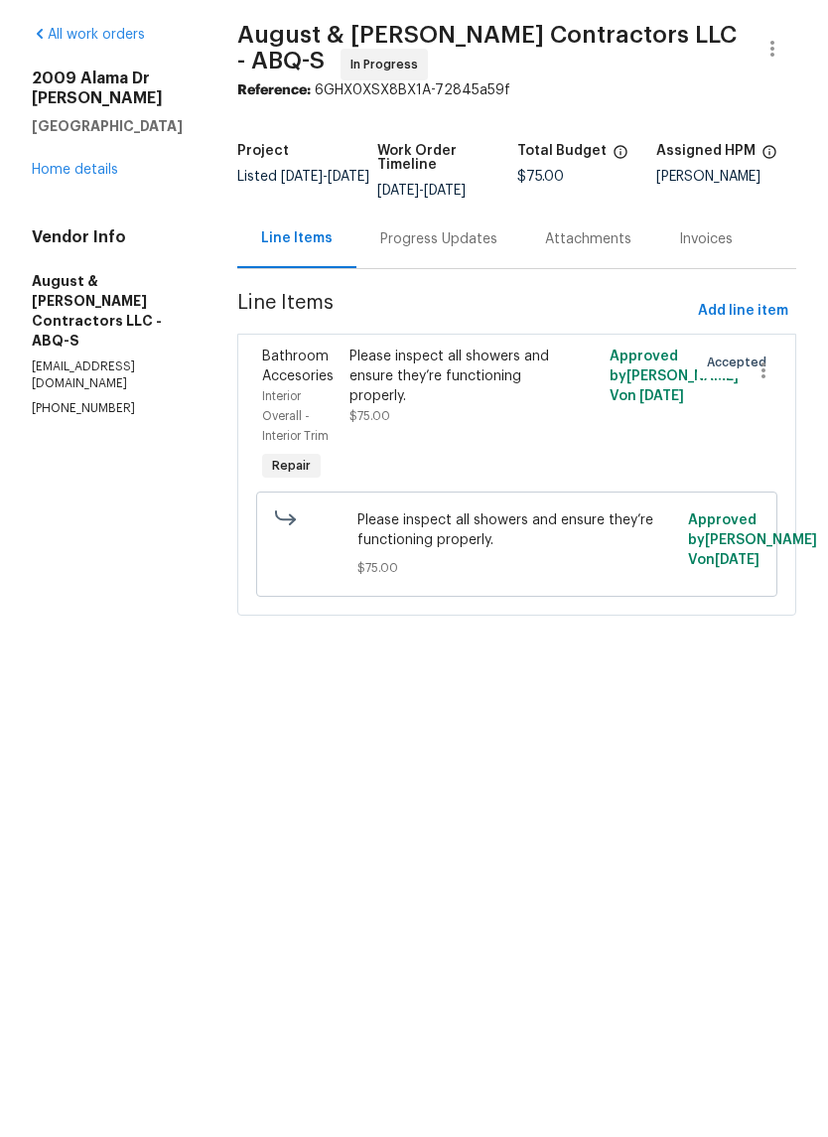
click at [440, 279] on div "Progress Updates" at bounding box center [438, 308] width 165 height 59
